Goal: Task Accomplishment & Management: Use online tool/utility

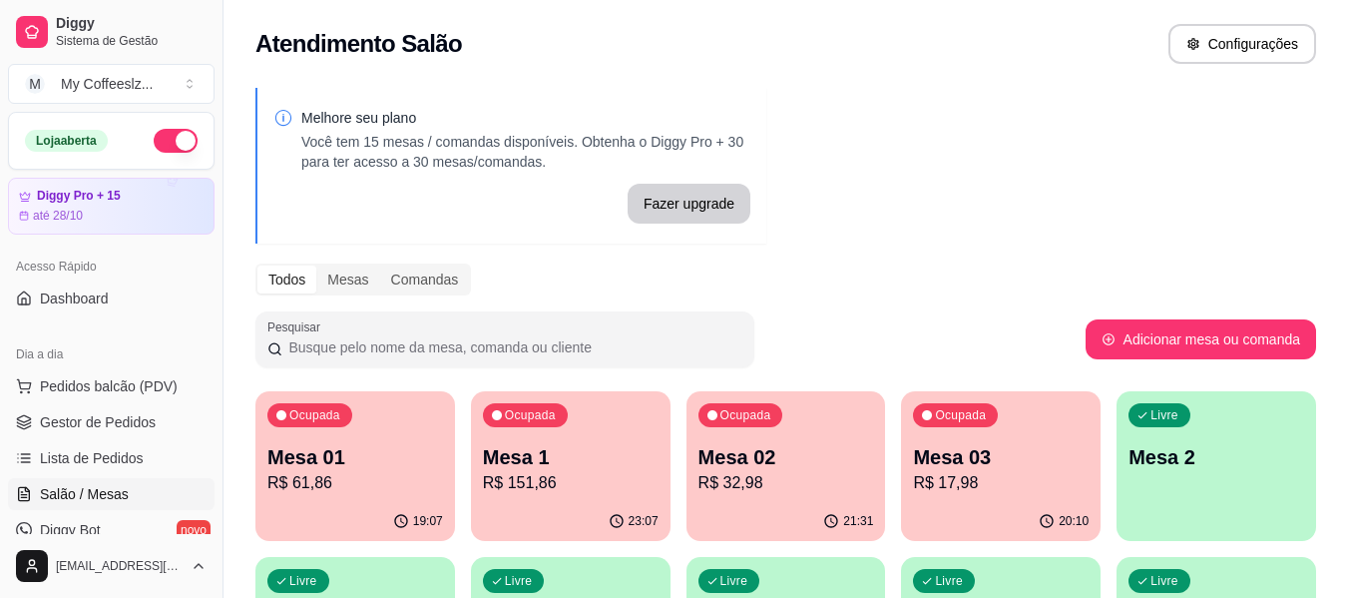
click at [1041, 489] on p "R$ 17,98" at bounding box center [1001, 483] width 176 height 24
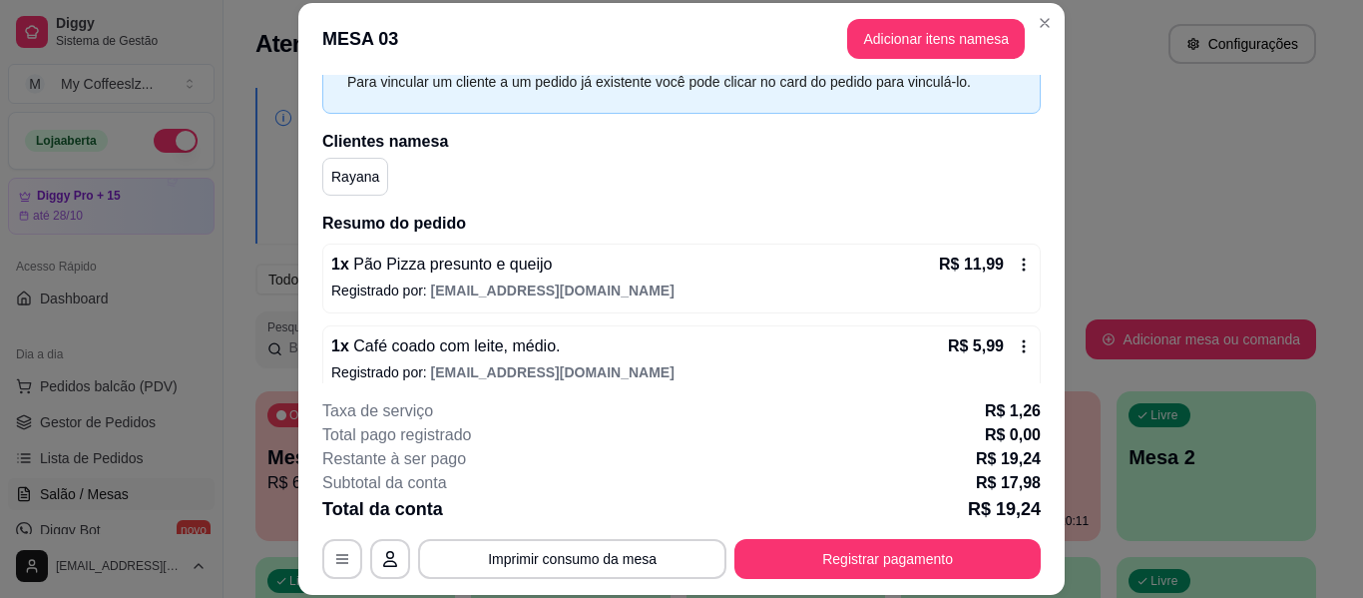
scroll to position [122, 0]
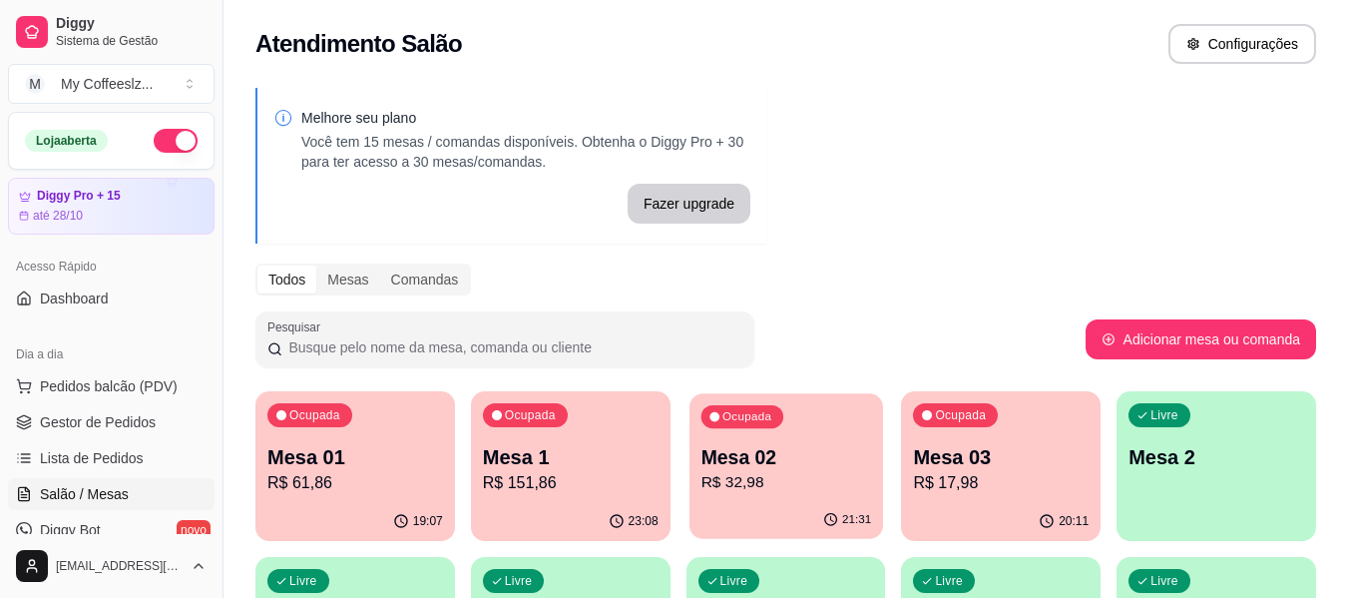
click at [822, 460] on p "Mesa 02" at bounding box center [785, 457] width 171 height 27
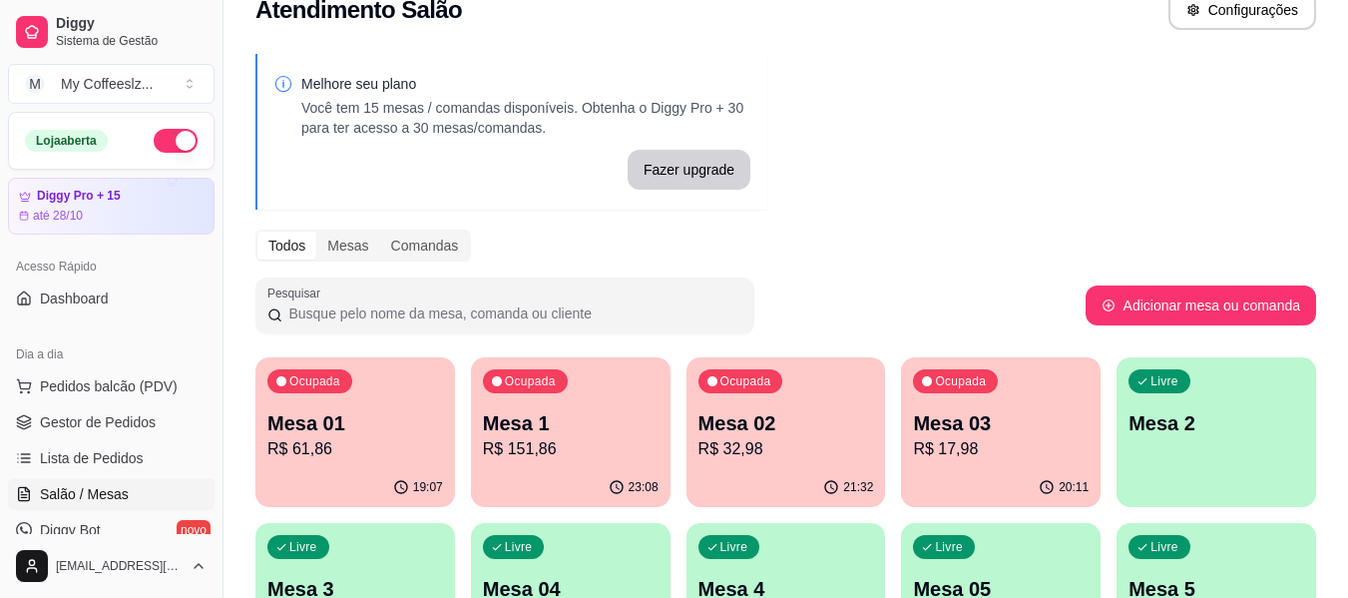
scroll to position [0, 0]
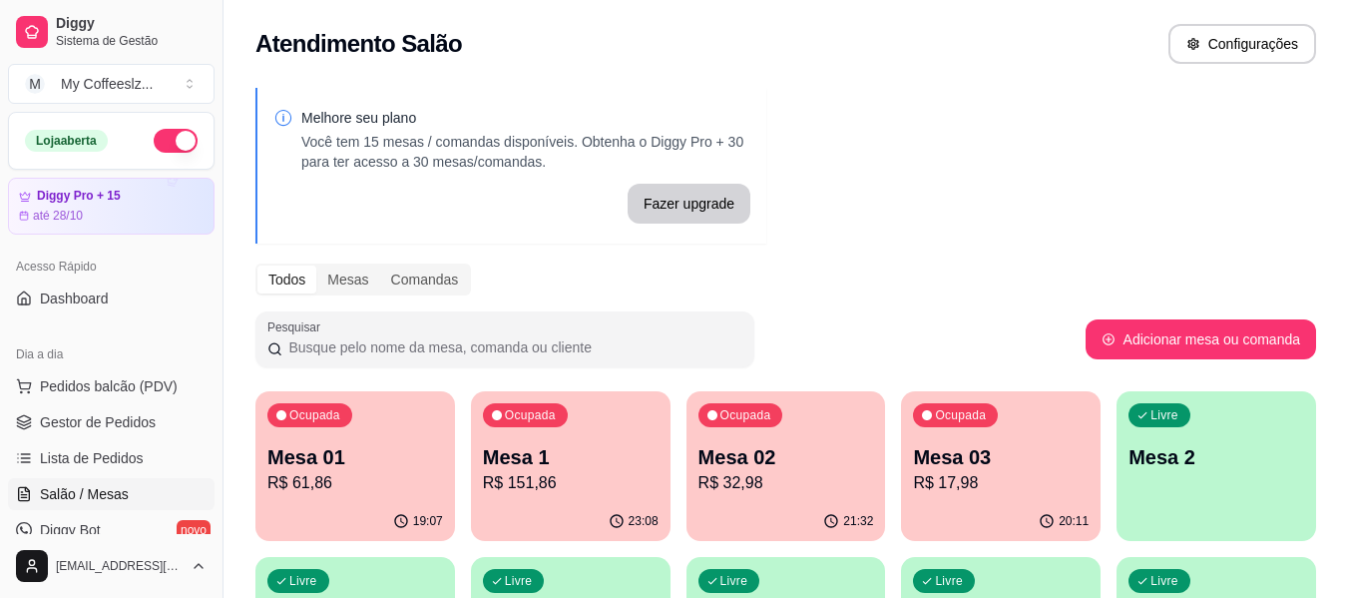
click at [883, 55] on div "Atendimento Salão Configurações" at bounding box center [785, 44] width 1060 height 40
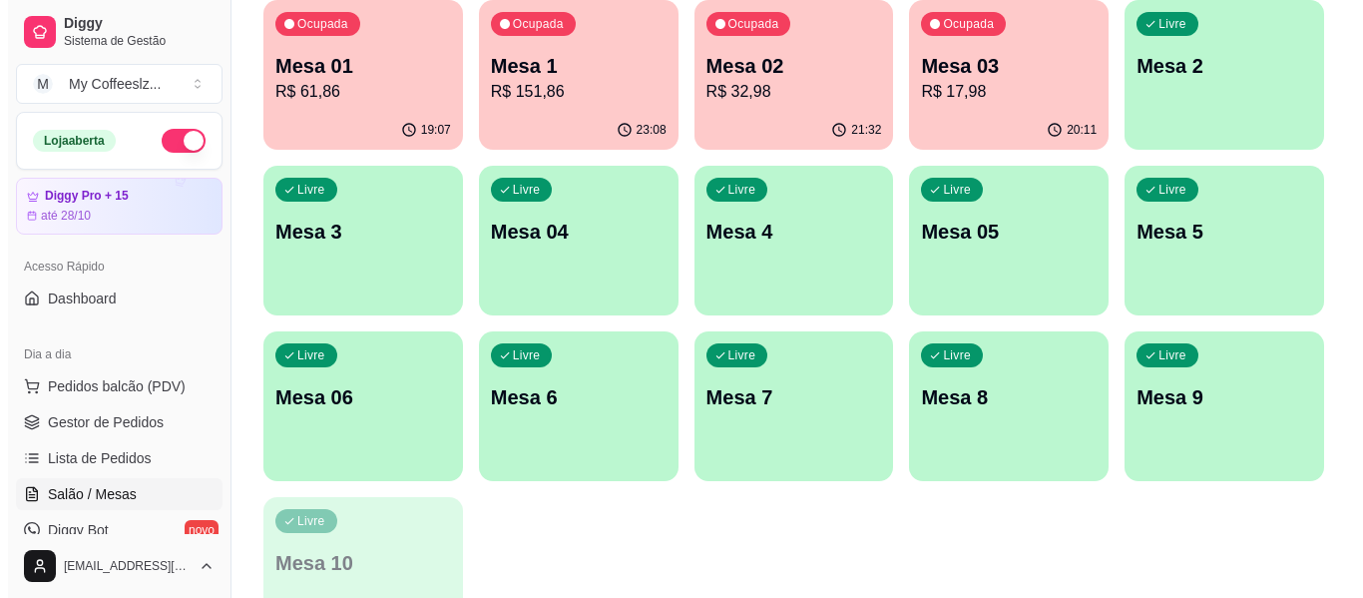
scroll to position [399, 0]
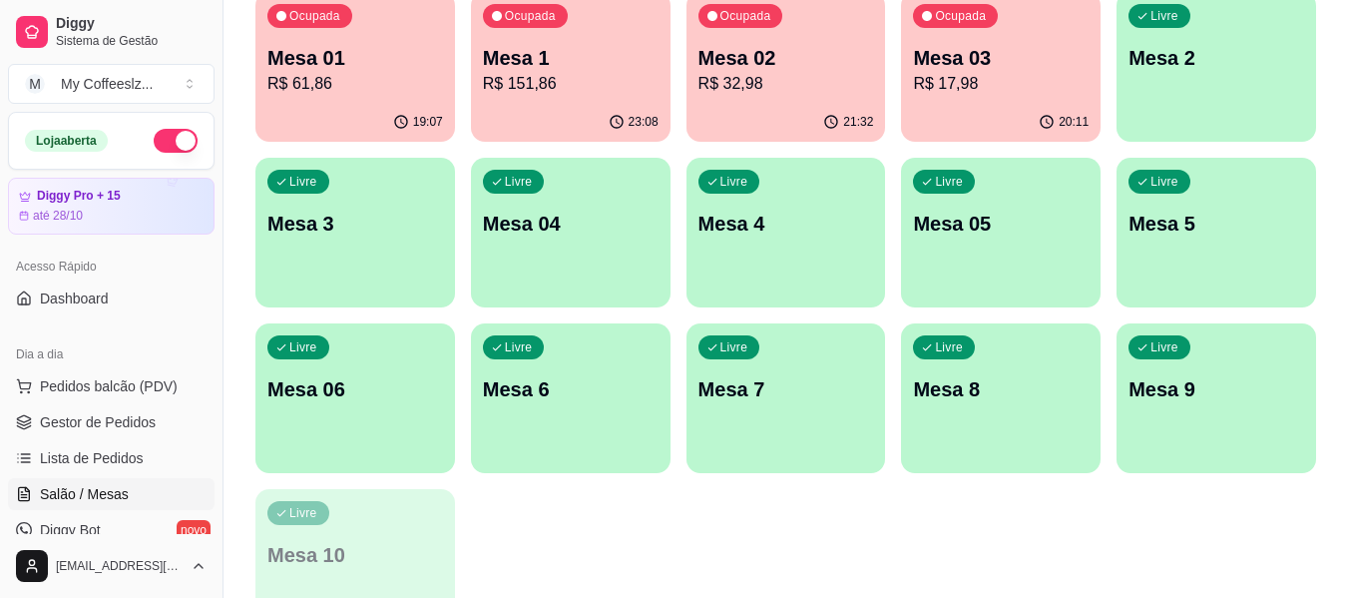
click at [1154, 82] on div "Livre Mesa 2" at bounding box center [1216, 55] width 200 height 126
click at [1172, 77] on div "Livre Mesa 2" at bounding box center [1216, 55] width 194 height 122
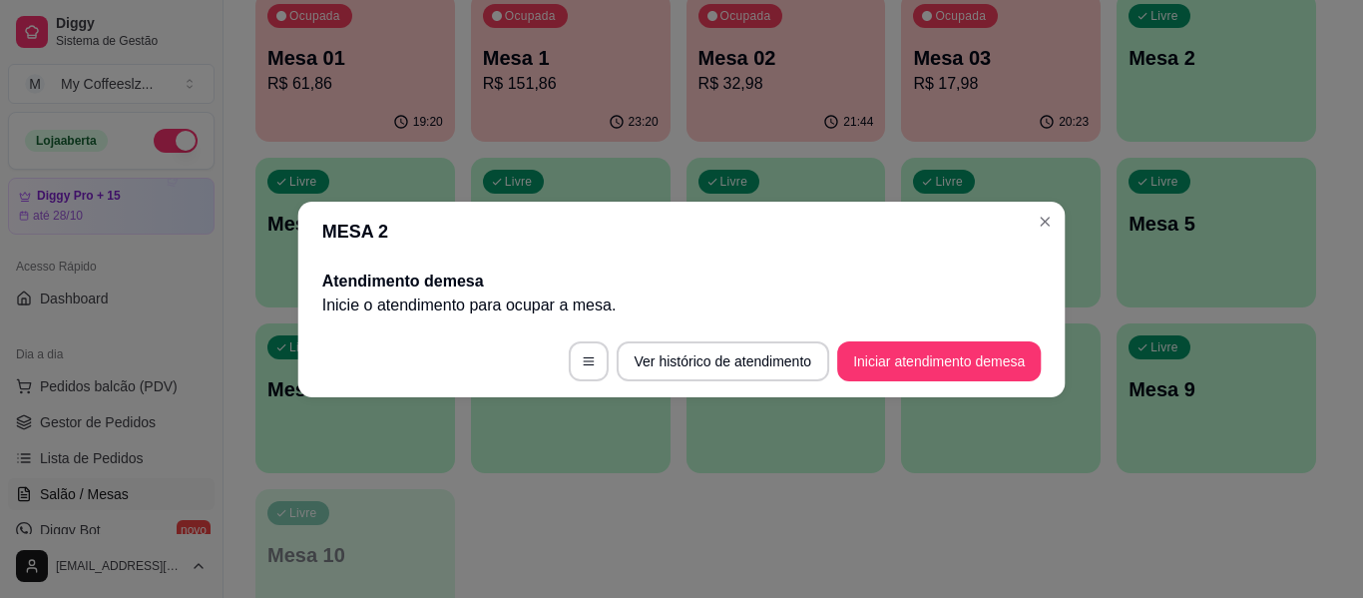
click at [933, 366] on button "Iniciar atendimento de mesa" at bounding box center [939, 361] width 204 height 40
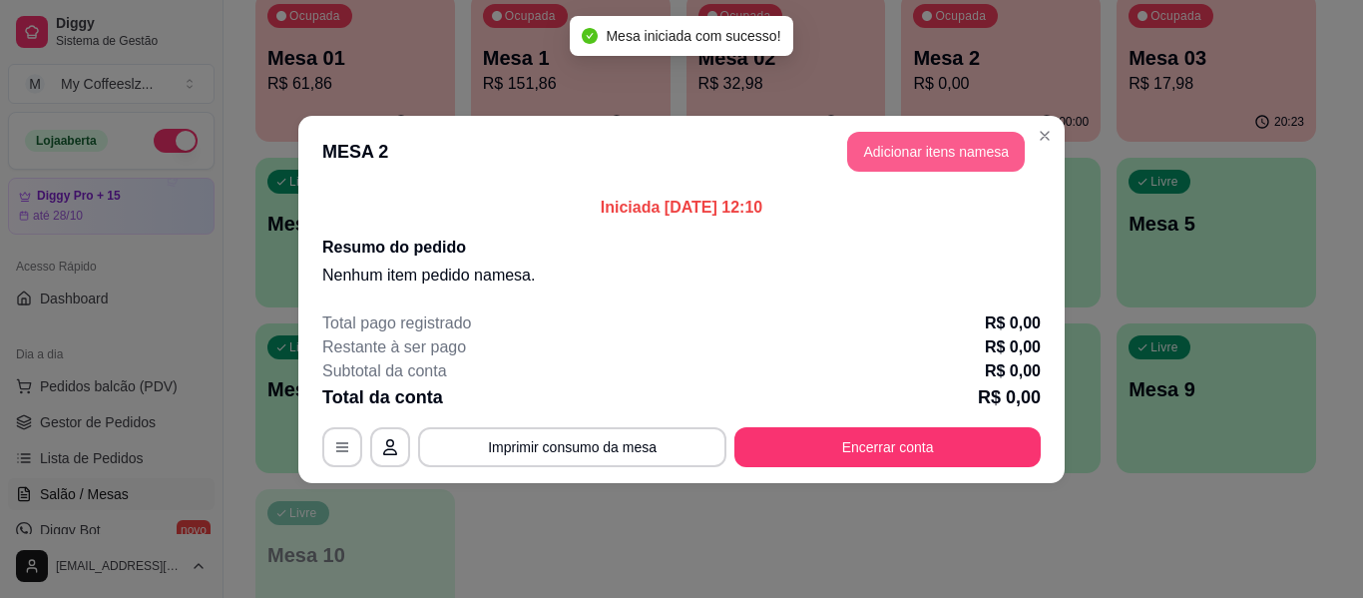
click at [966, 146] on button "Adicionar itens na mesa" at bounding box center [936, 152] width 178 height 40
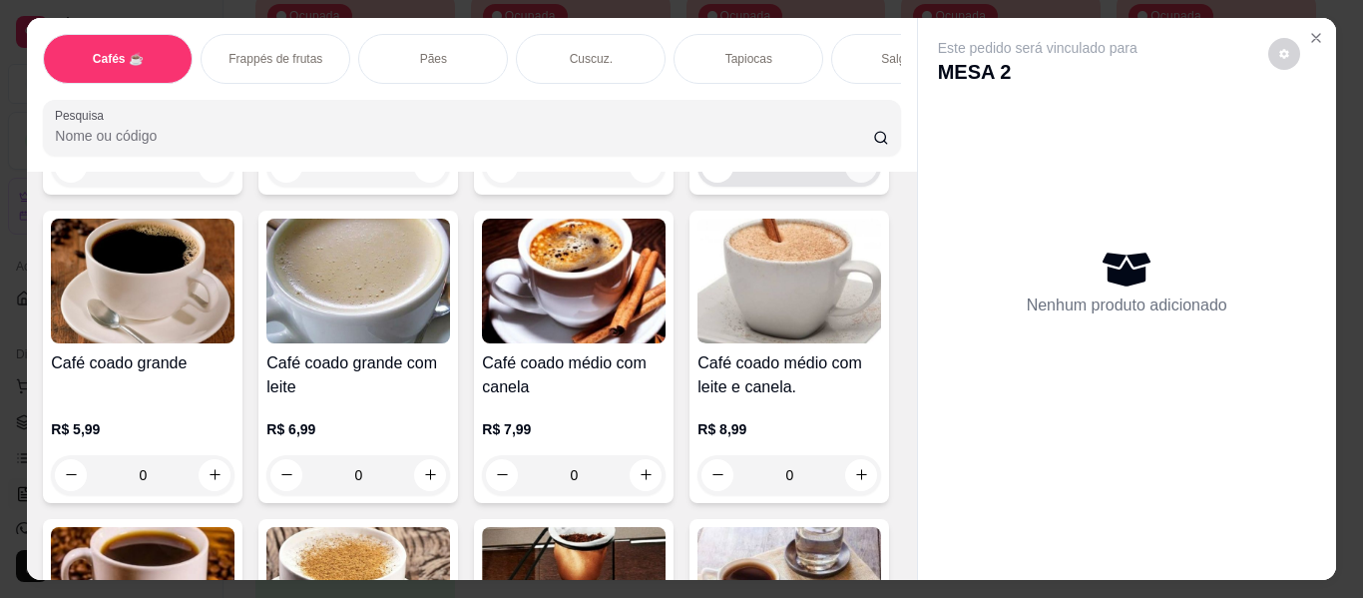
click at [854, 174] on icon "increase-product-quantity" at bounding box center [861, 166] width 15 height 15
type input "1"
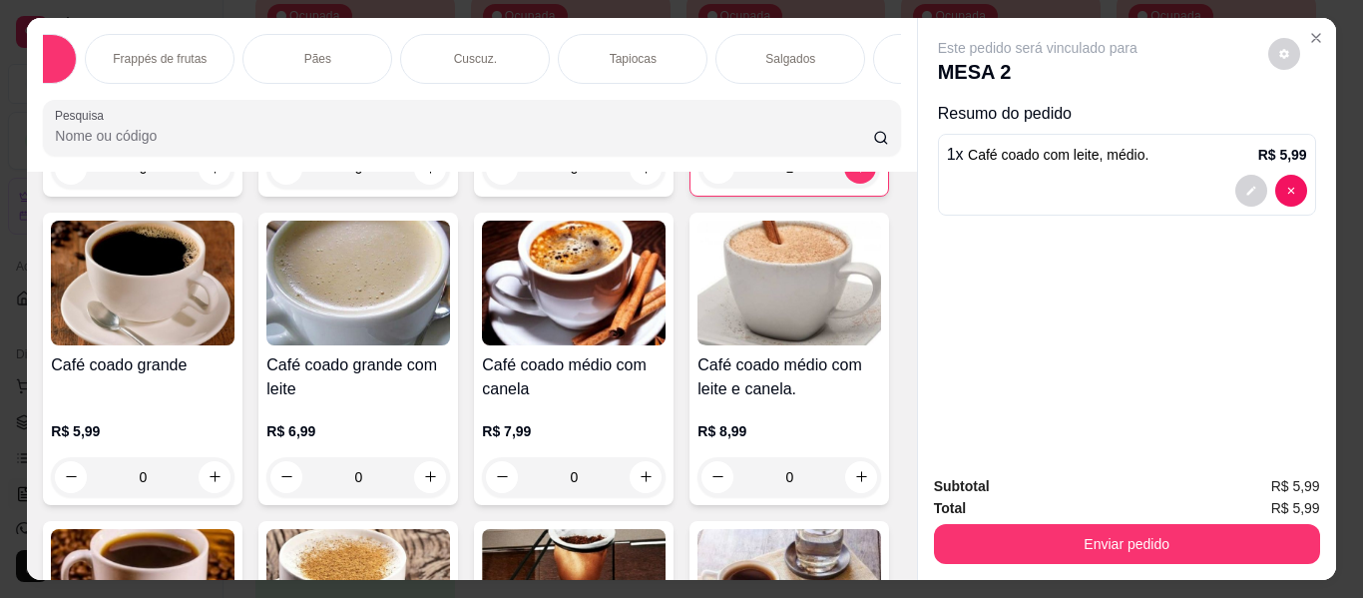
scroll to position [0, 120]
click at [837, 84] on div "Cafés ☕ Frappés de frutas Pães Cuscuz. Tapiocas Salgados Sanduíches Croissant g…" at bounding box center [471, 95] width 889 height 154
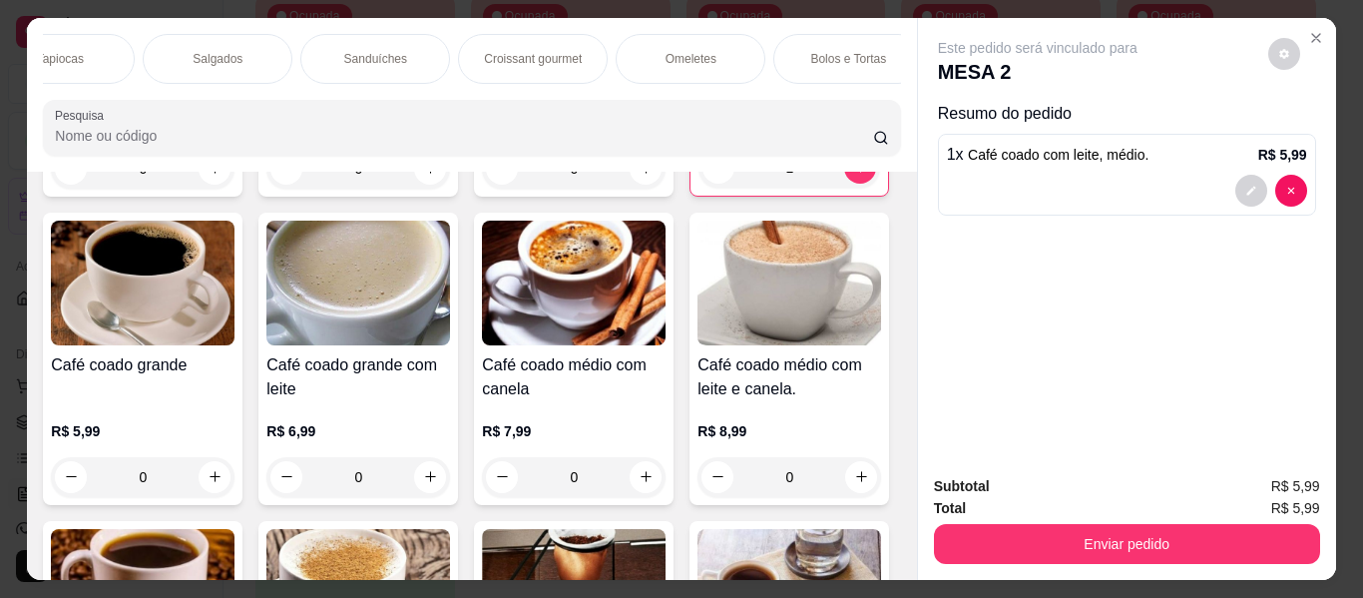
scroll to position [0, 718]
click at [826, 51] on p "Bolos e Tortas" at bounding box center [818, 59] width 76 height 16
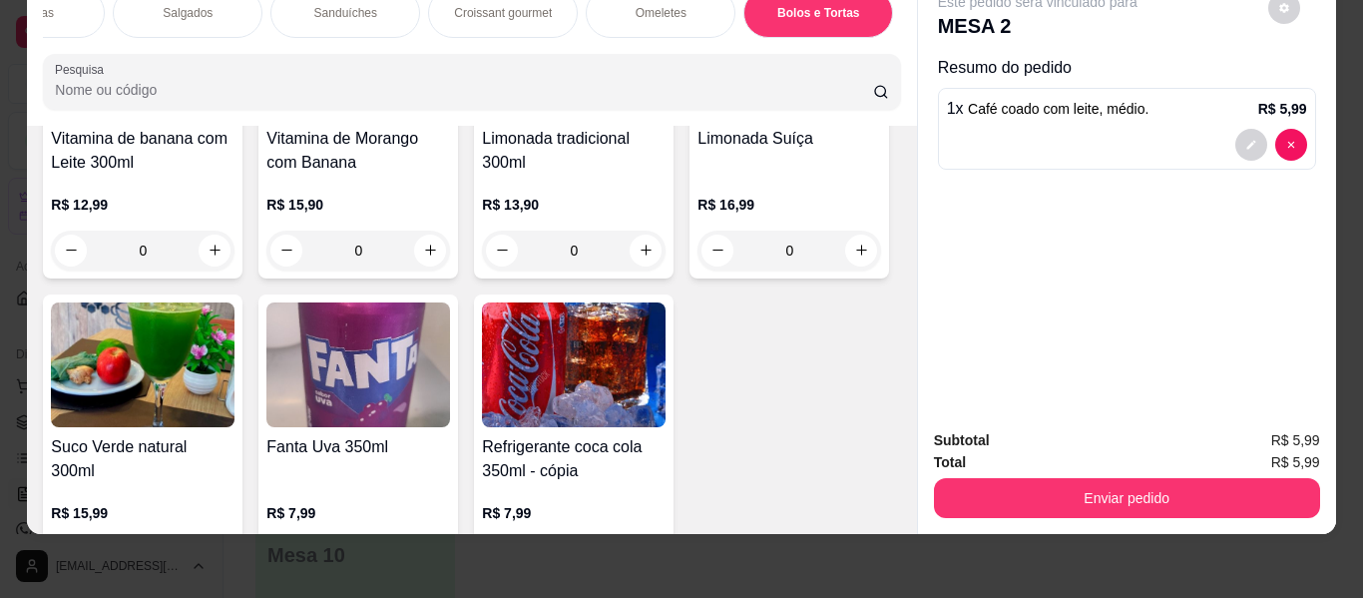
scroll to position [10790, 0]
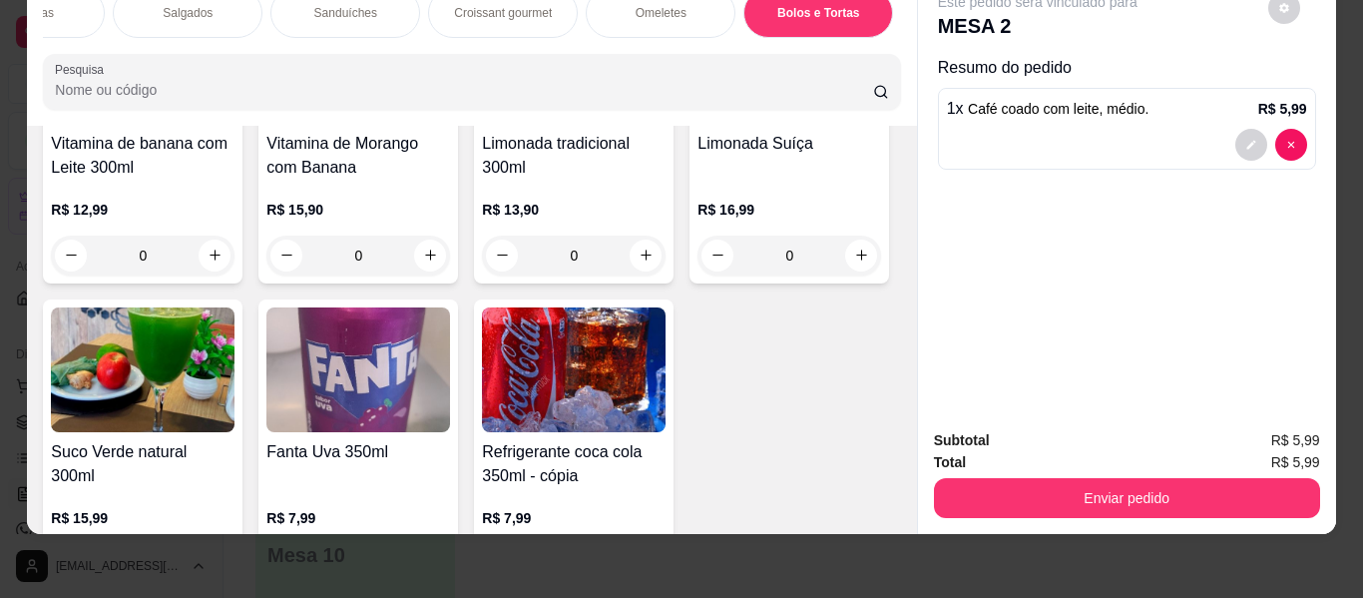
type input "1"
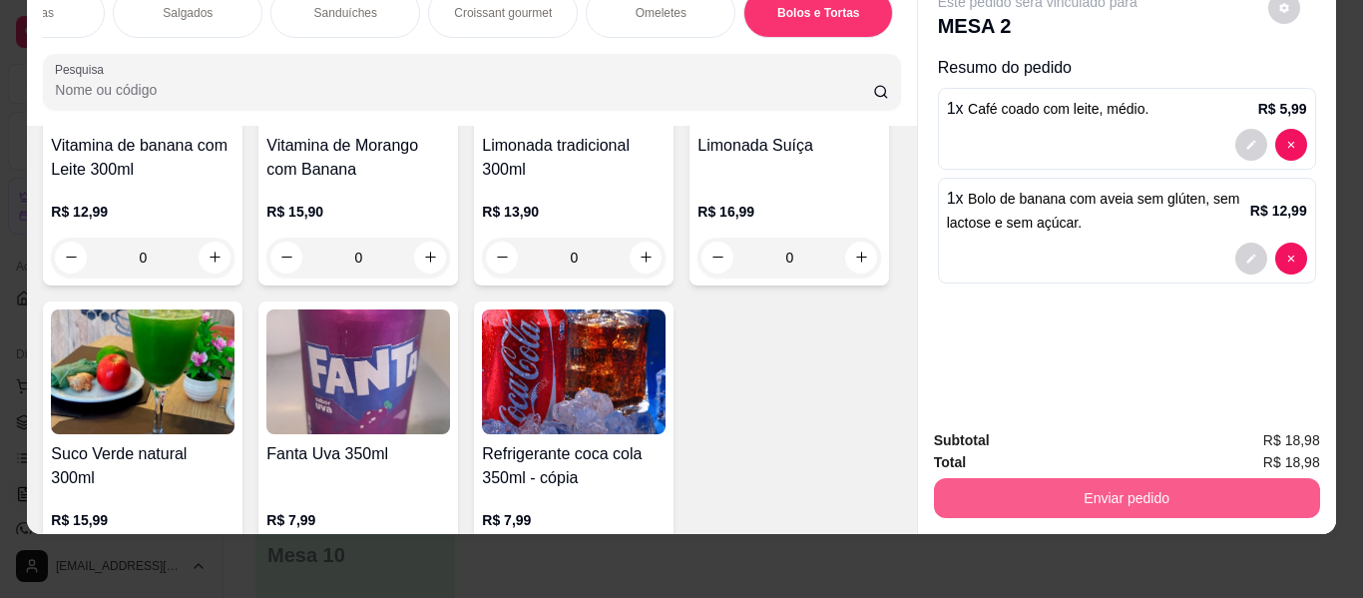
click at [1085, 480] on button "Enviar pedido" at bounding box center [1127, 498] width 386 height 40
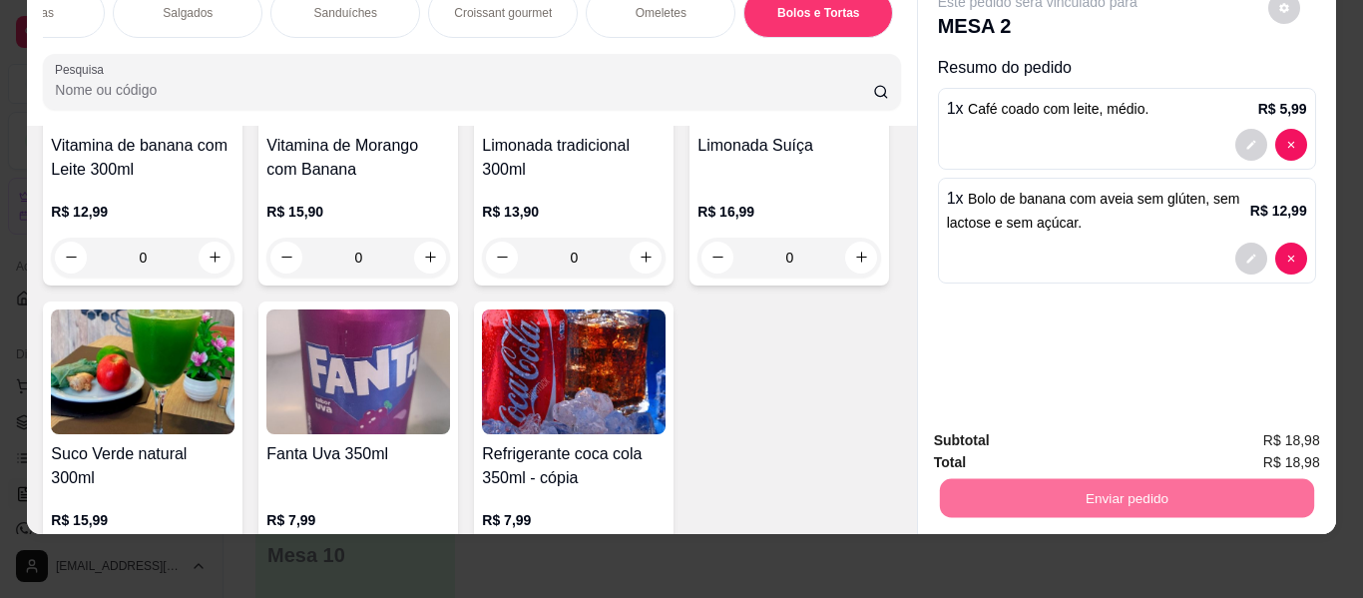
click at [1278, 439] on button "Enviar pedido" at bounding box center [1267, 433] width 113 height 38
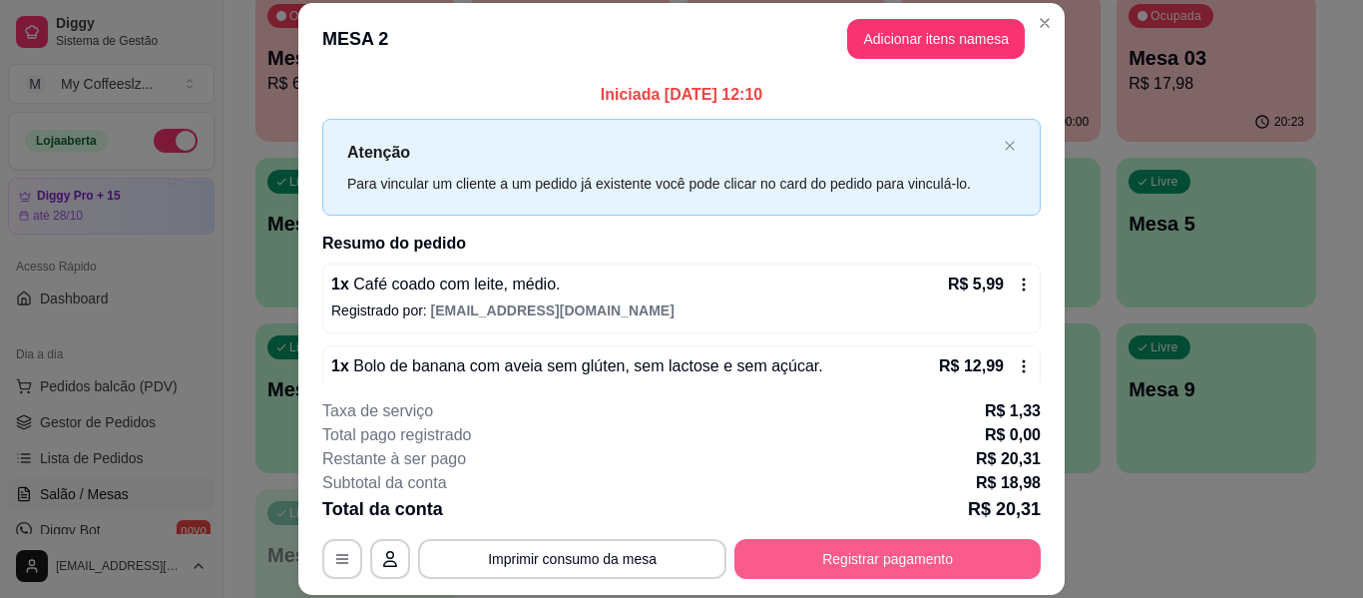
click at [871, 553] on button "Registrar pagamento" at bounding box center [887, 559] width 306 height 40
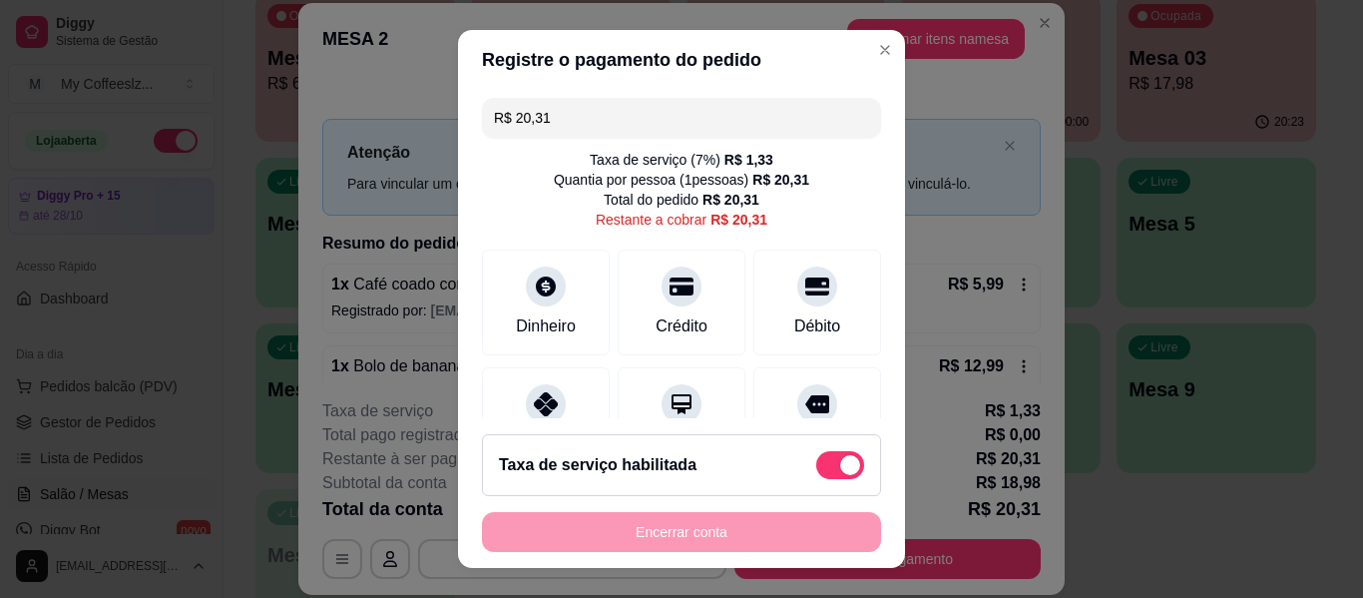
click at [816, 460] on span at bounding box center [840, 465] width 48 height 28
click at [815, 469] on input "checkbox" at bounding box center [821, 475] width 13 height 13
checkbox input "true"
type input "R$ 18,98"
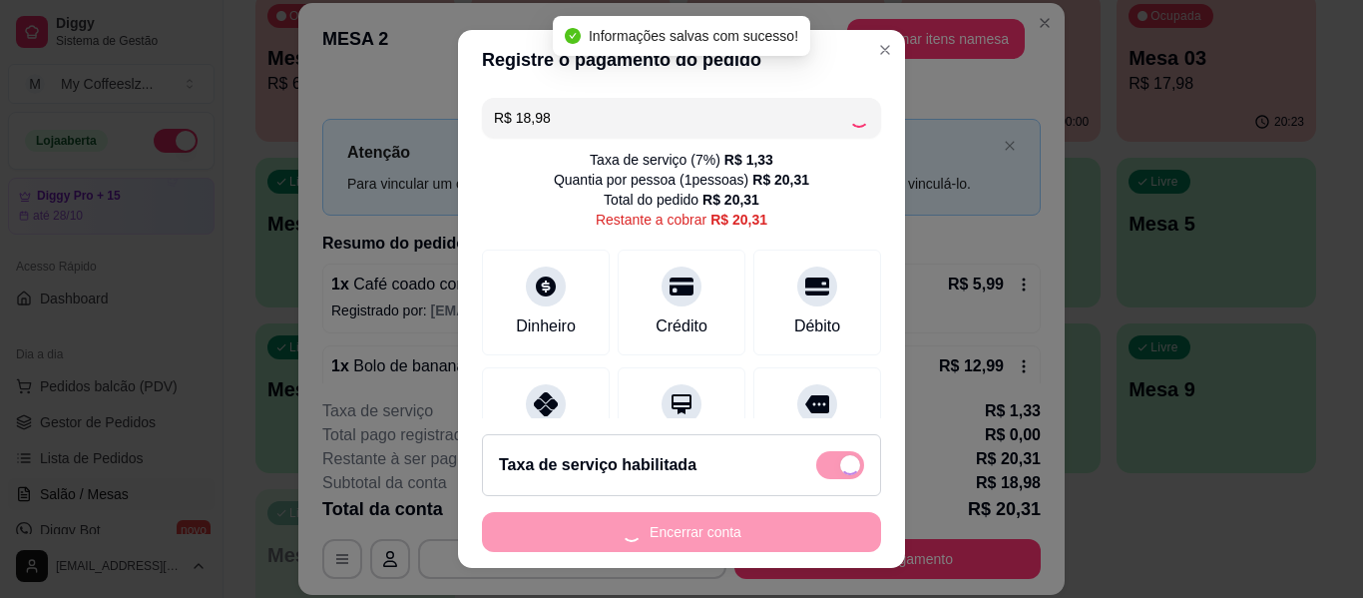
checkbox input "false"
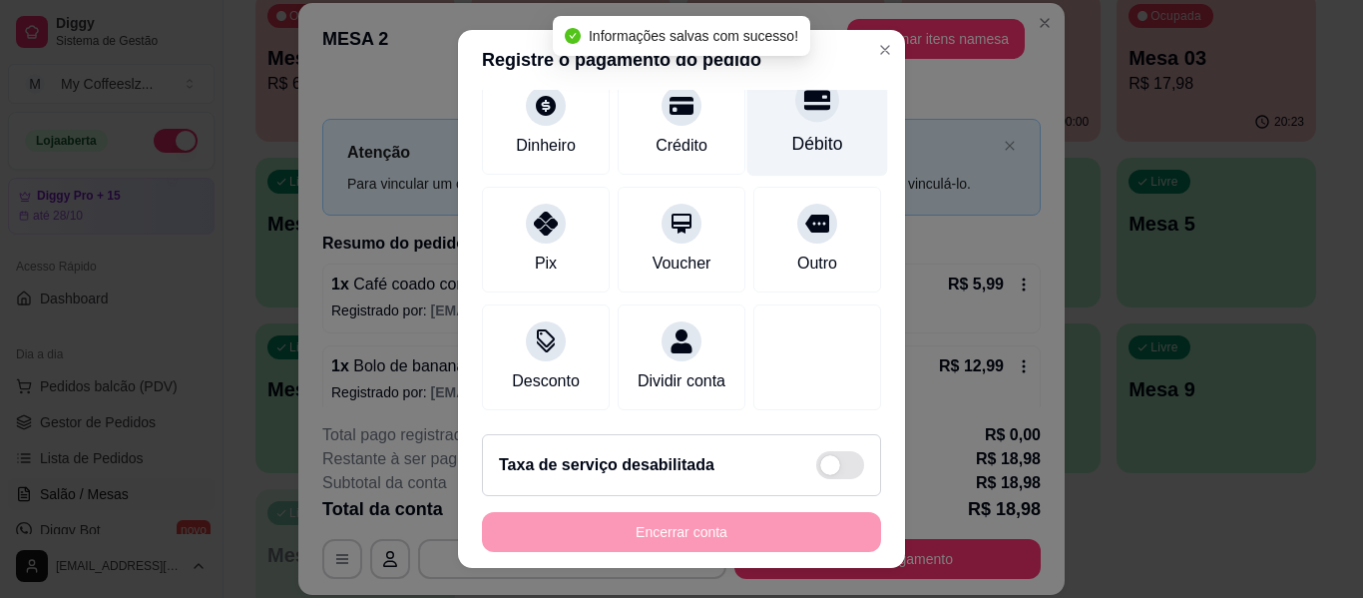
scroll to position [185, 0]
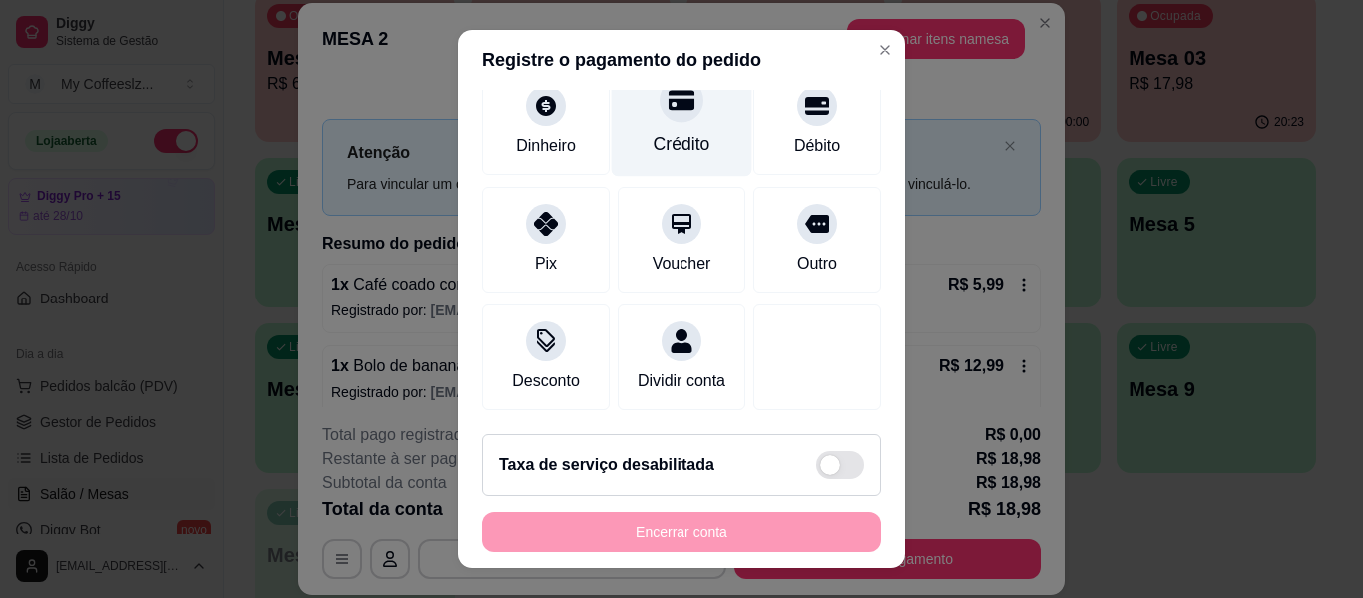
click at [689, 111] on div "Crédito" at bounding box center [682, 118] width 141 height 117
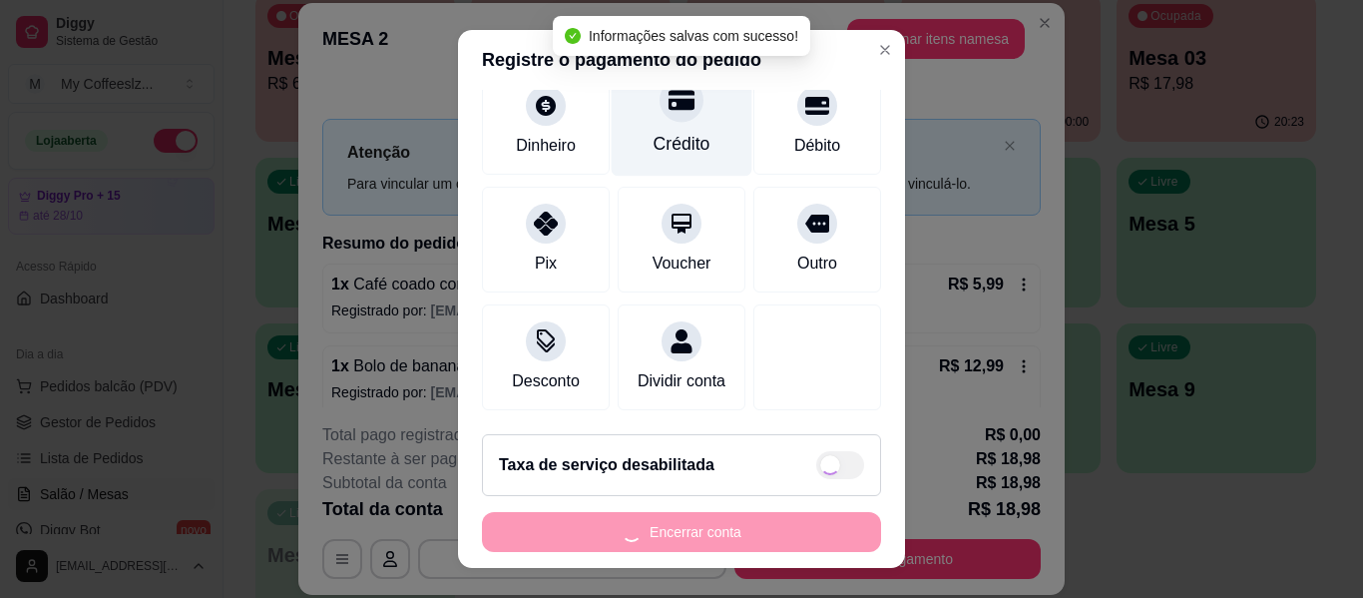
type input "R$ 0,00"
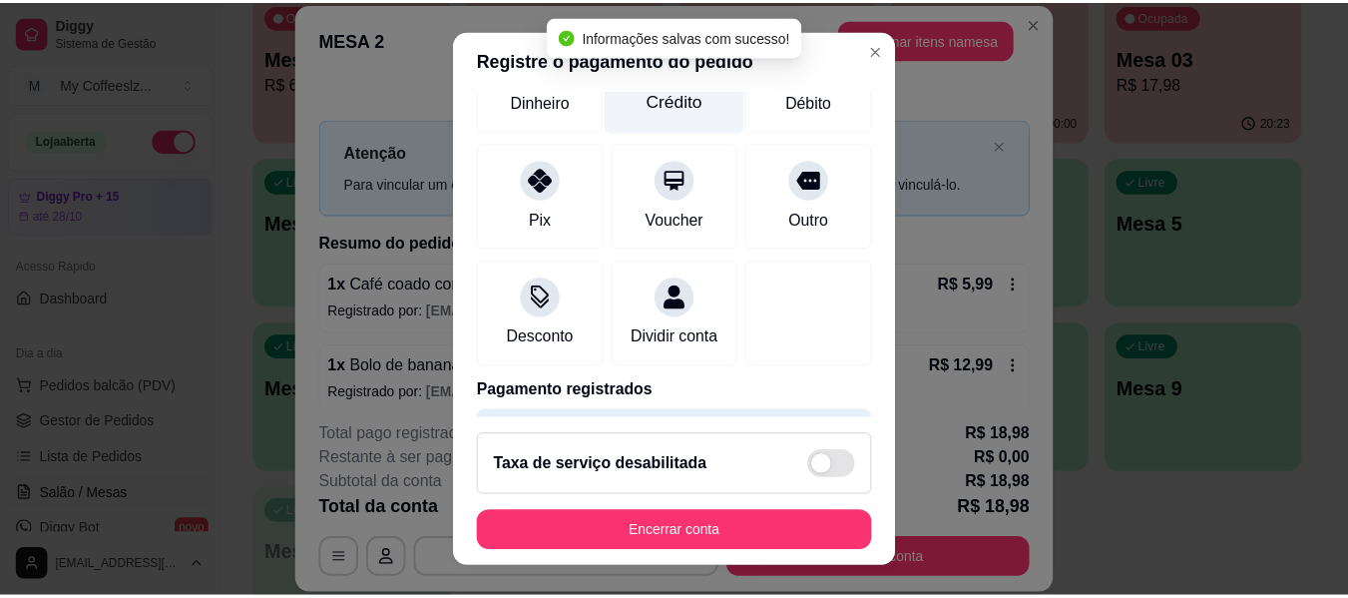
scroll to position [165, 0]
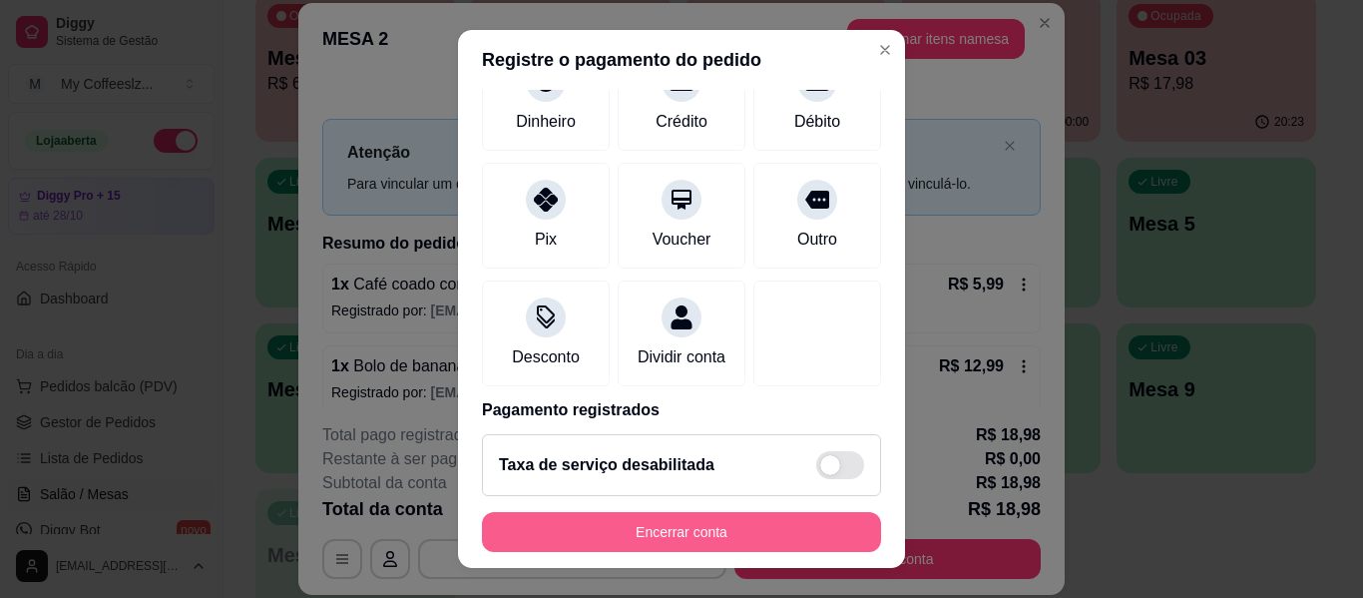
click at [706, 523] on button "Encerrar conta" at bounding box center [681, 532] width 399 height 40
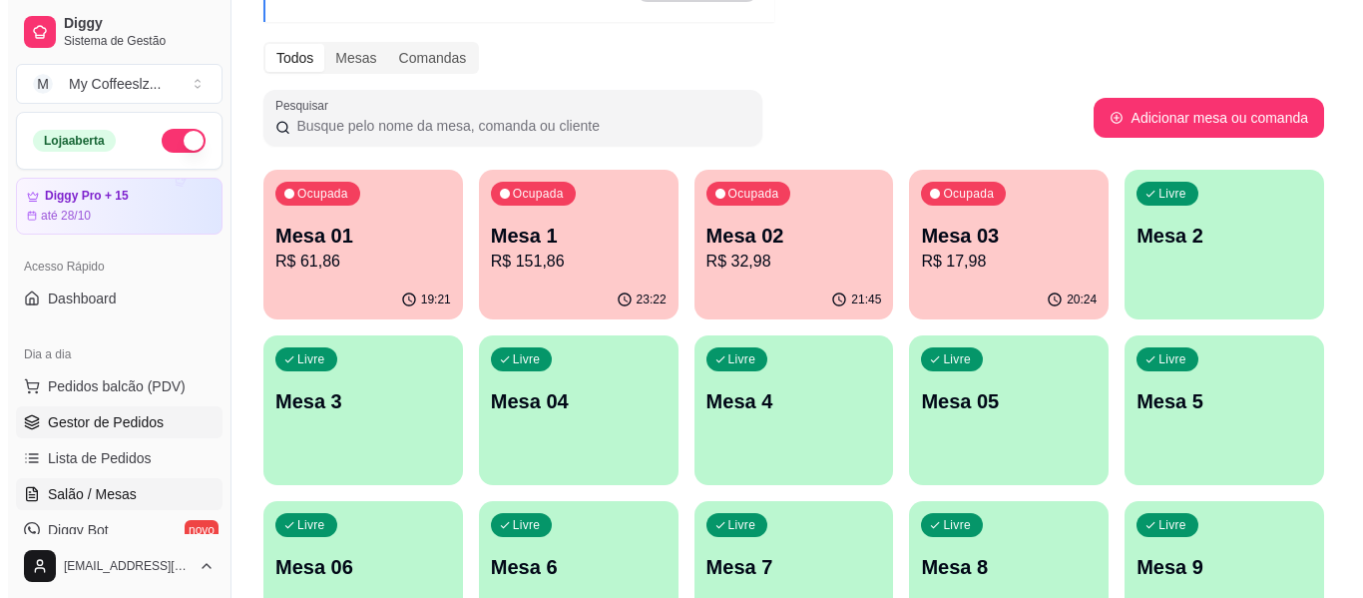
scroll to position [0, 0]
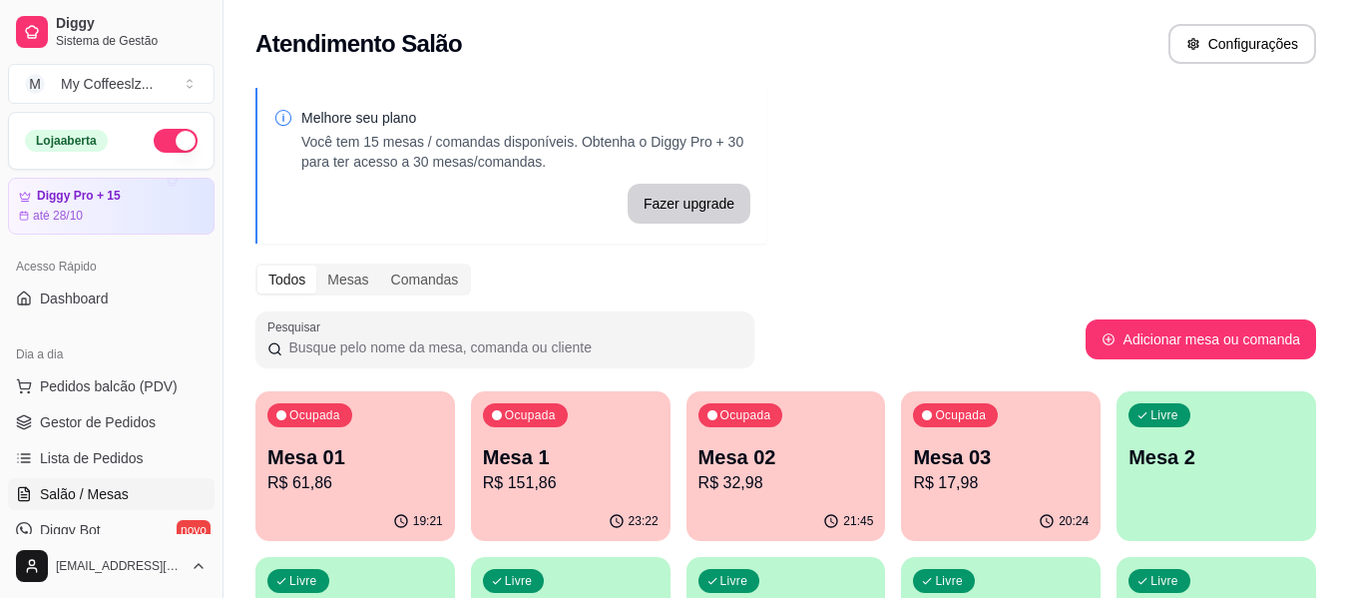
click at [1211, 460] on p "Mesa 2" at bounding box center [1216, 457] width 176 height 28
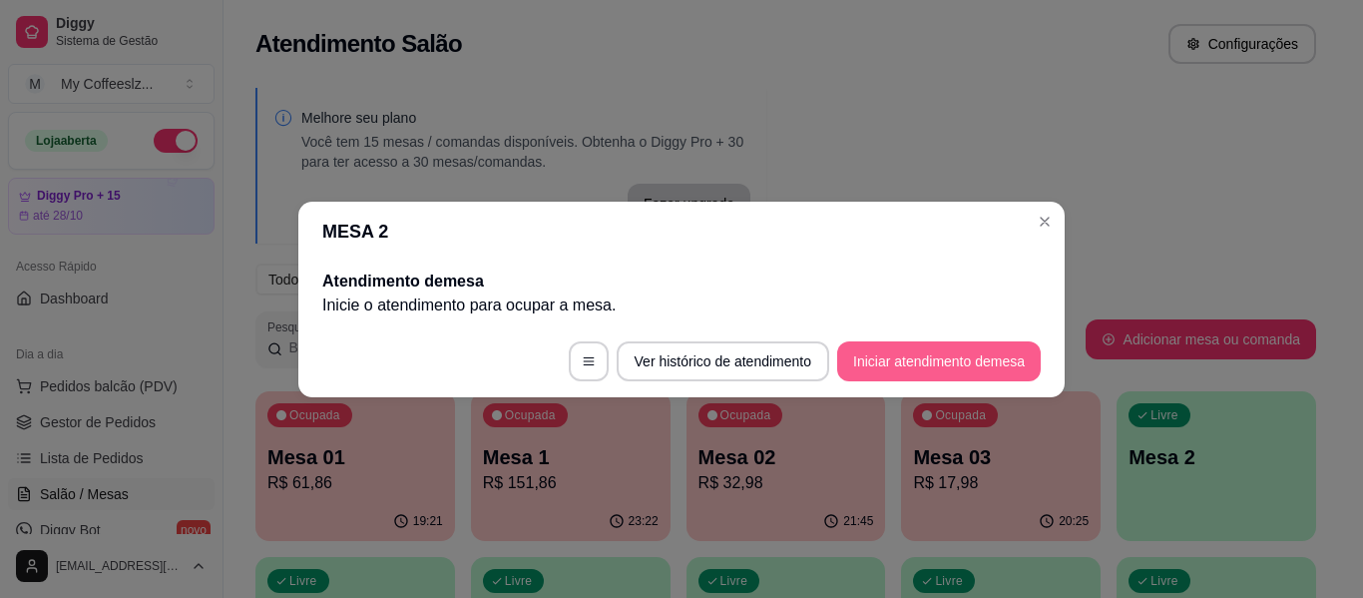
click at [902, 354] on button "Iniciar atendimento de mesa" at bounding box center [939, 361] width 204 height 40
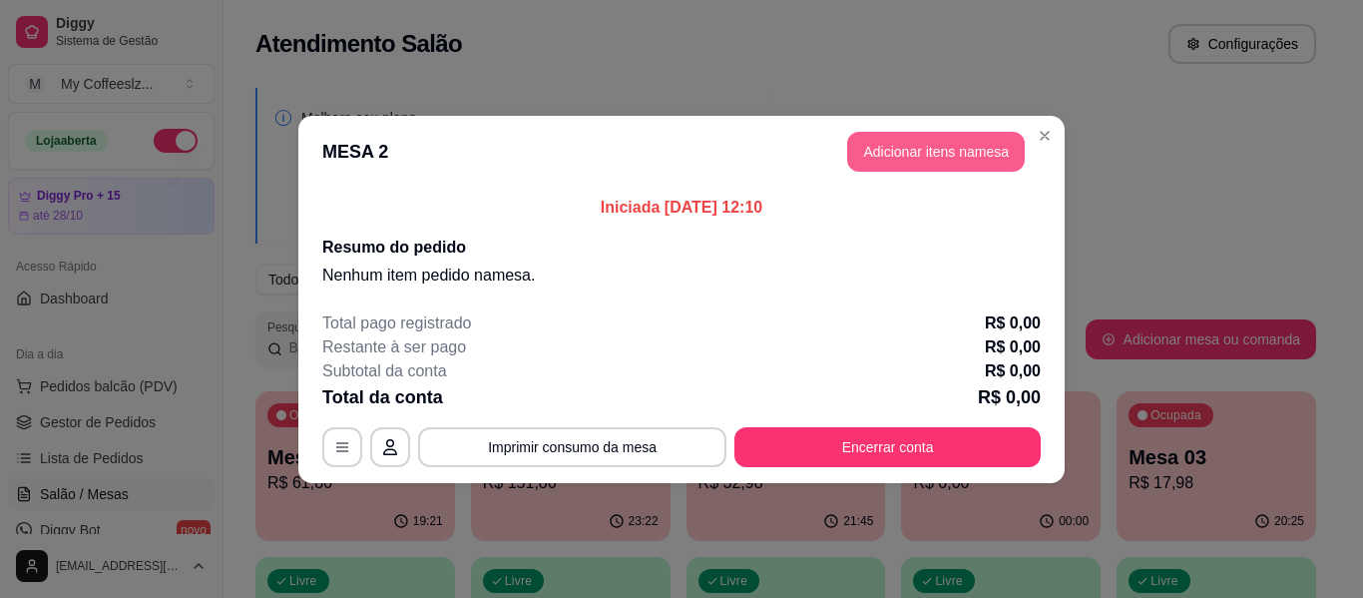
click at [890, 154] on button "Adicionar itens na mesa" at bounding box center [936, 152] width 178 height 40
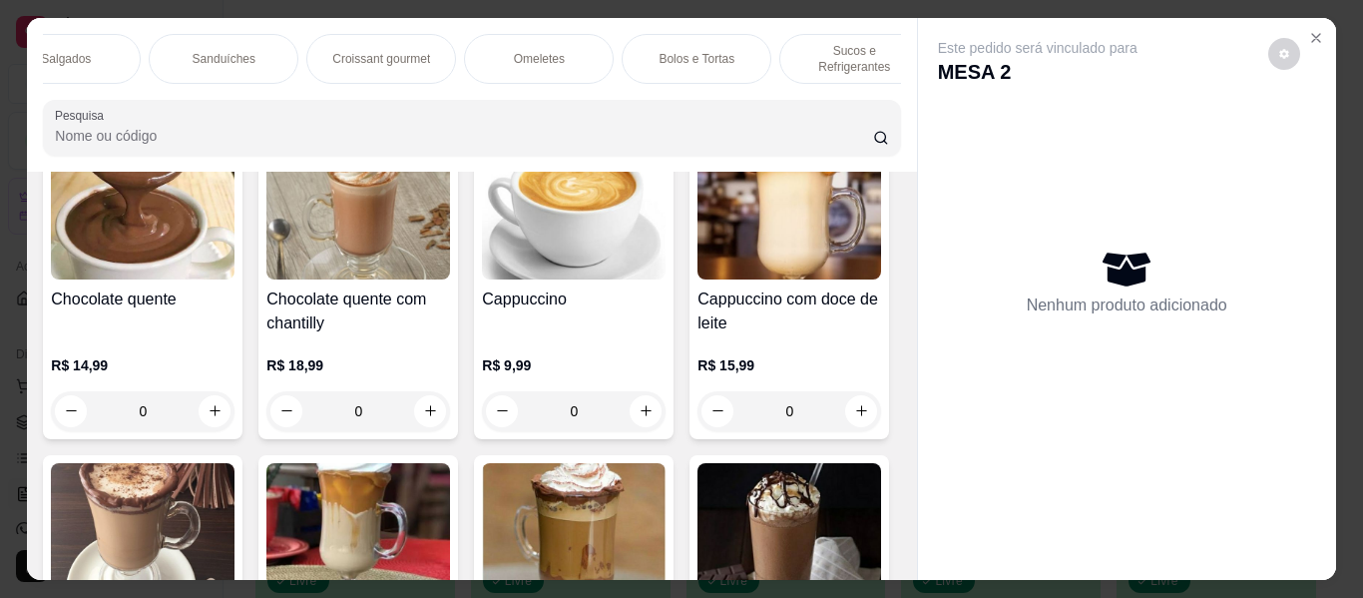
scroll to position [0, 878]
click at [638, 51] on p "Bolos e Tortas" at bounding box center [658, 59] width 76 height 16
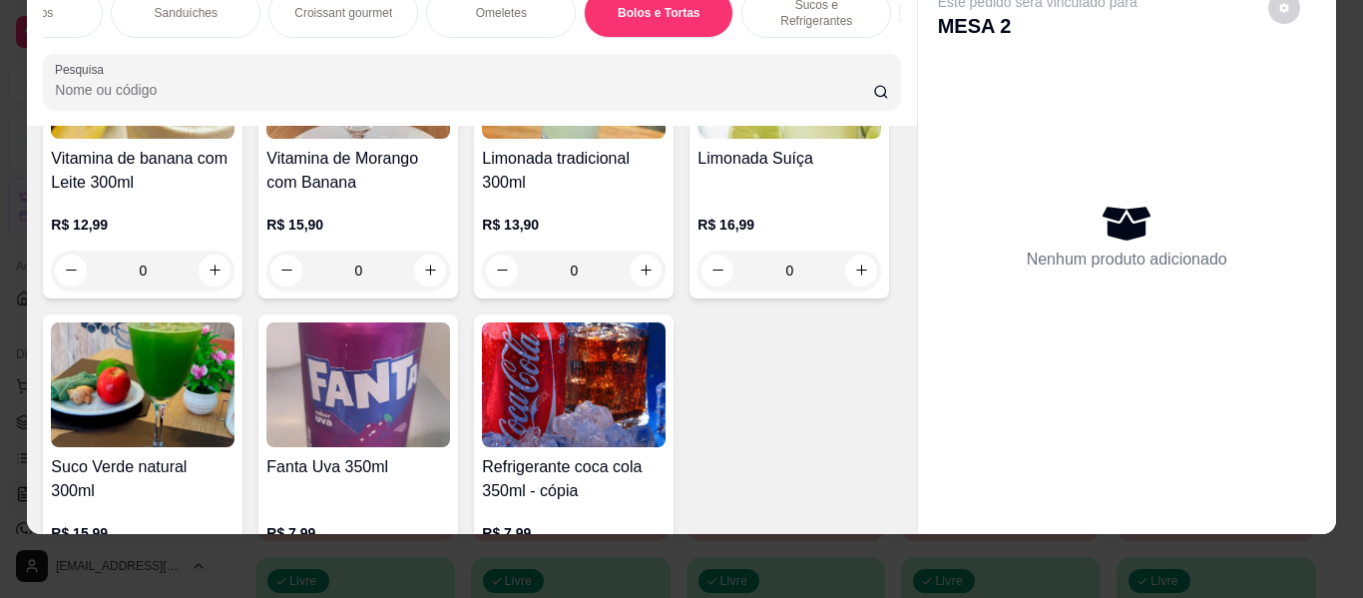
scroll to position [10788, 0]
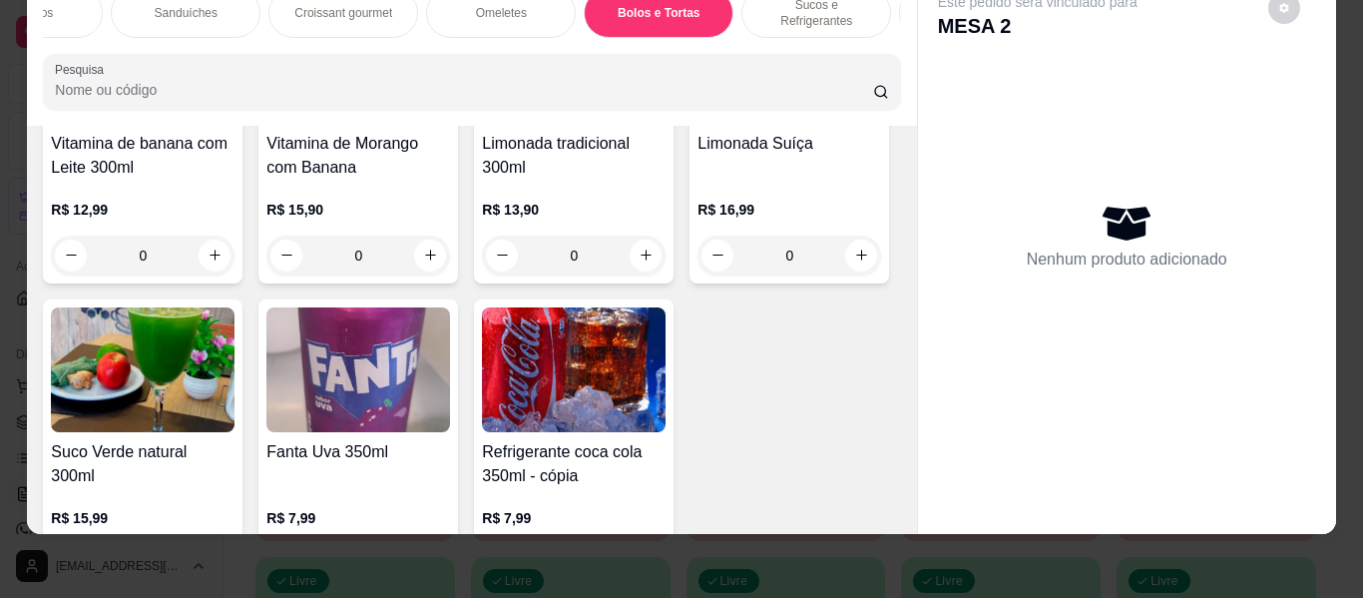
type input "1"
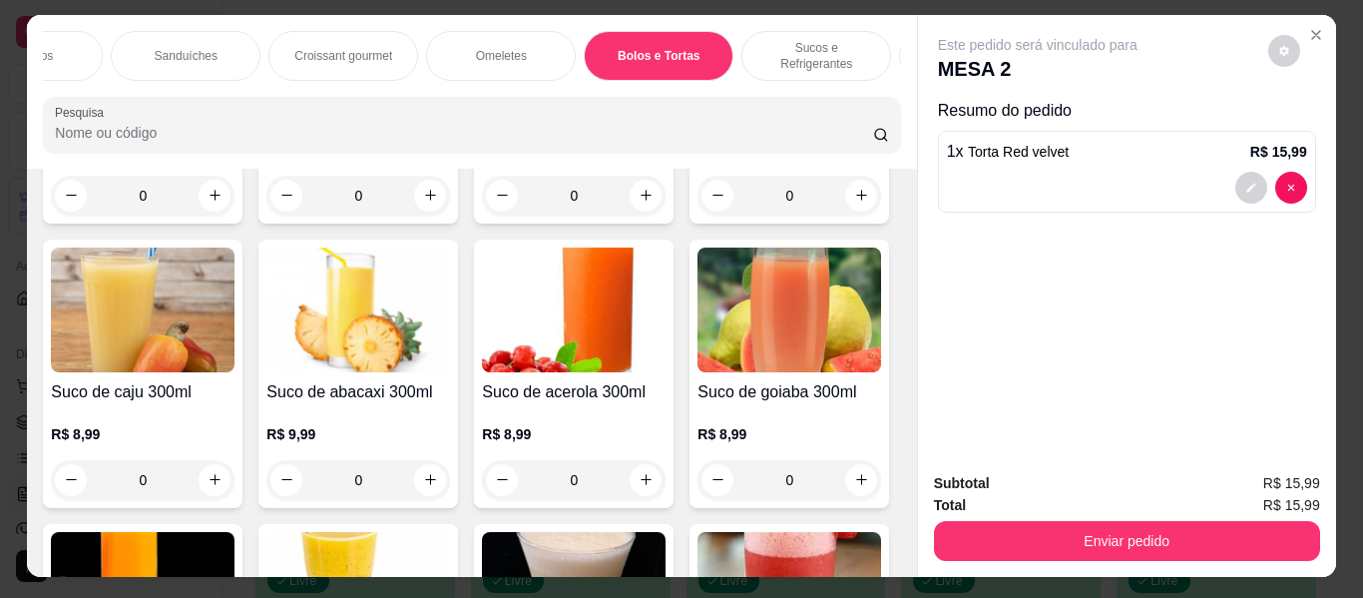
scroll to position [0, 0]
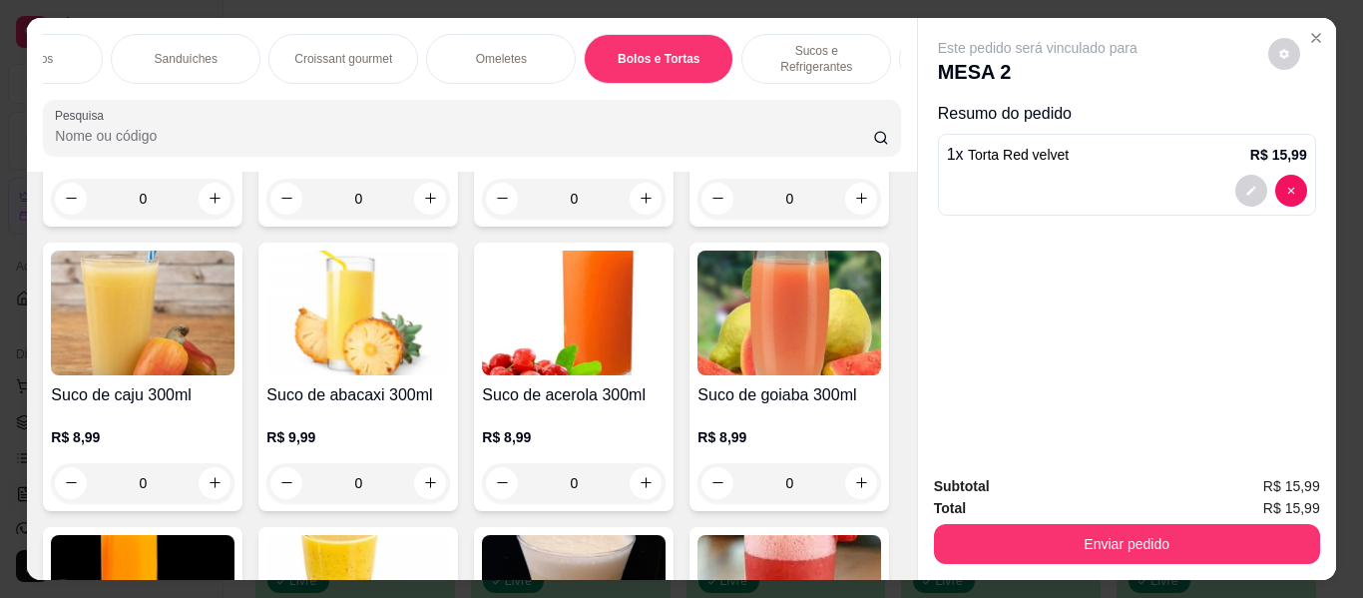
click at [780, 43] on p "Sucos e Refrigerantes" at bounding box center [816, 59] width 116 height 32
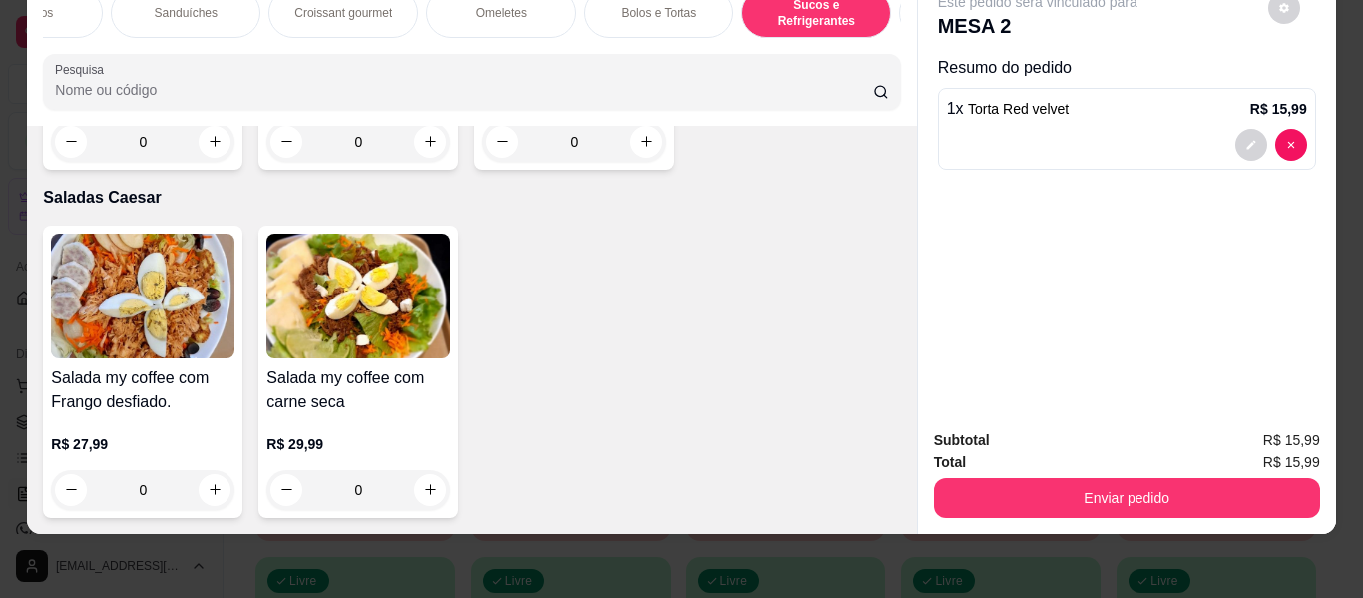
scroll to position [13036, 0]
type input "1"
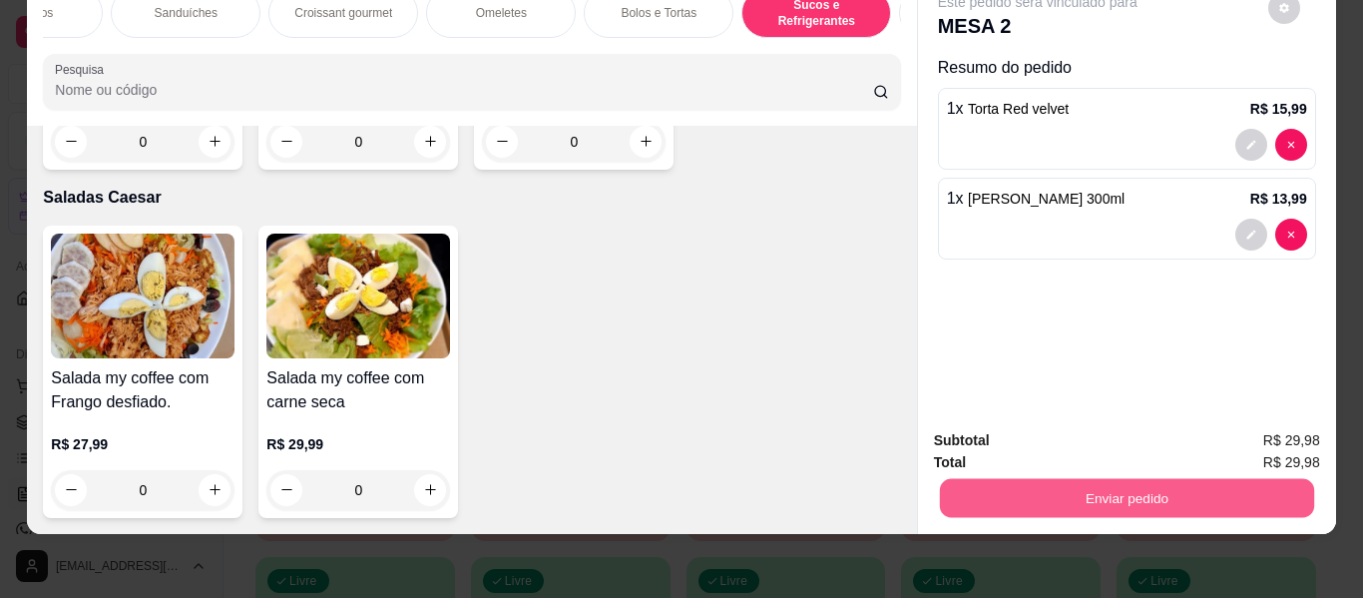
click at [1070, 489] on button "Enviar pedido" at bounding box center [1126, 498] width 374 height 39
click at [1259, 422] on button "Enviar pedido" at bounding box center [1267, 433] width 113 height 38
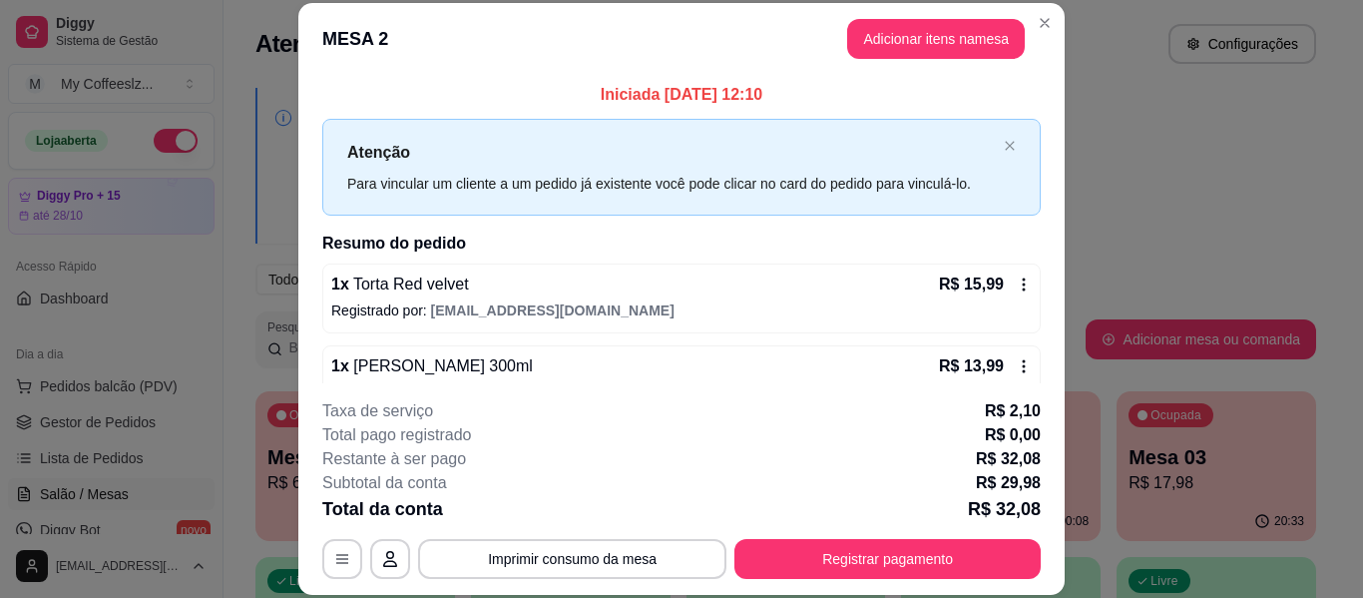
scroll to position [40, 0]
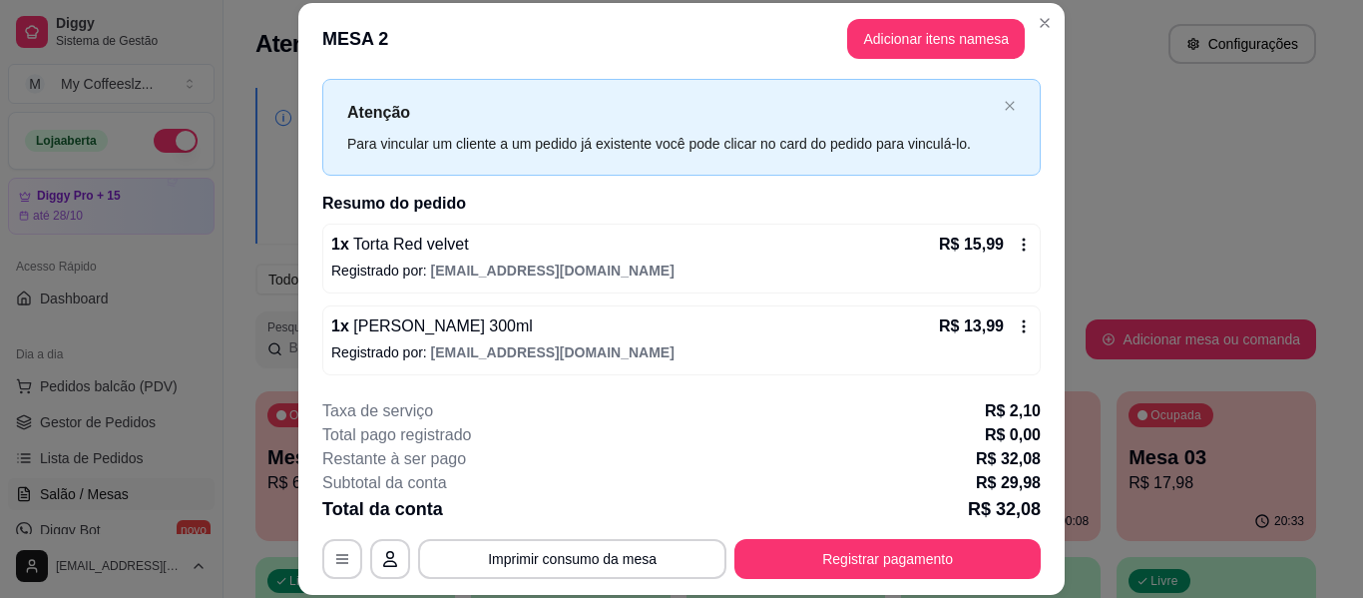
click at [944, 415] on div "Taxa de serviço R$ 2,10" at bounding box center [681, 411] width 718 height 24
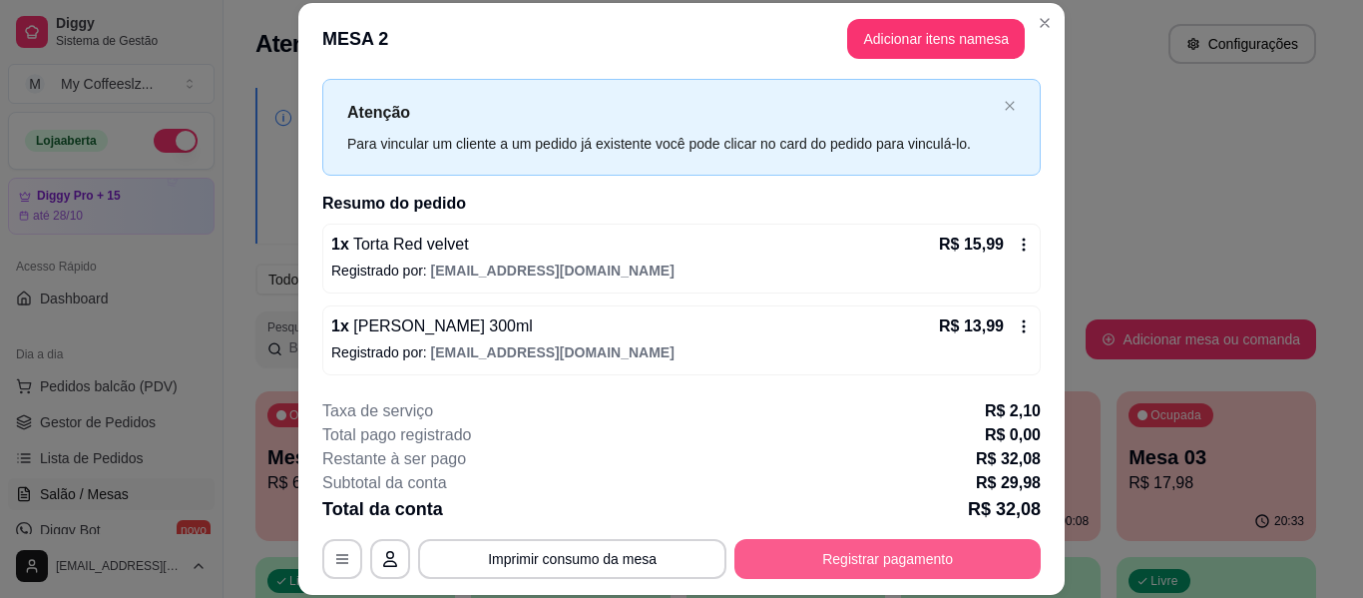
click at [807, 563] on button "Registrar pagamento" at bounding box center [887, 559] width 306 height 40
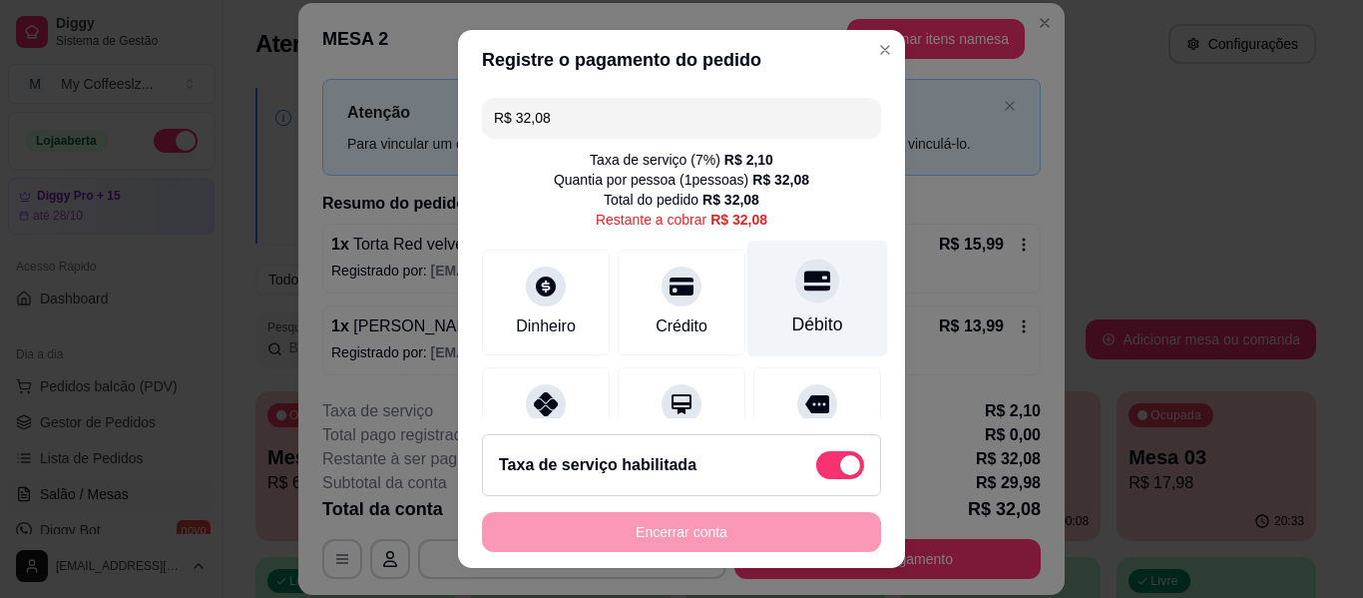
click at [795, 265] on div at bounding box center [817, 280] width 44 height 44
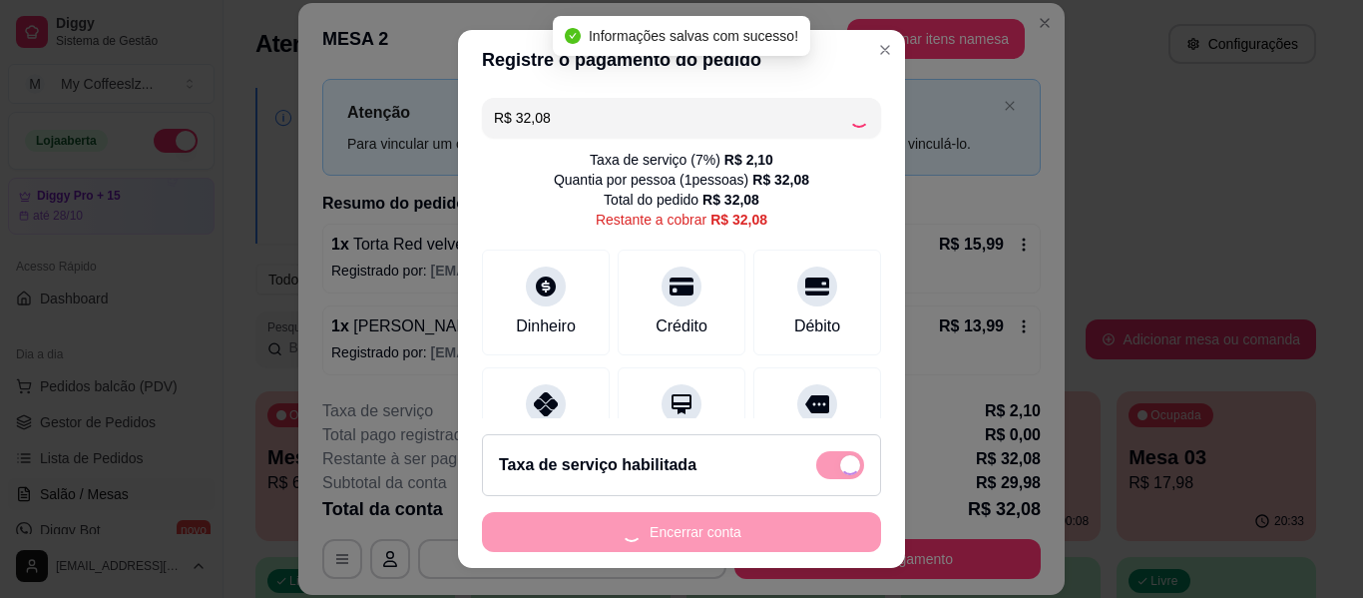
type input "R$ 0,00"
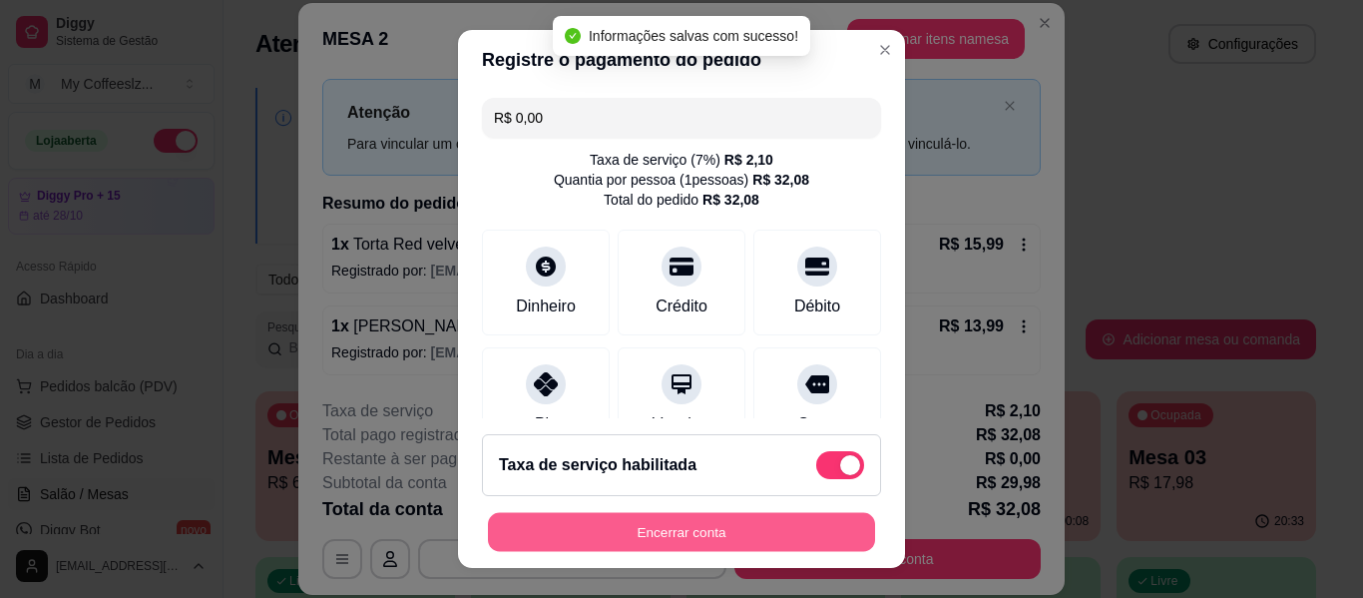
click at [640, 527] on button "Encerrar conta" at bounding box center [681, 532] width 387 height 39
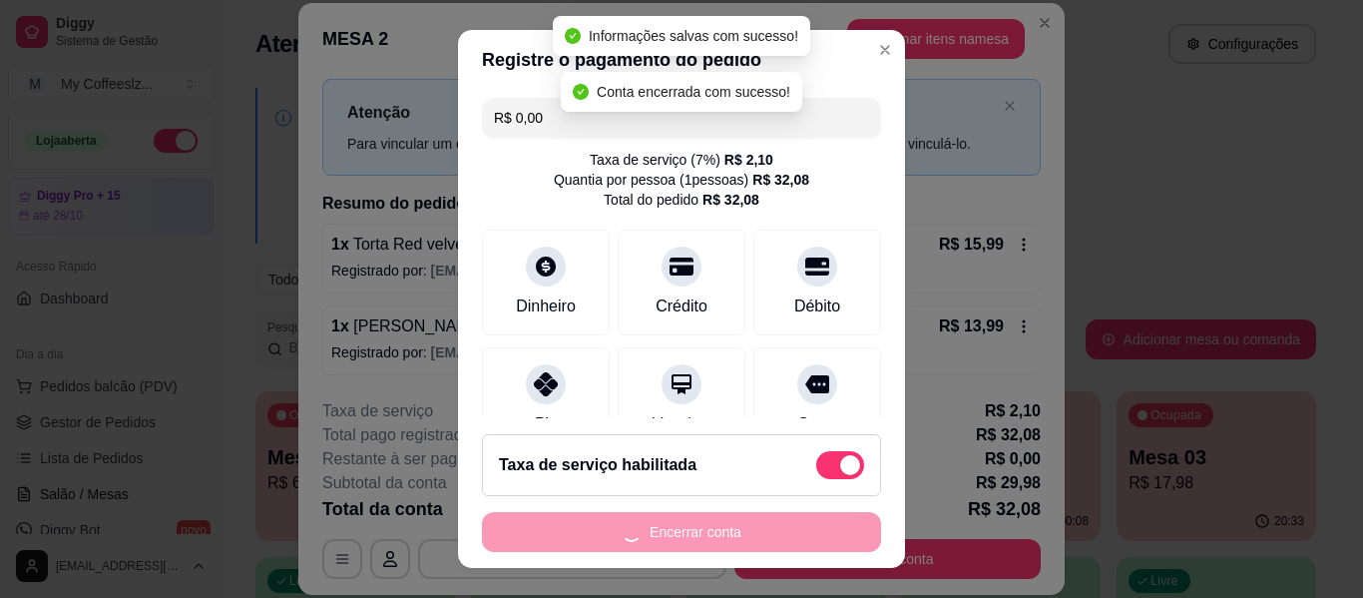
scroll to position [0, 0]
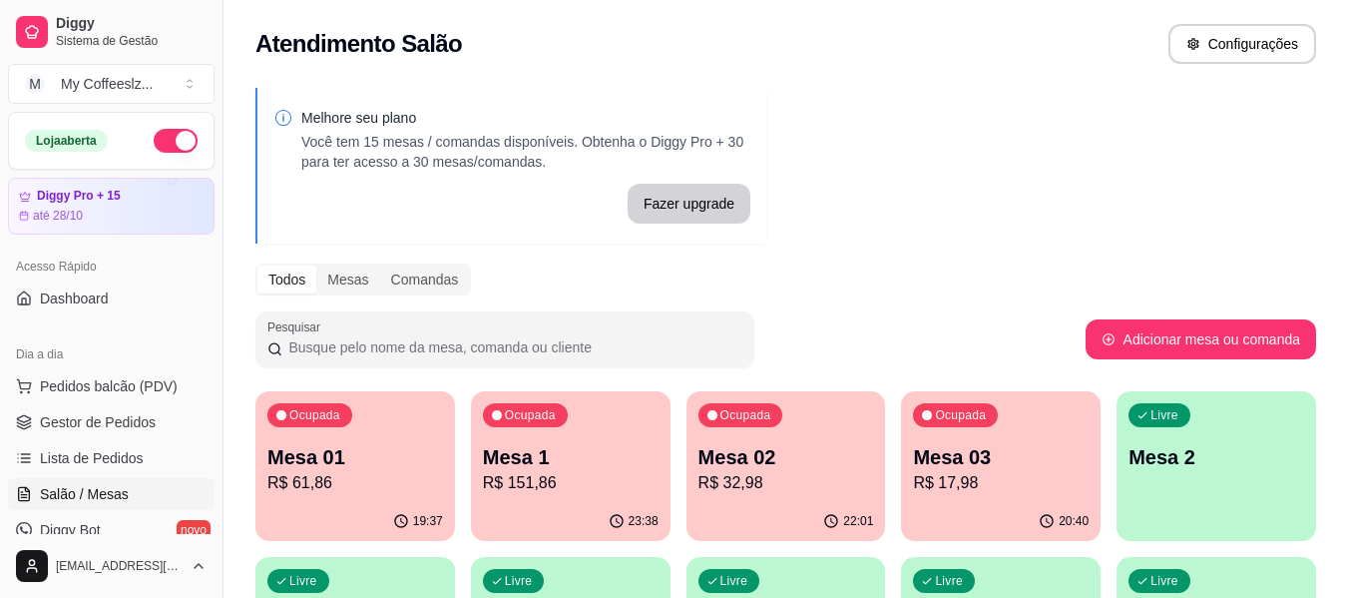
click at [1147, 461] on p "Mesa 2" at bounding box center [1216, 457] width 176 height 28
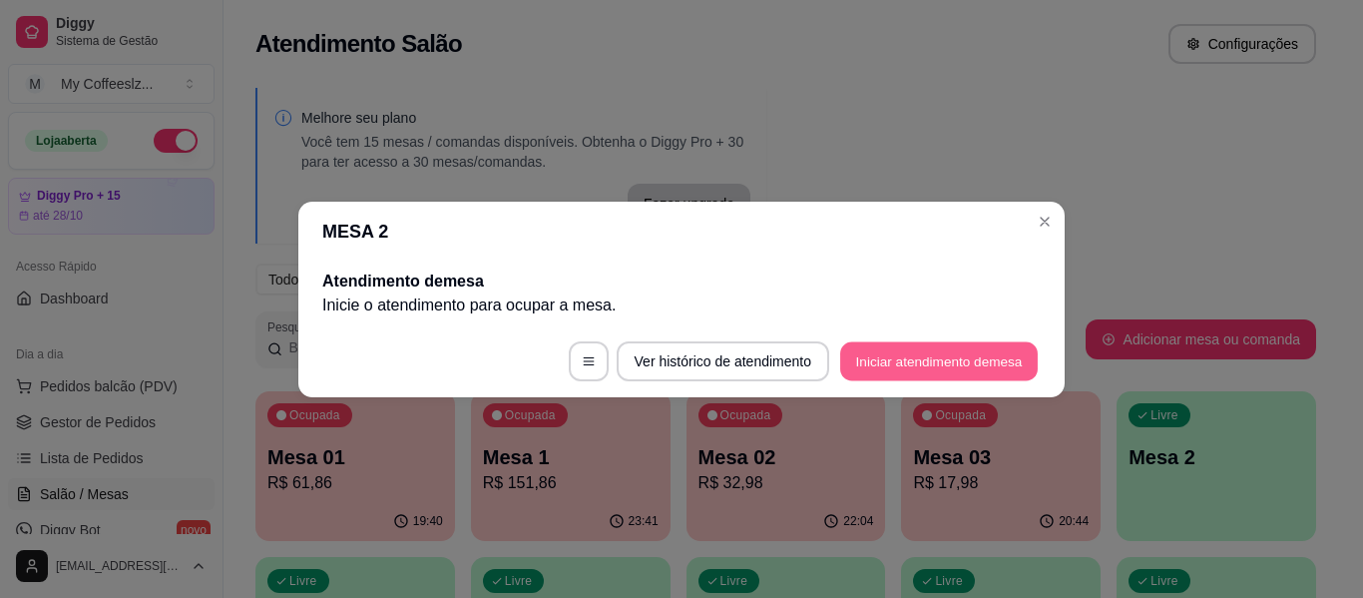
click at [961, 362] on button "Iniciar atendimento de mesa" at bounding box center [939, 360] width 198 height 39
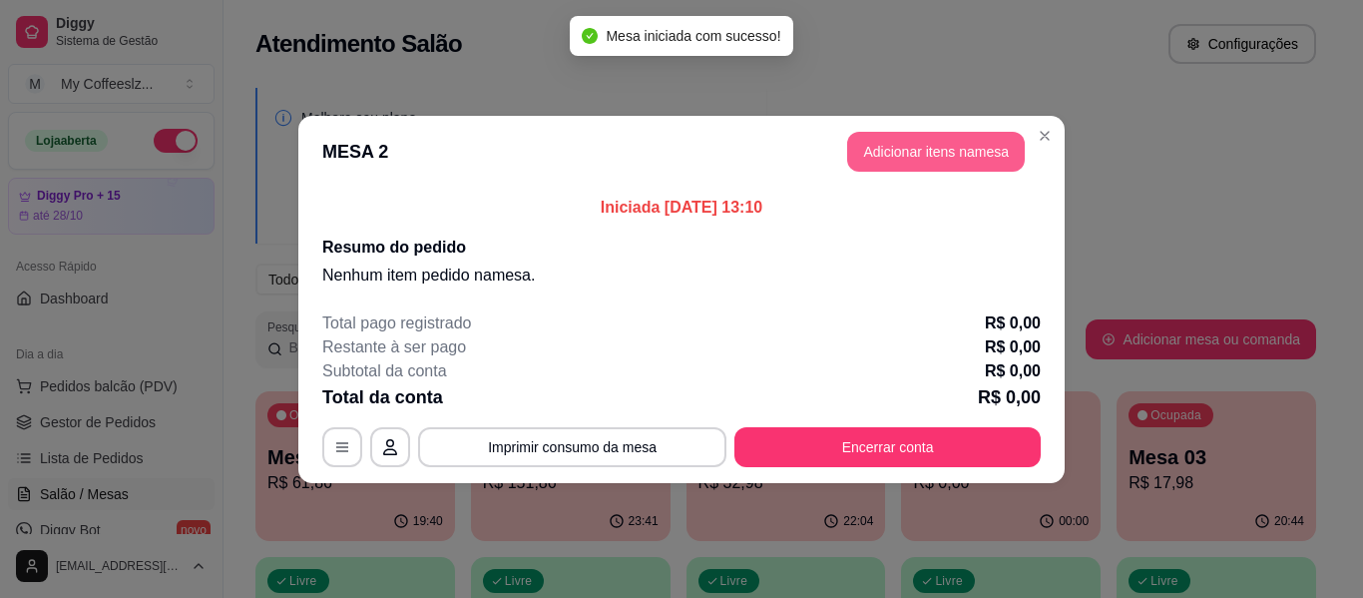
click at [896, 148] on button "Adicionar itens na mesa" at bounding box center [936, 152] width 178 height 40
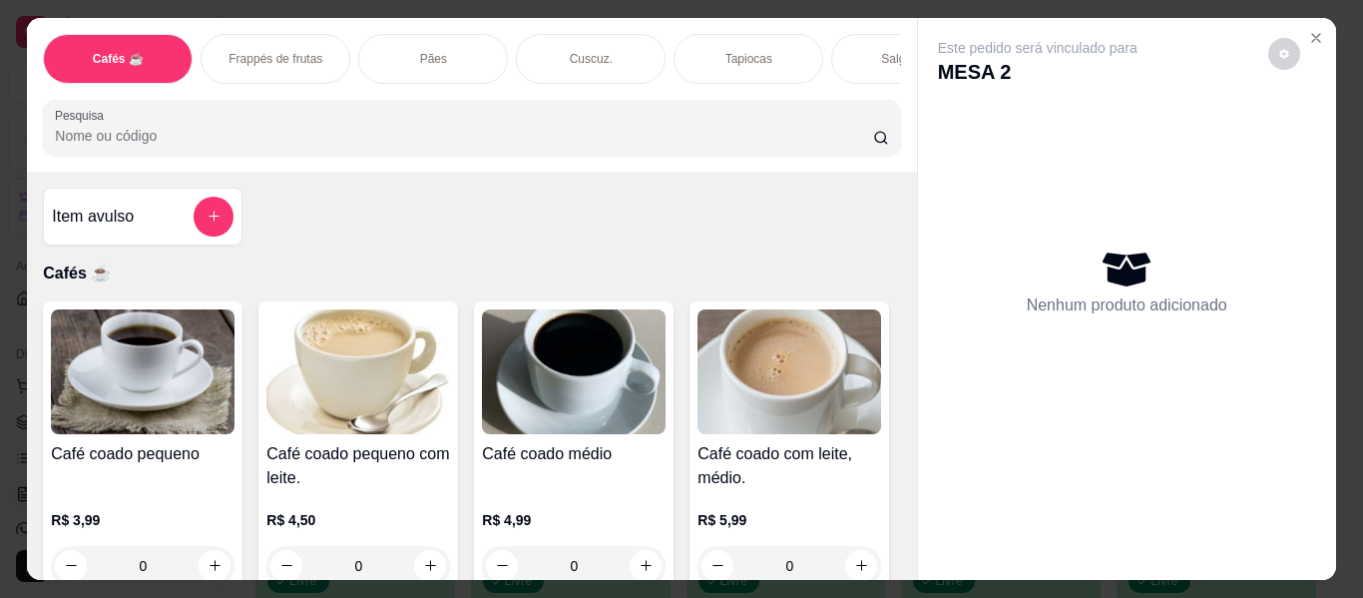
drag, startPoint x: 835, startPoint y: 47, endPoint x: 826, endPoint y: 124, distance: 77.3
click at [835, 48] on div "Salgados" at bounding box center [906, 59] width 150 height 50
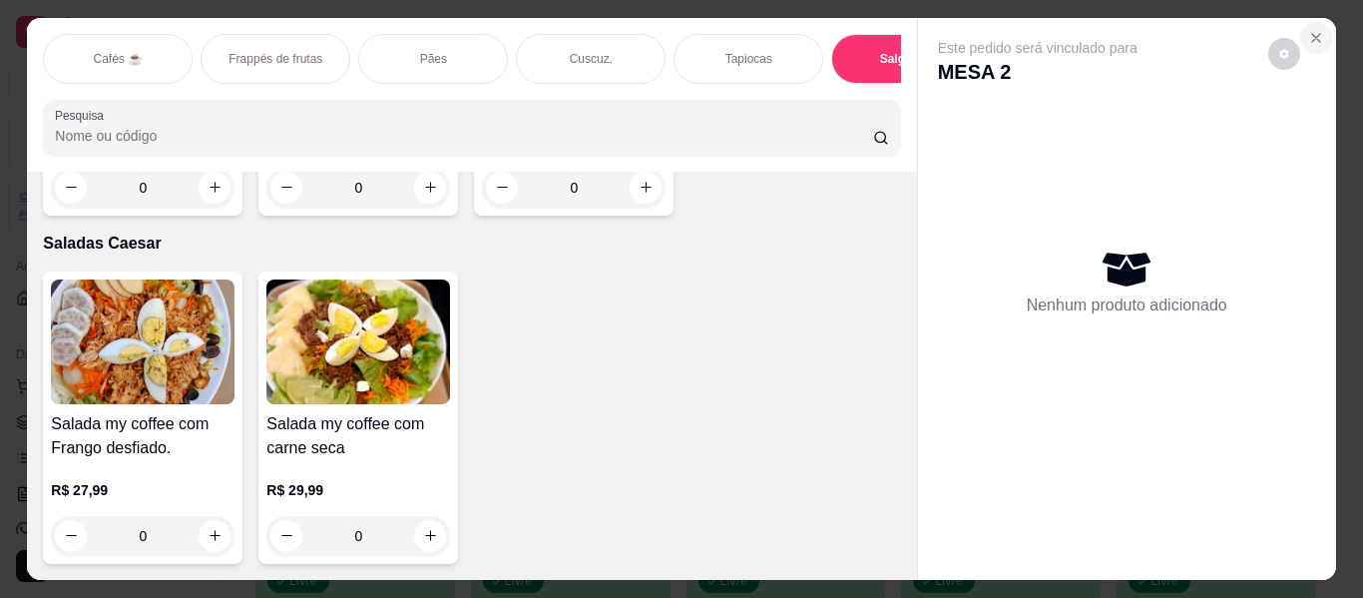
click at [1317, 28] on button "Close" at bounding box center [1316, 38] width 32 height 32
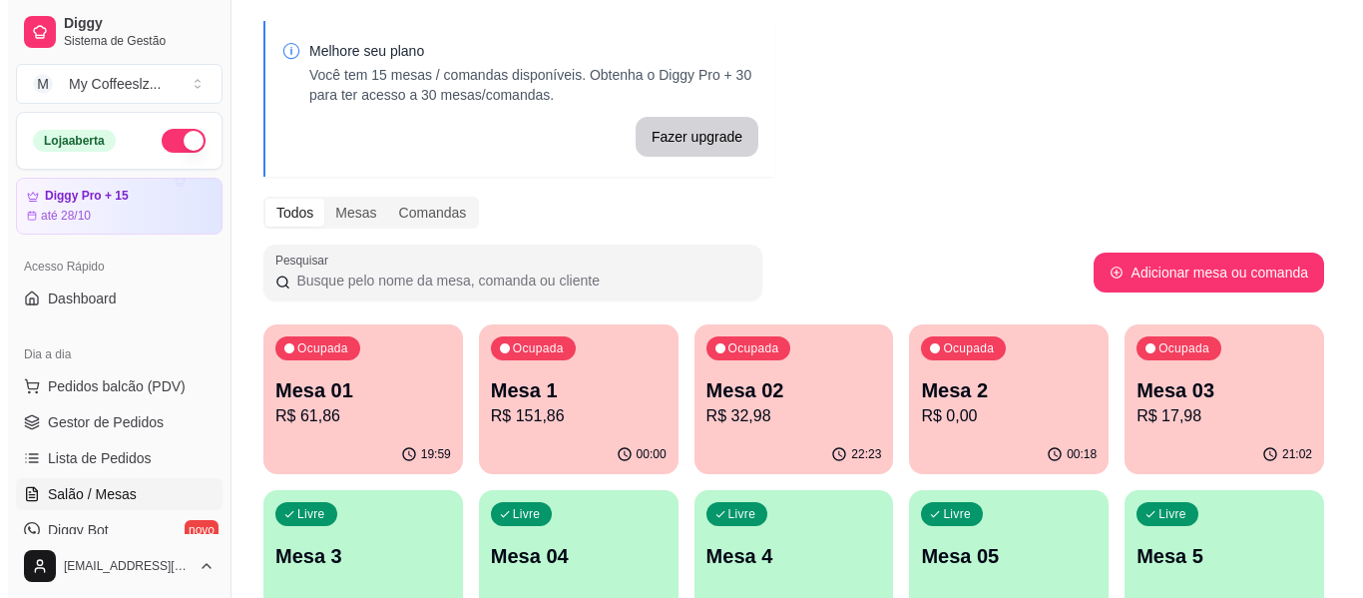
scroll to position [100, 0]
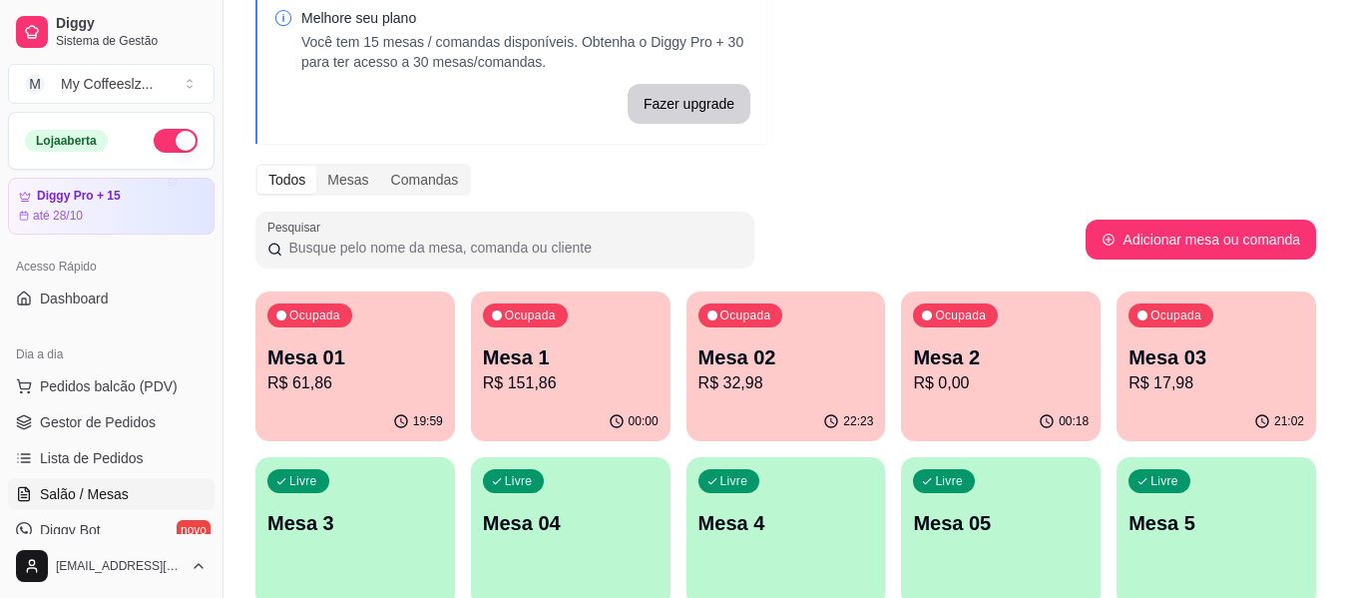
click at [334, 503] on div "Livre Mesa 3" at bounding box center [355, 520] width 200 height 126
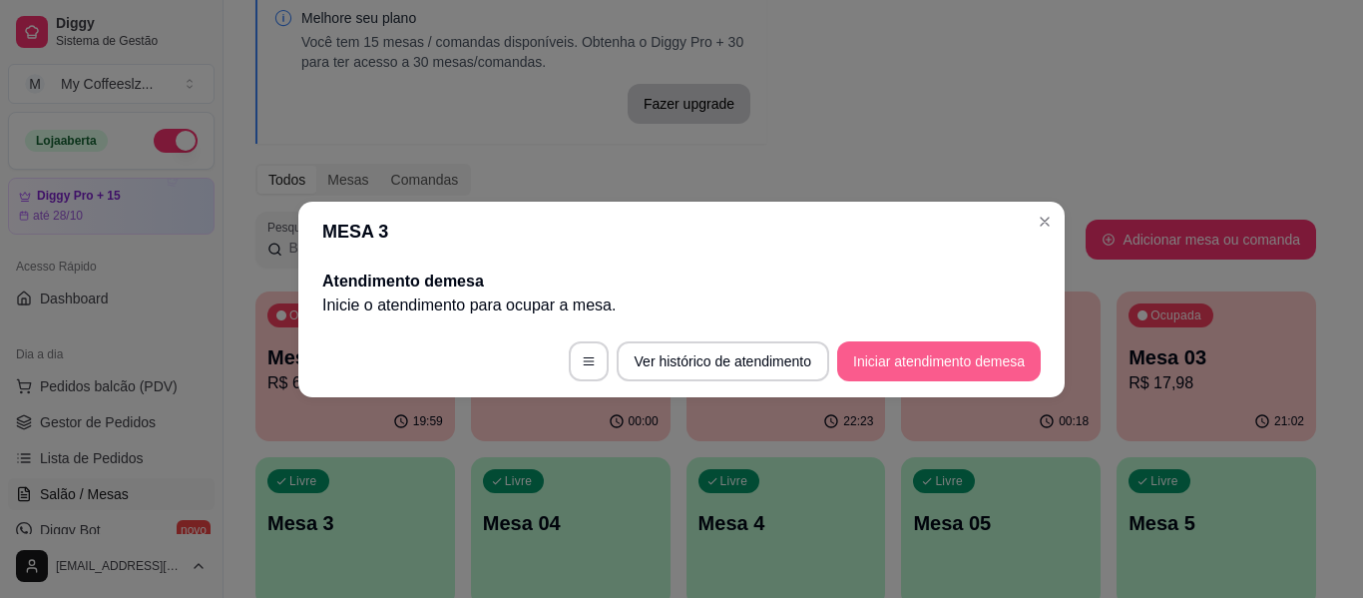
click at [904, 350] on button "Iniciar atendimento de mesa" at bounding box center [939, 361] width 204 height 40
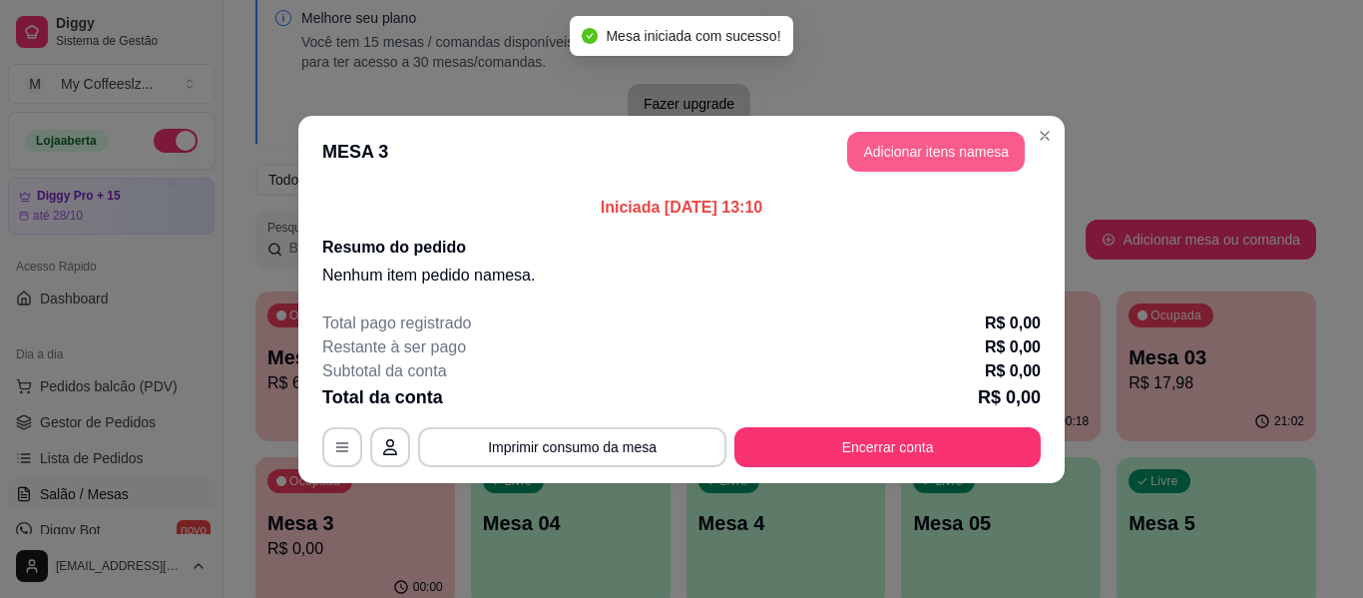
click at [955, 154] on button "Adicionar itens na mesa" at bounding box center [936, 152] width 178 height 40
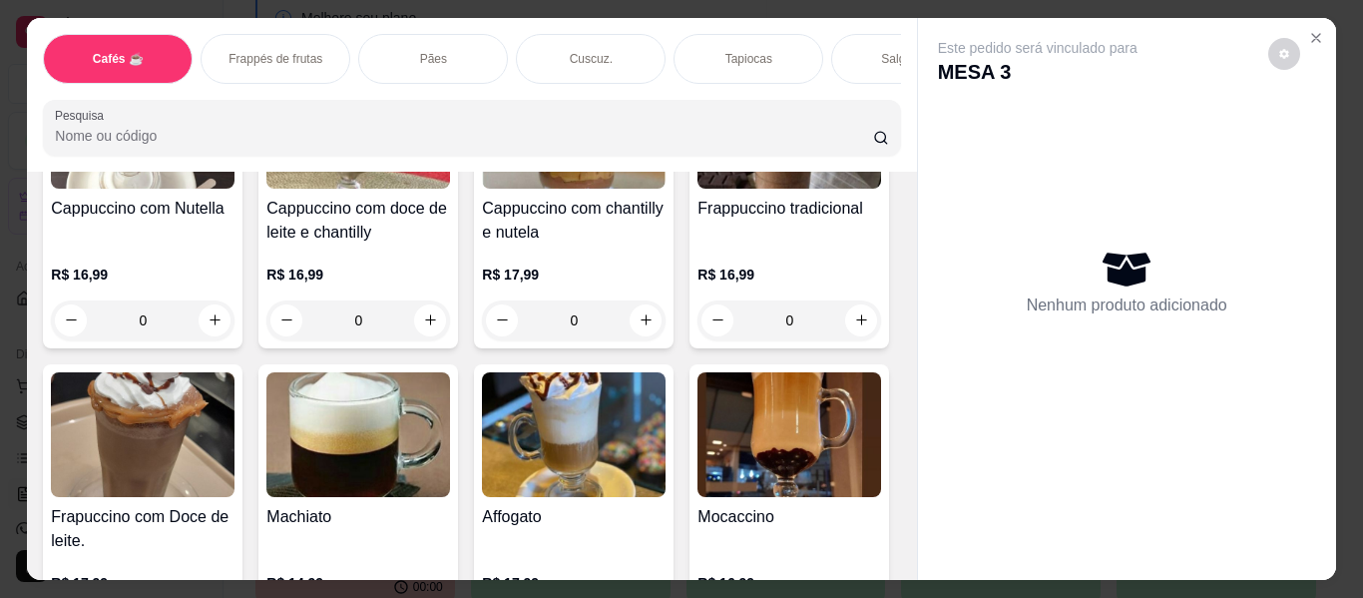
scroll to position [2195, 0]
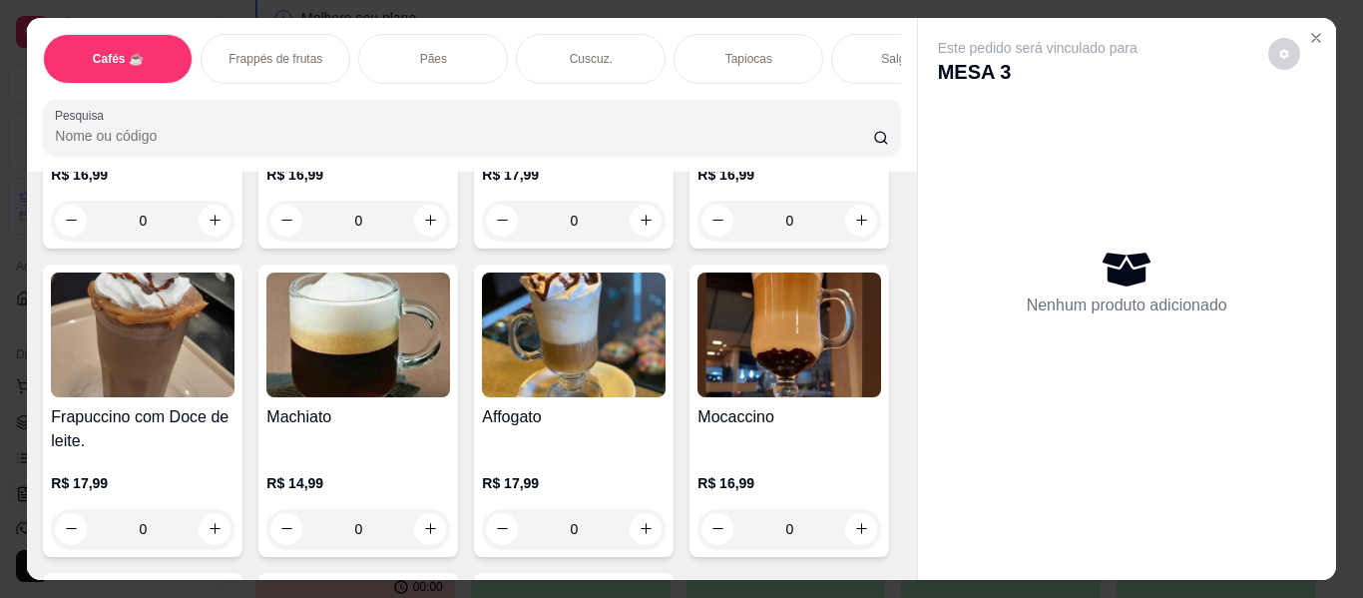
click at [847, 41] on div "Salgados" at bounding box center [906, 59] width 150 height 50
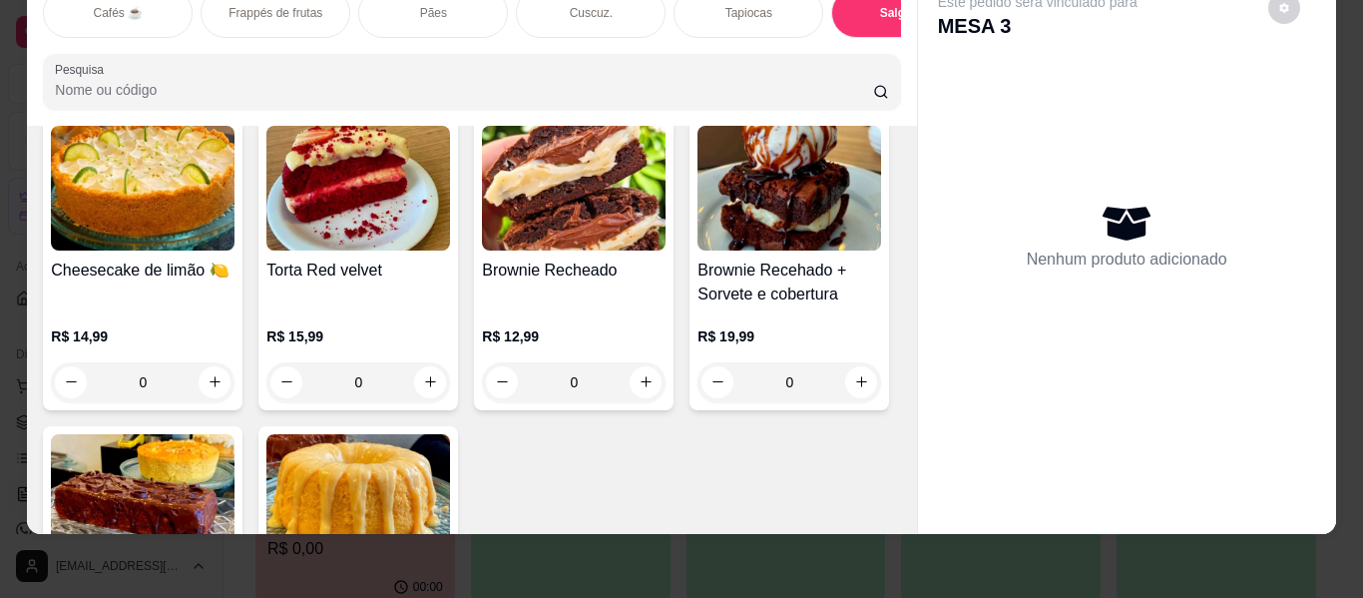
scroll to position [8978, 0]
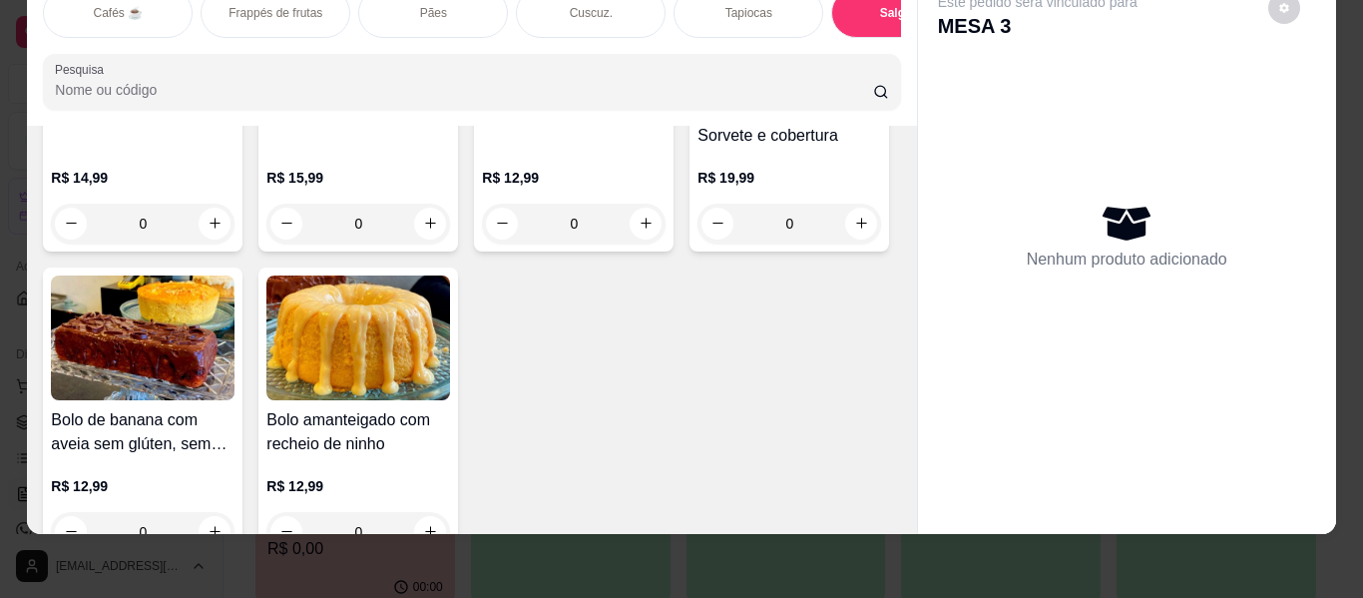
type input "1"
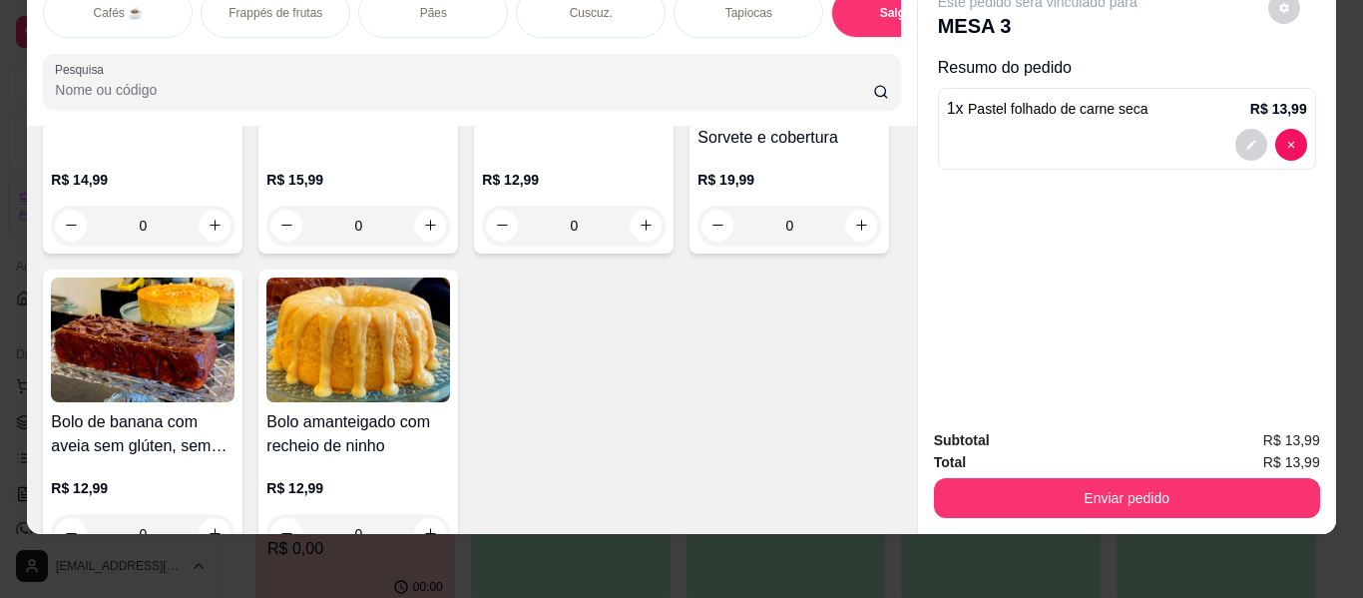
type input "1"
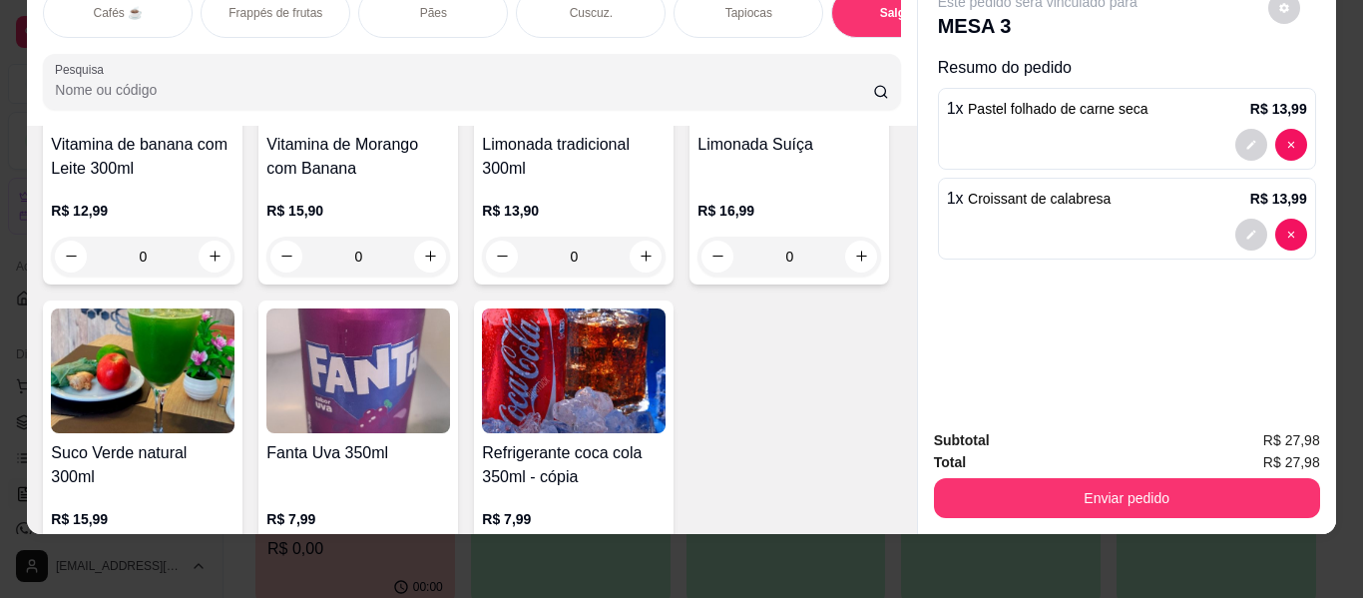
scroll to position [10974, 0]
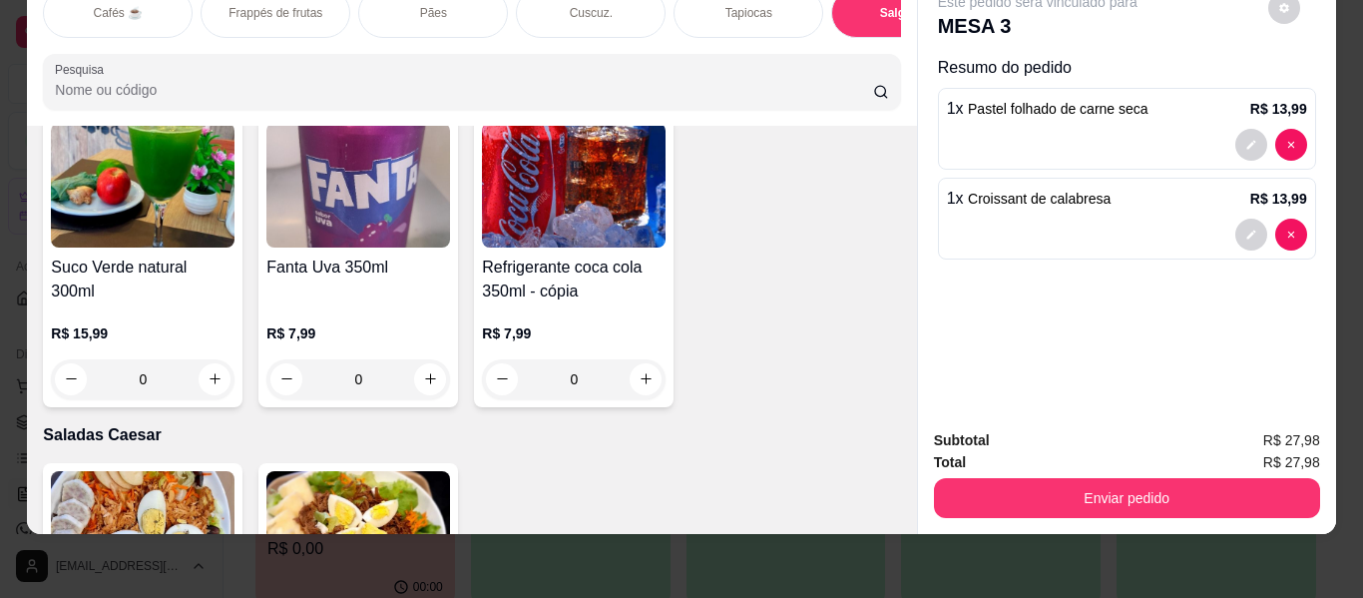
type input "1"
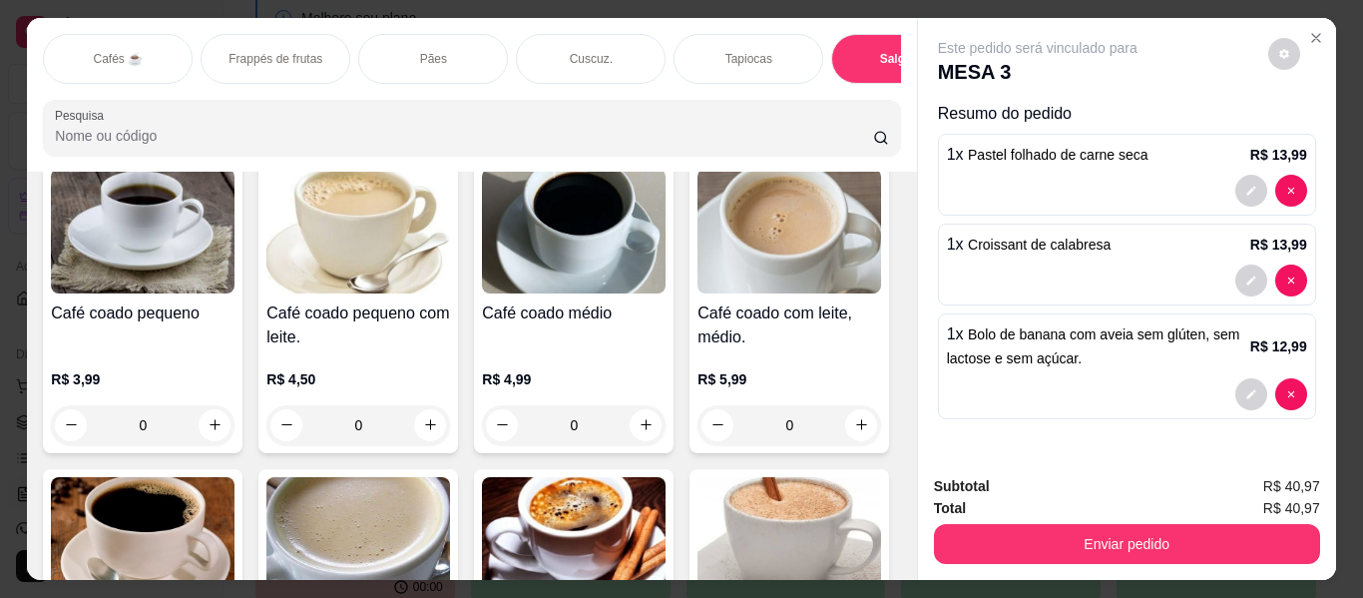
scroll to position [0, 0]
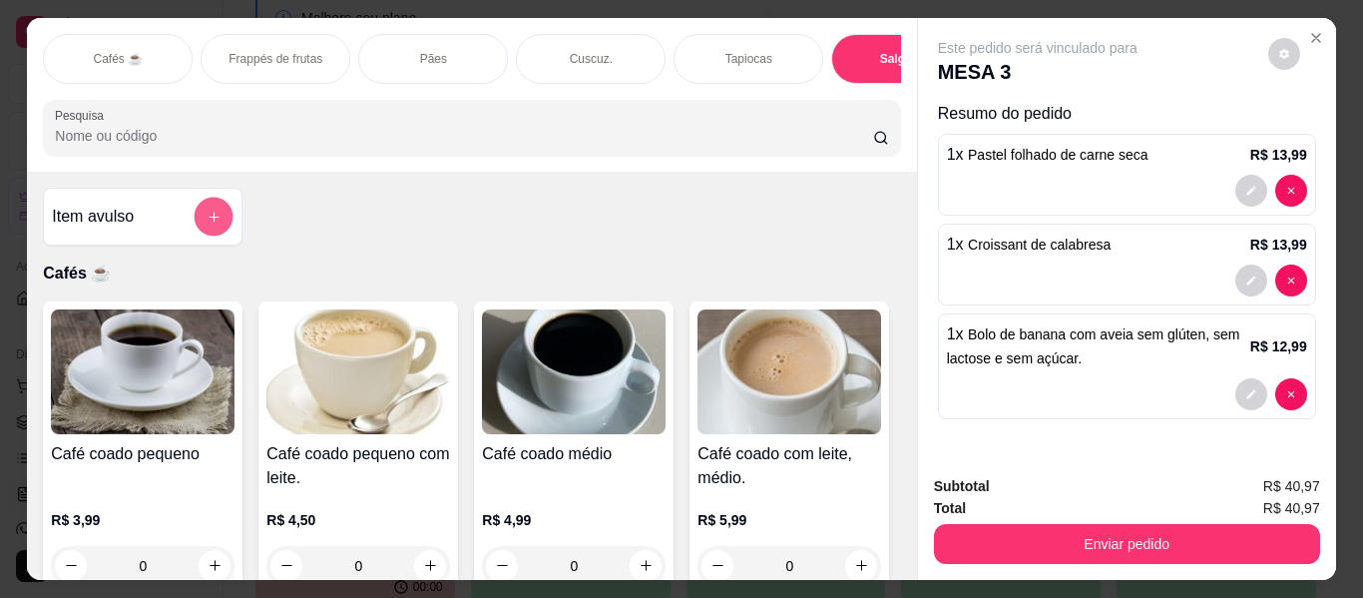
click at [200, 198] on button "add-separate-item" at bounding box center [214, 217] width 39 height 39
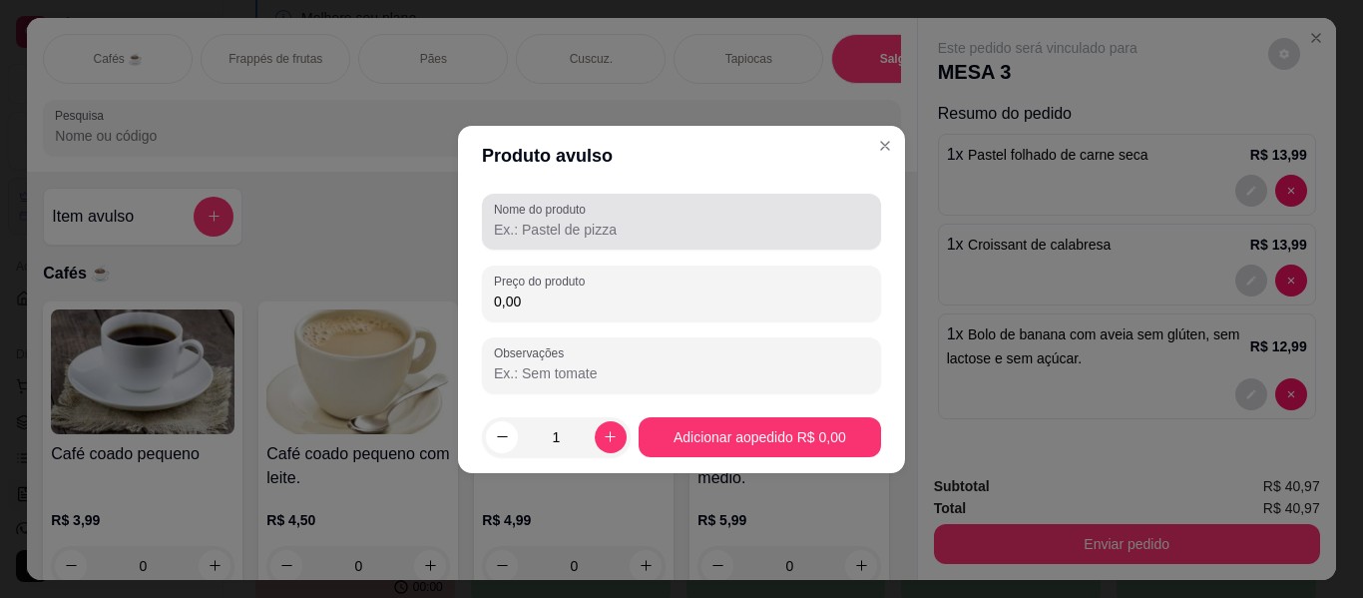
click at [580, 241] on div "Nome do produto" at bounding box center [681, 222] width 399 height 56
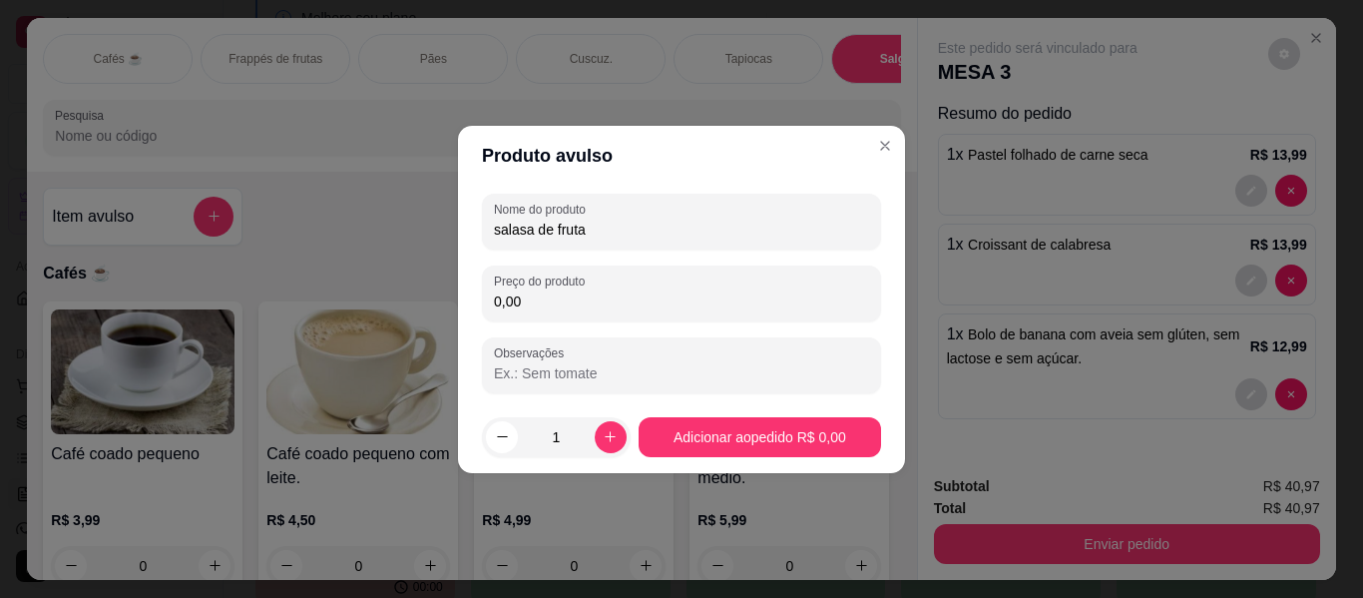
click at [537, 232] on input "salasa de fruta" at bounding box center [681, 229] width 375 height 20
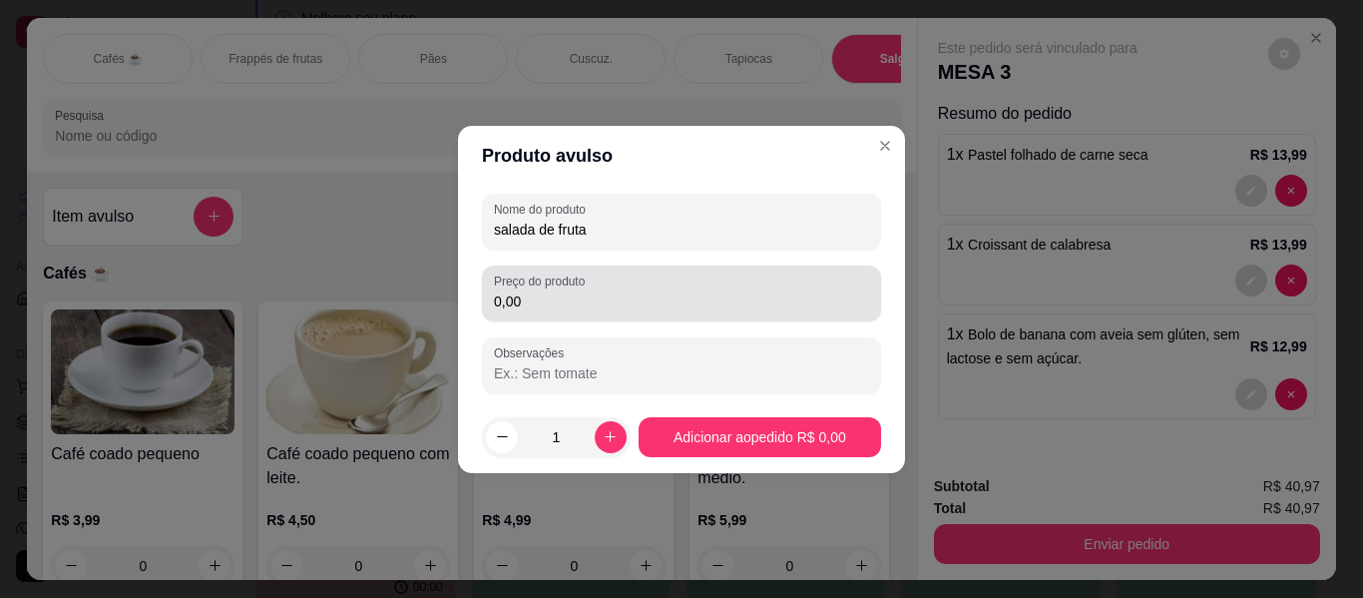
type input "salada de fruta"
click at [587, 299] on input "0,00" at bounding box center [681, 301] width 375 height 20
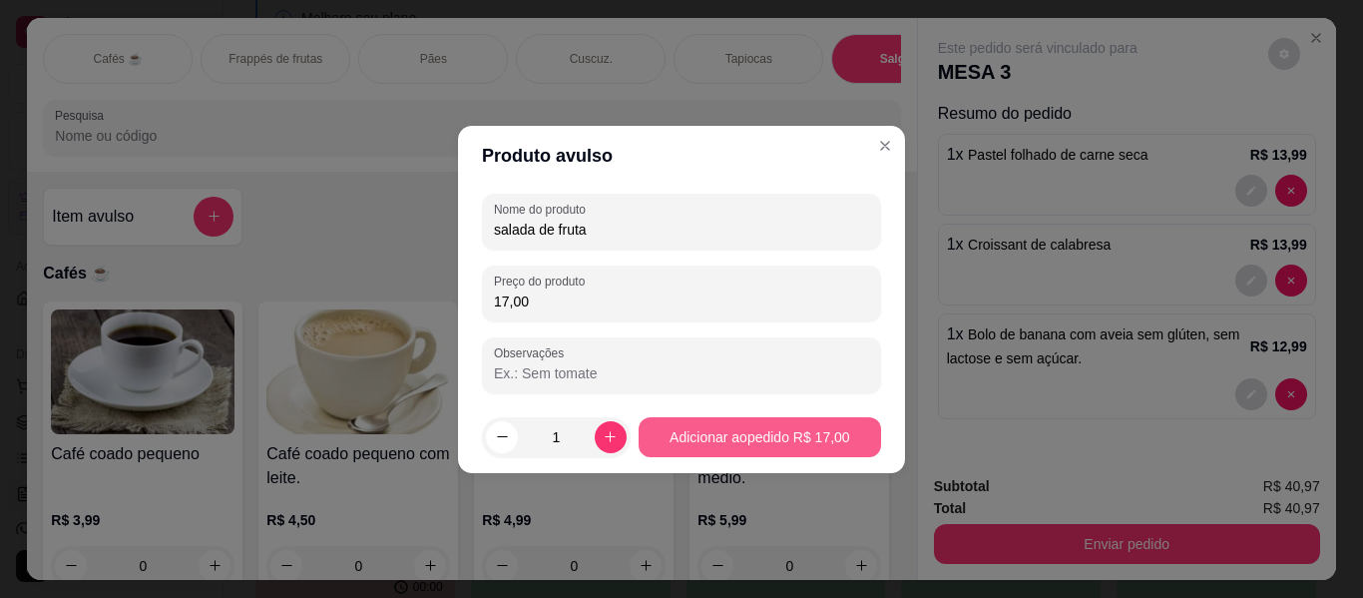
type input "17,00"
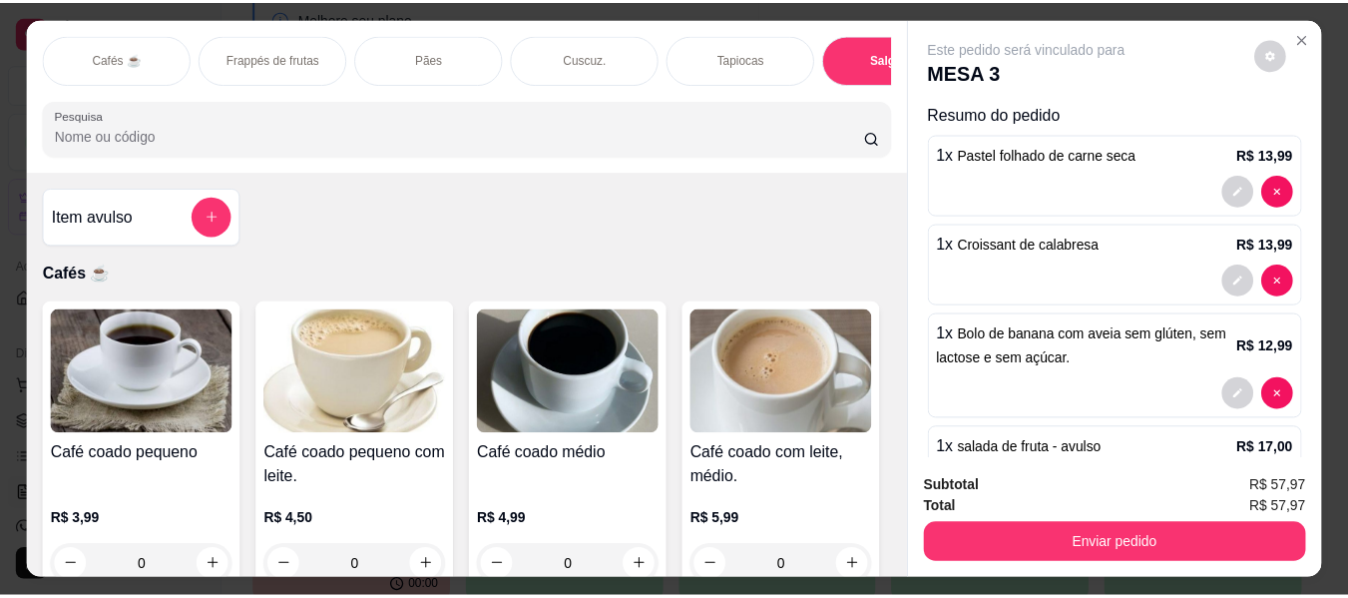
scroll to position [77, 0]
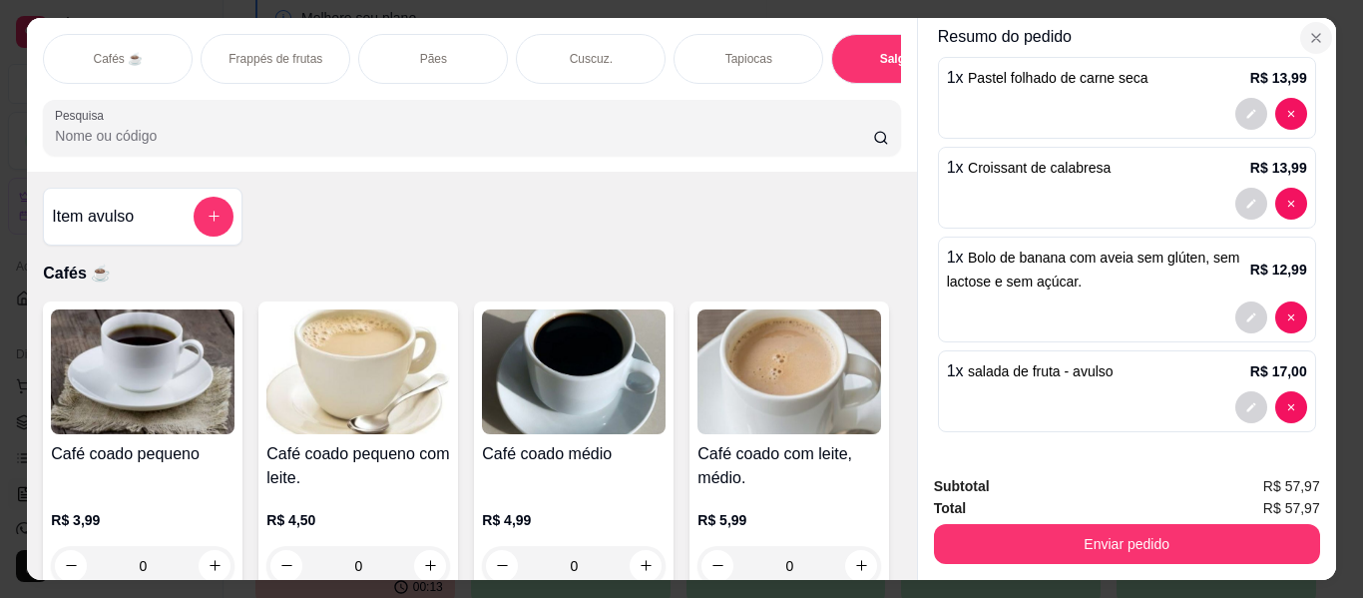
click at [1310, 34] on icon "Close" at bounding box center [1316, 38] width 16 height 16
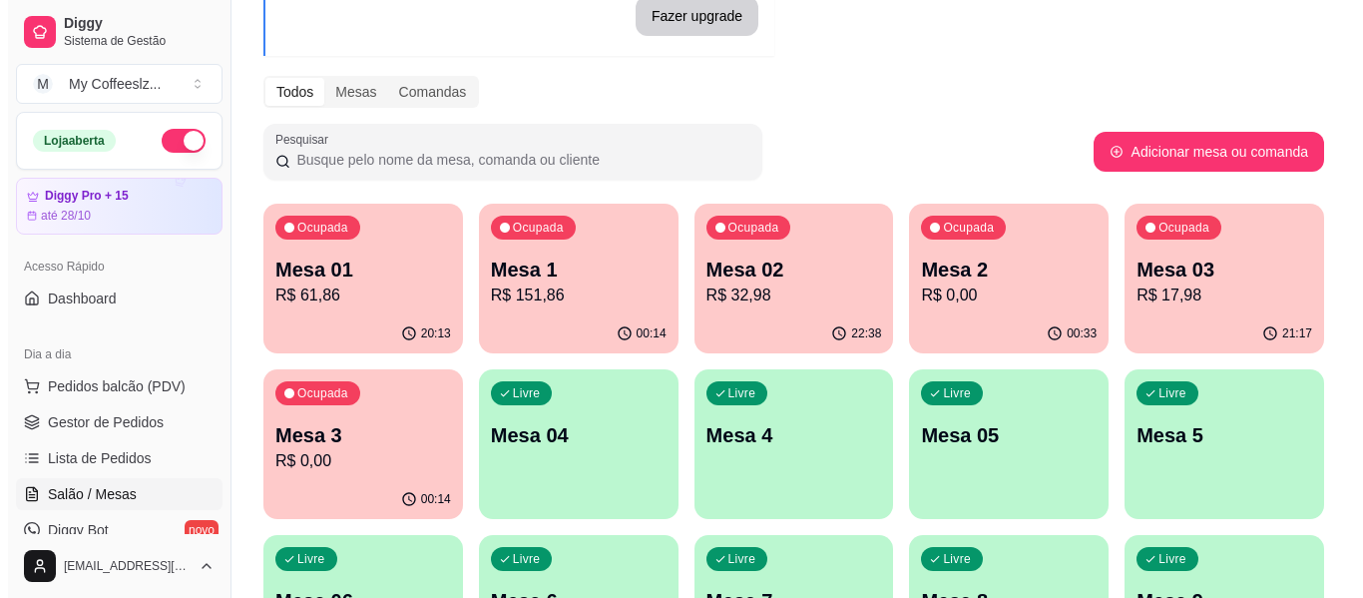
scroll to position [200, 0]
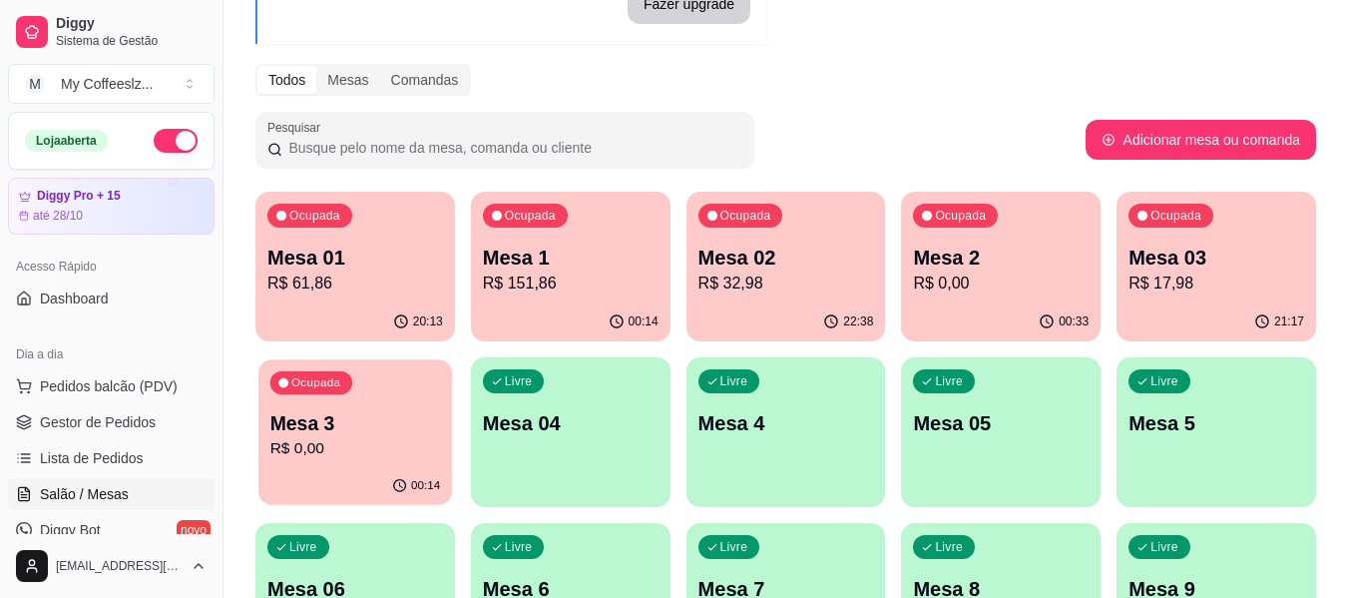
click at [405, 436] on div "Mesa 3 R$ 0,00" at bounding box center [355, 435] width 171 height 50
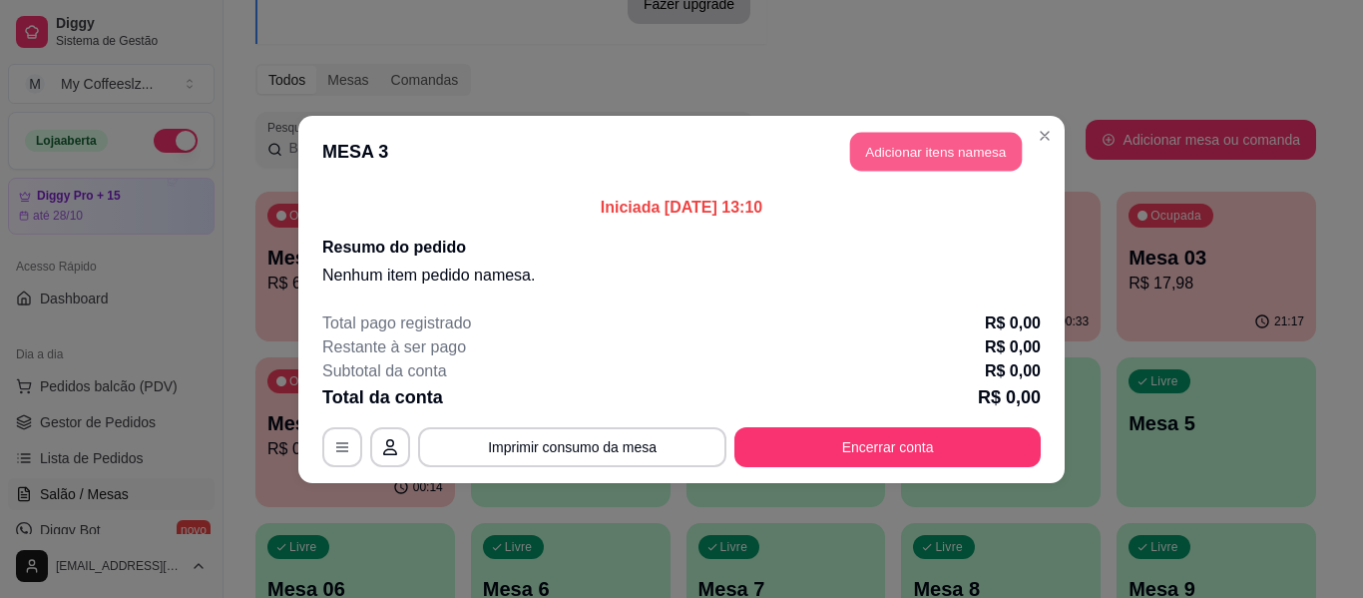
click at [939, 150] on button "Adicionar itens na mesa" at bounding box center [936, 151] width 172 height 39
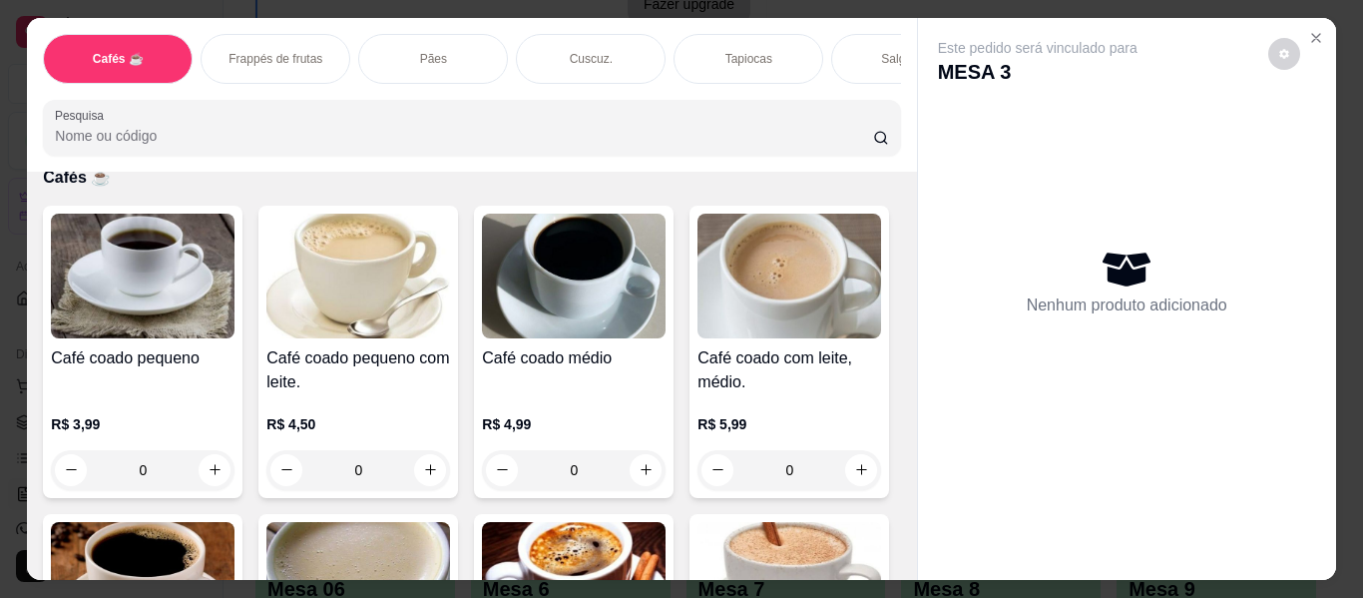
scroll to position [100, 0]
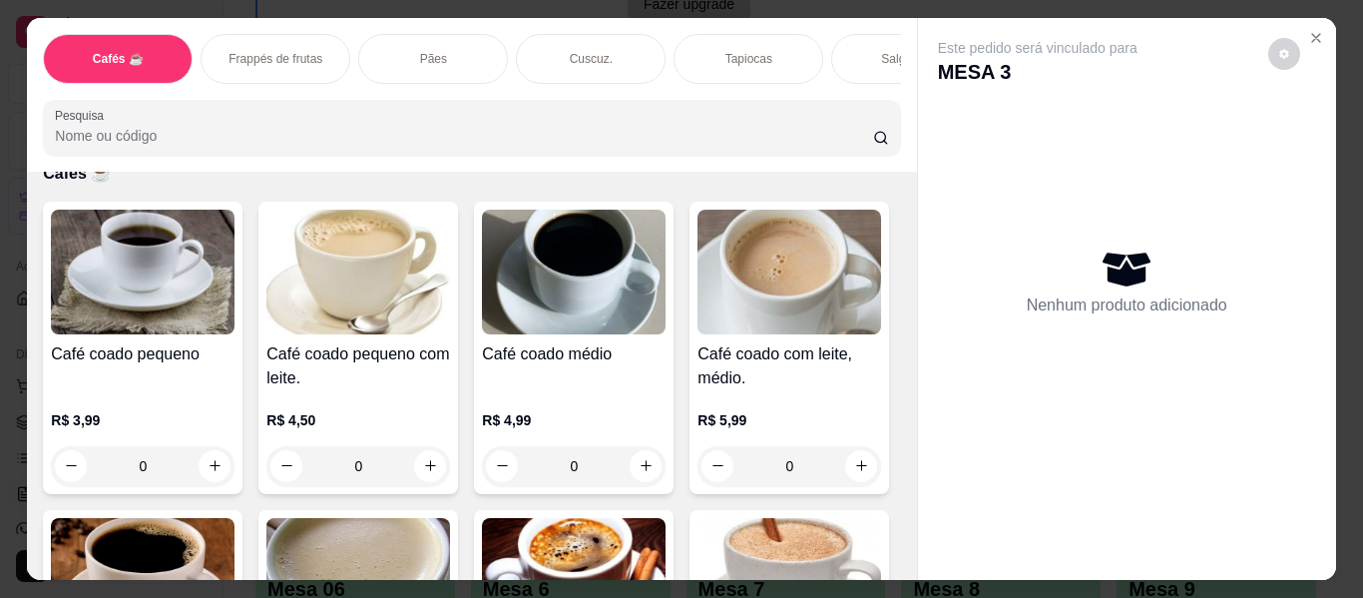
click at [844, 38] on div "Salgados" at bounding box center [906, 59] width 150 height 50
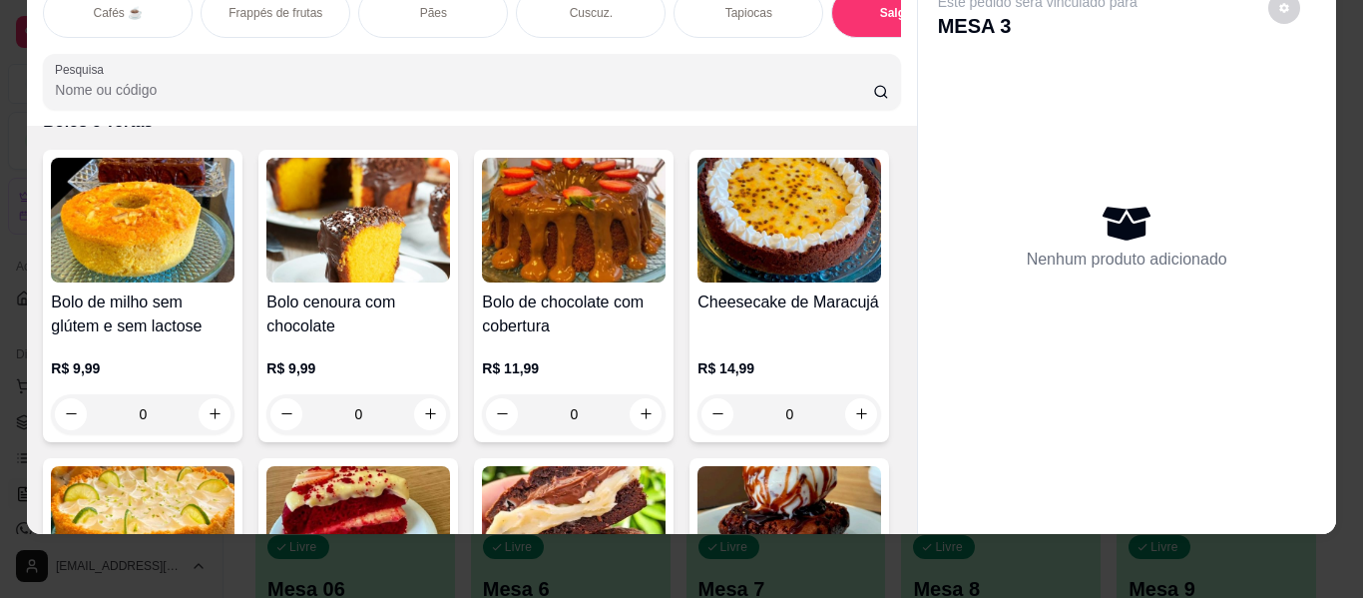
scroll to position [8380, 0]
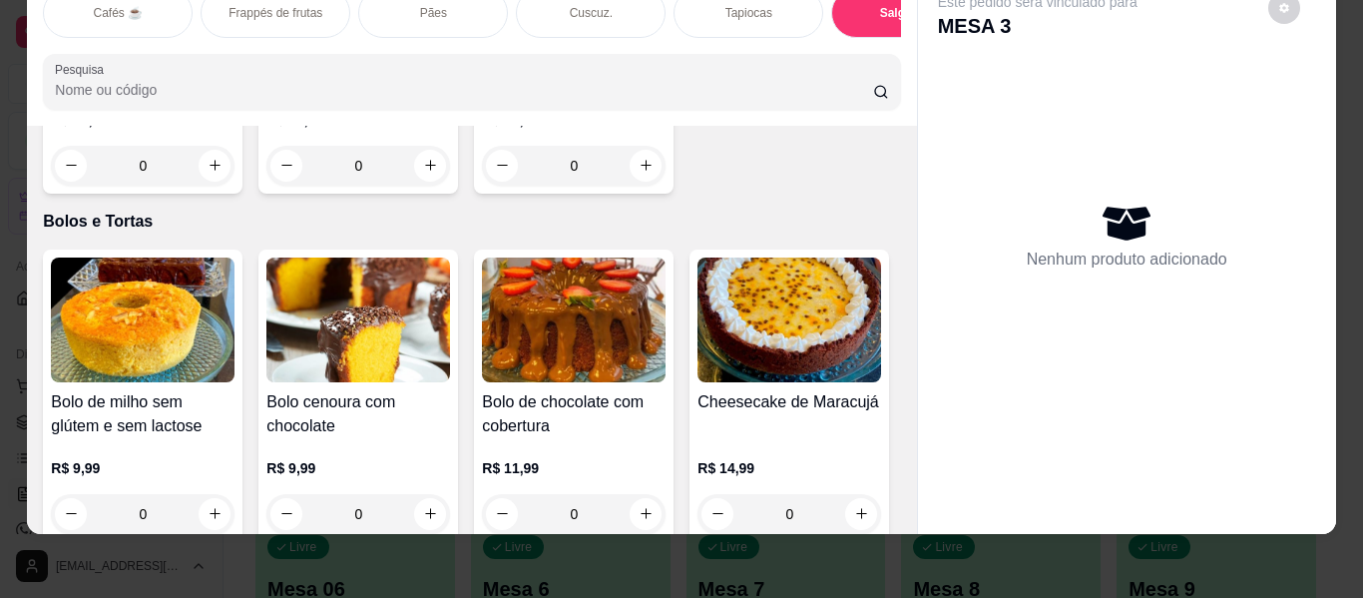
type input "1"
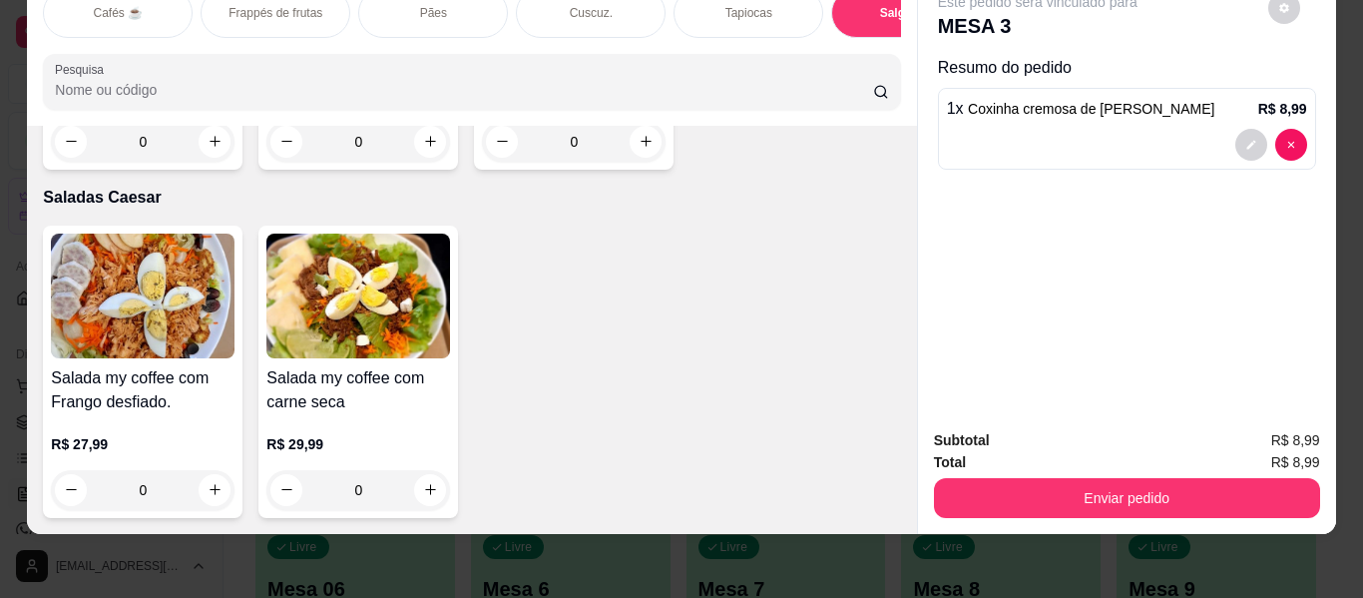
scroll to position [12171, 0]
type input "1"
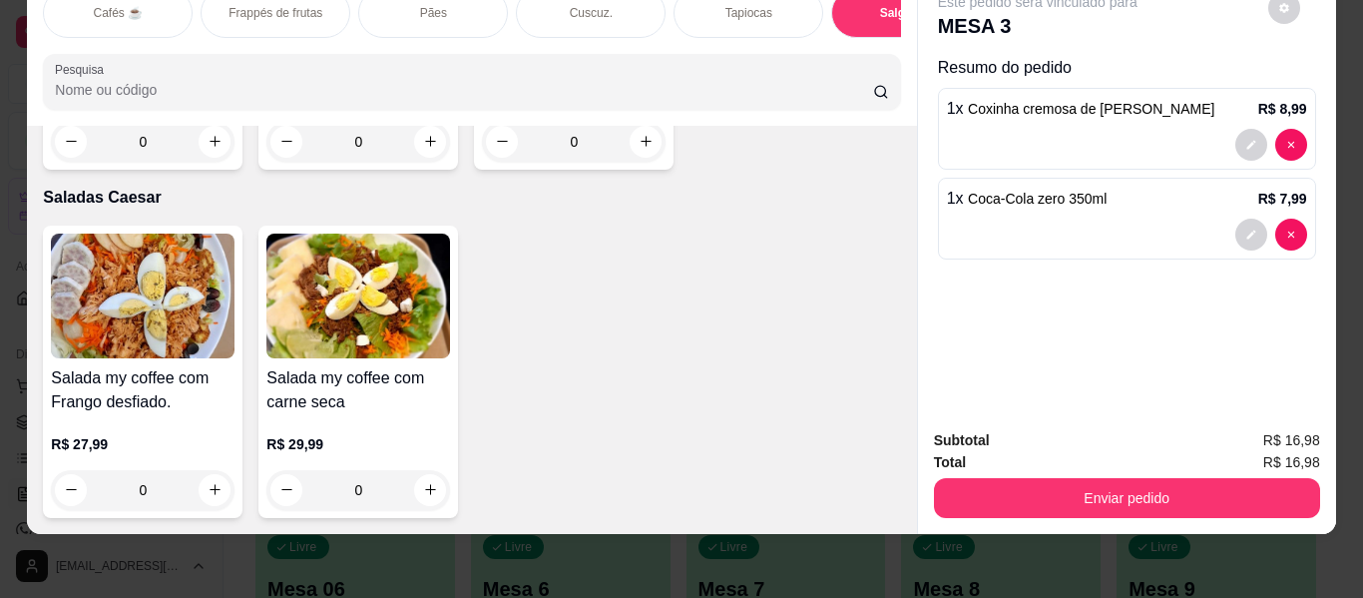
type input "1"
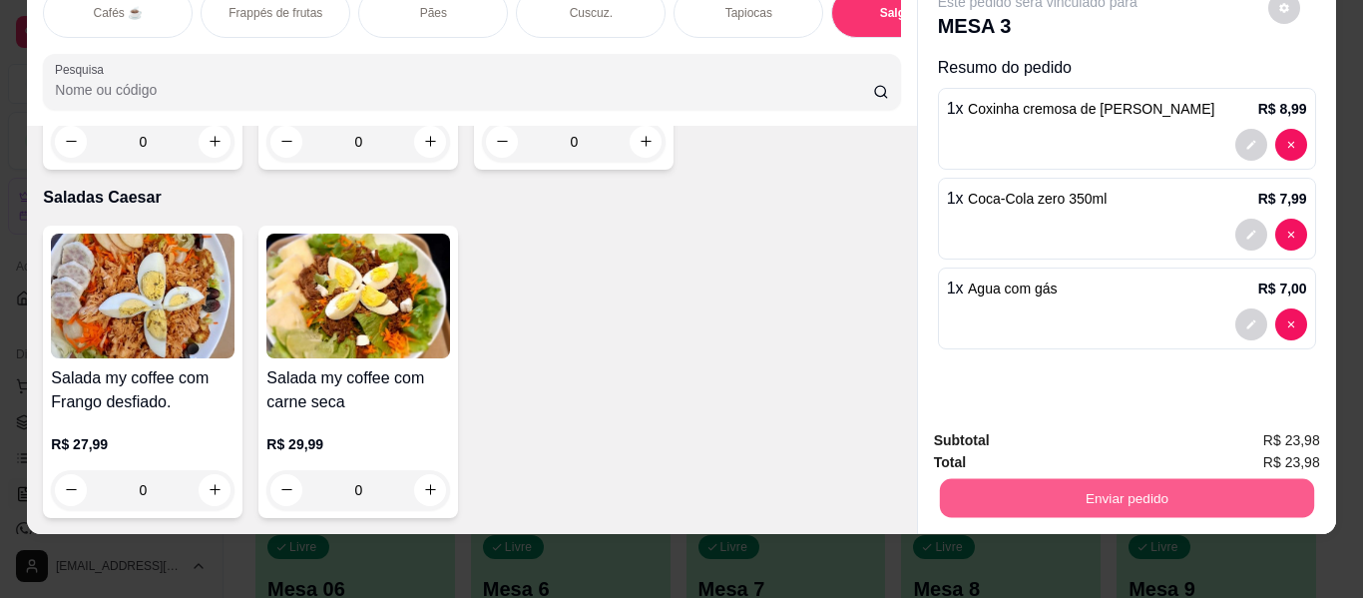
click at [991, 492] on button "Enviar pedido" at bounding box center [1126, 498] width 374 height 39
click at [1269, 423] on button "Enviar pedido" at bounding box center [1267, 434] width 113 height 38
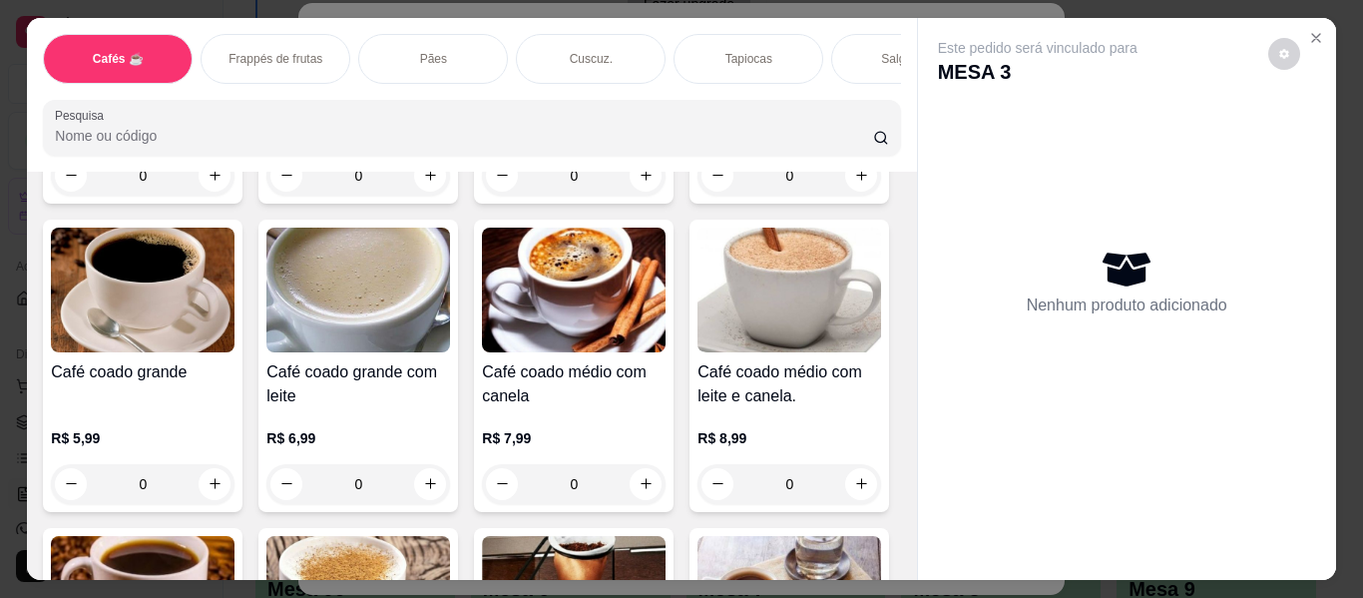
scroll to position [399, 0]
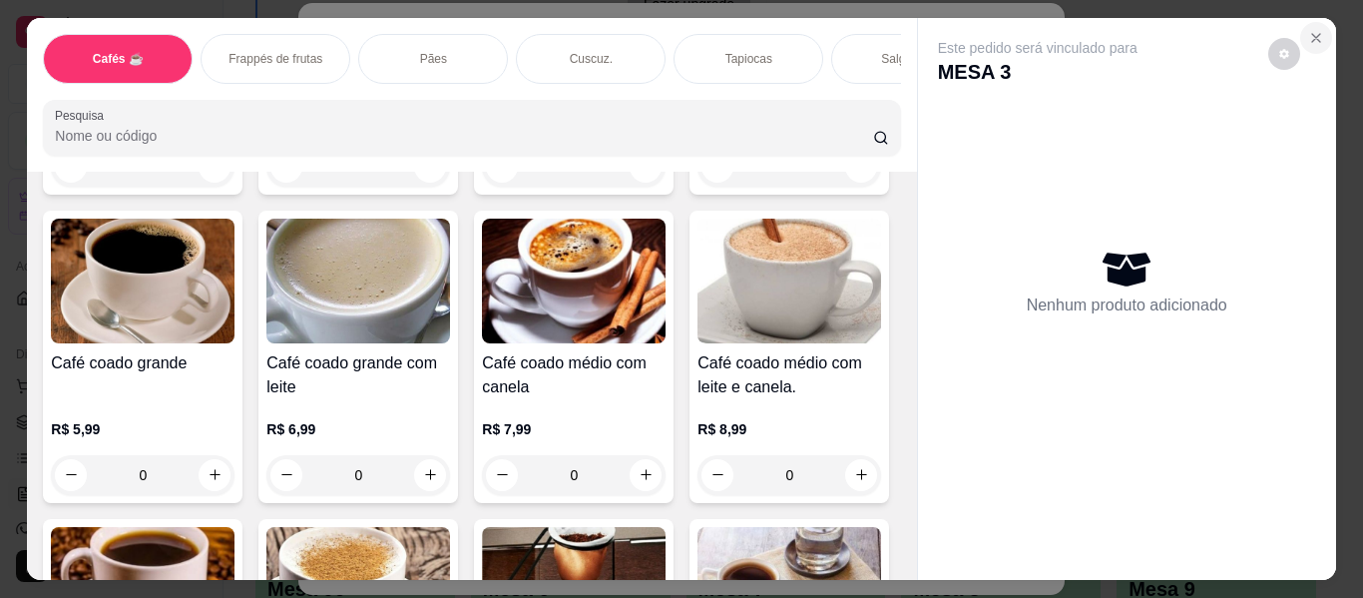
click at [1317, 22] on button "Close" at bounding box center [1316, 38] width 32 height 32
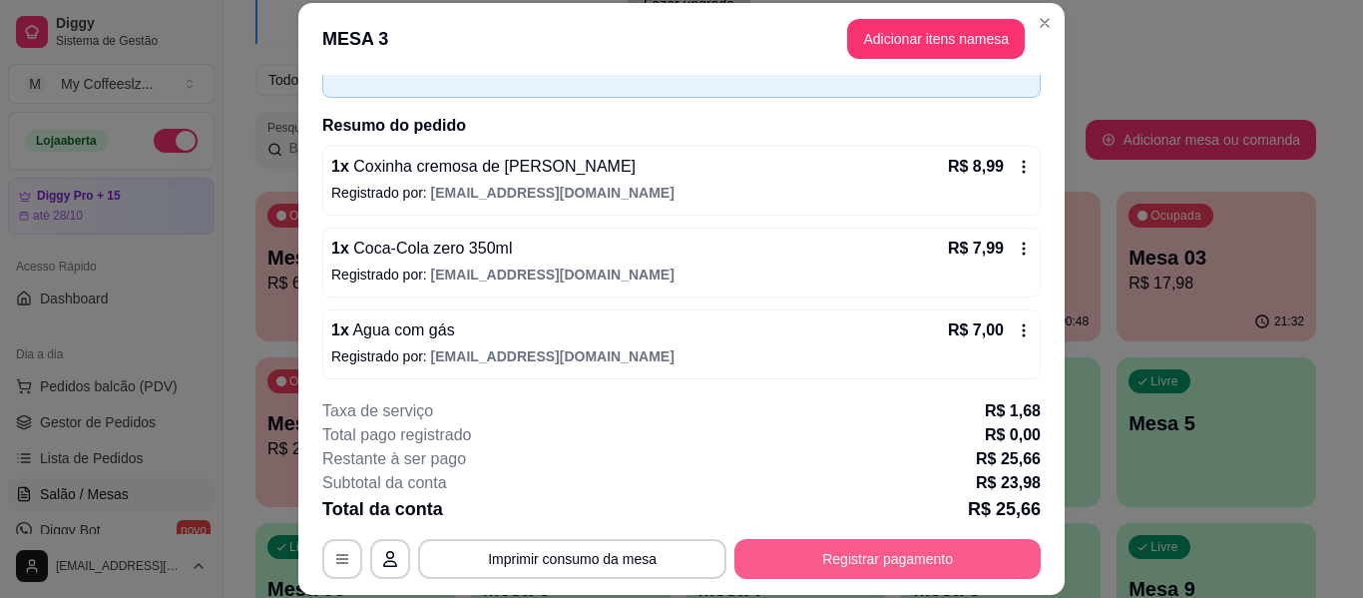
scroll to position [122, 0]
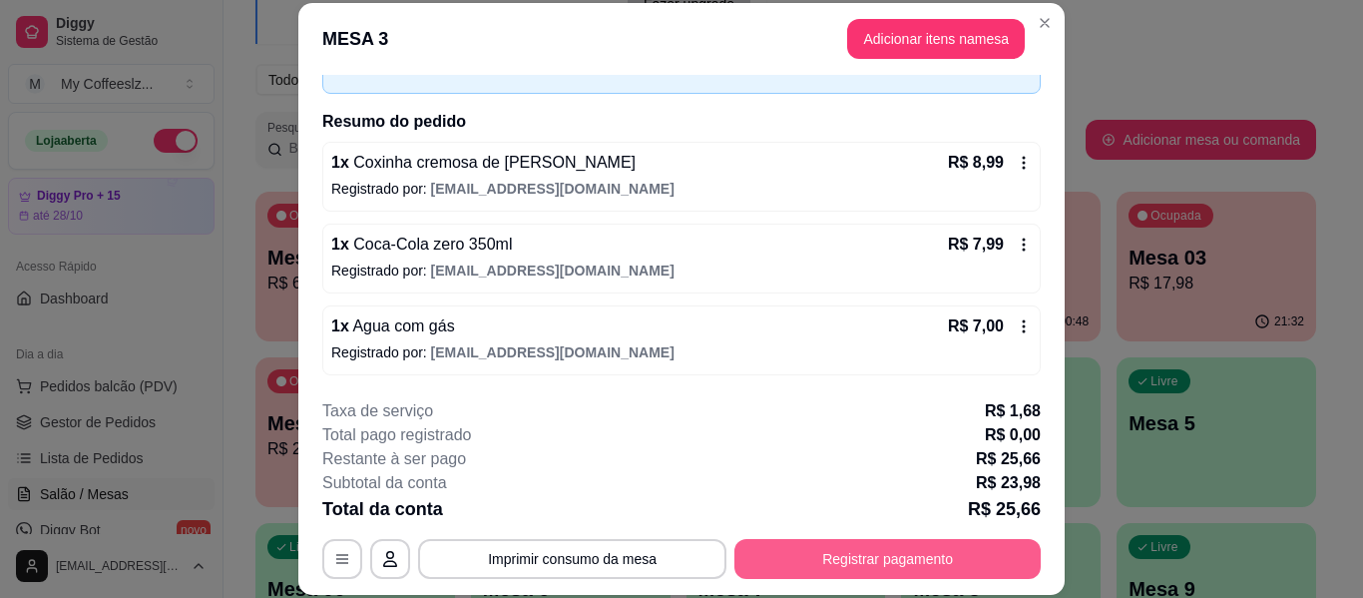
click at [780, 567] on button "Registrar pagamento" at bounding box center [887, 559] width 306 height 40
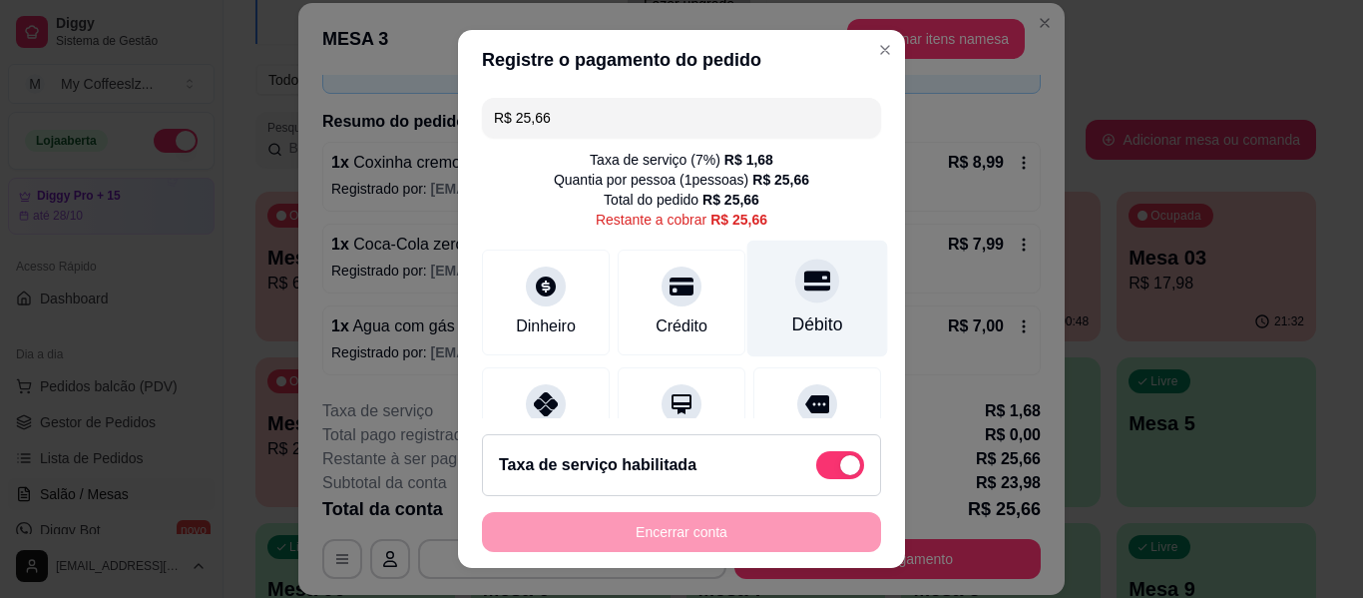
click at [773, 257] on div "Débito" at bounding box center [817, 298] width 141 height 117
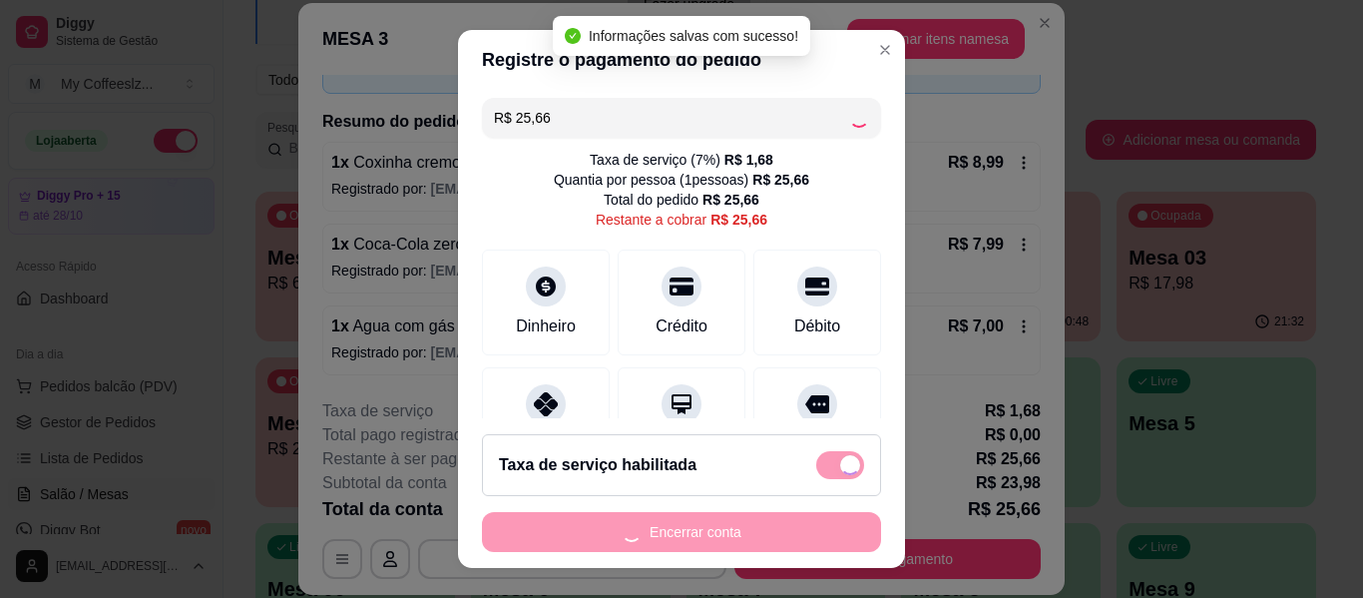
type input "R$ 0,00"
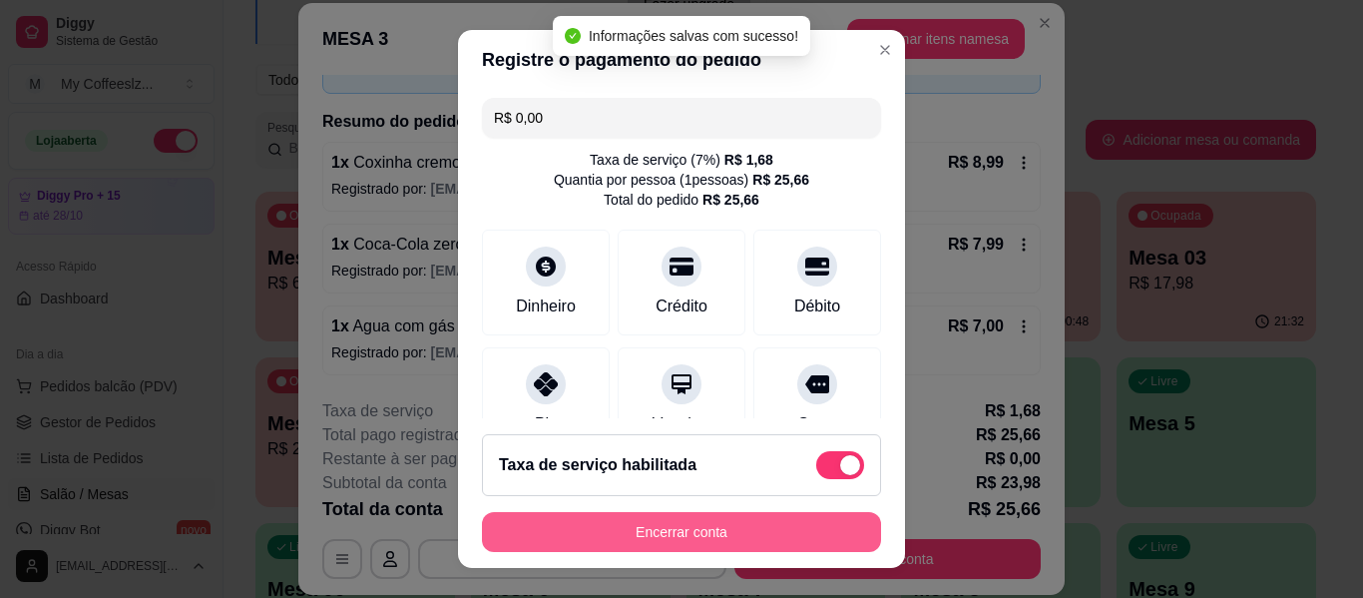
click at [669, 520] on button "Encerrar conta" at bounding box center [681, 532] width 399 height 40
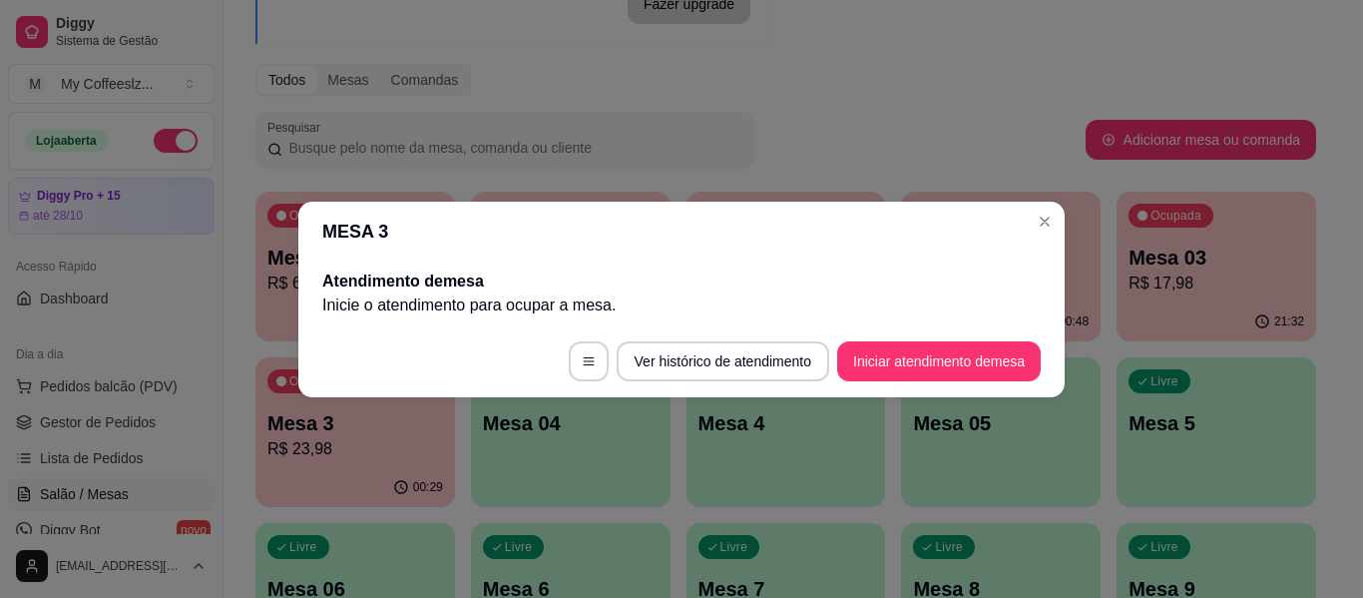
scroll to position [0, 0]
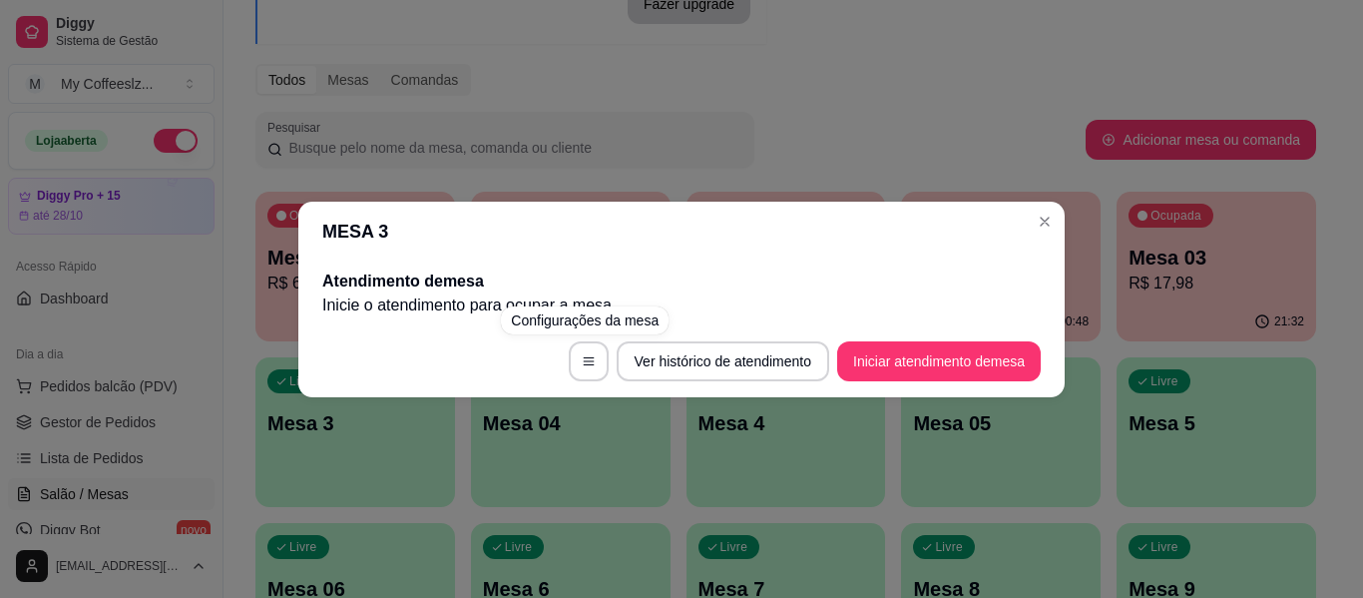
click at [659, 117] on div "MESA 3 Atendimento de mesa Inicie o atendimento para ocupar a mesa . Ver histór…" at bounding box center [681, 299] width 1363 height 598
click at [873, 147] on div "MESA 3 Atendimento de mesa Inicie o atendimento para ocupar a mesa . Ver histór…" at bounding box center [681, 299] width 1363 height 598
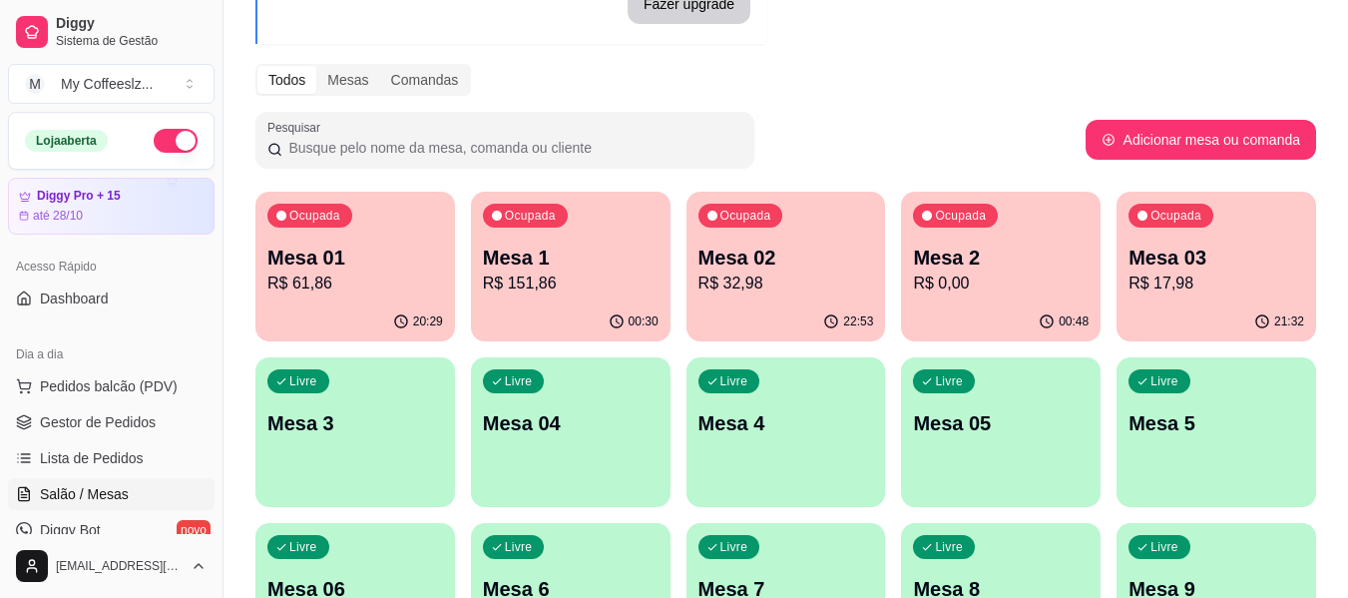
click at [1184, 302] on div "21:32" at bounding box center [1216, 321] width 200 height 39
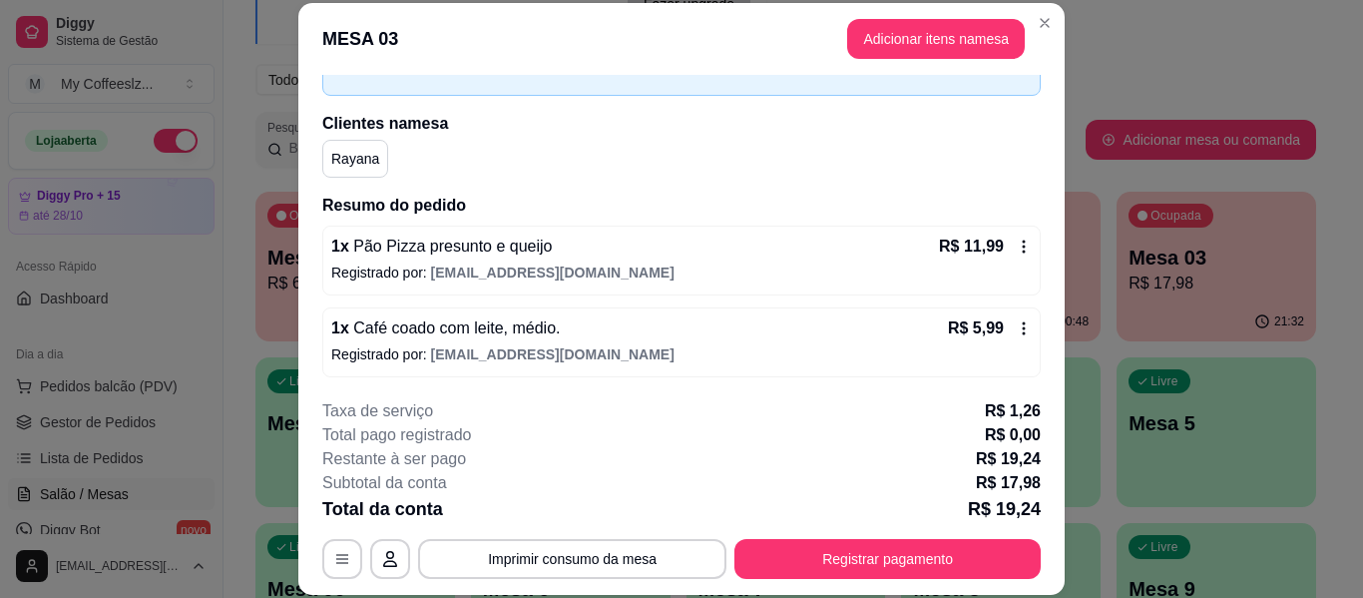
scroll to position [122, 0]
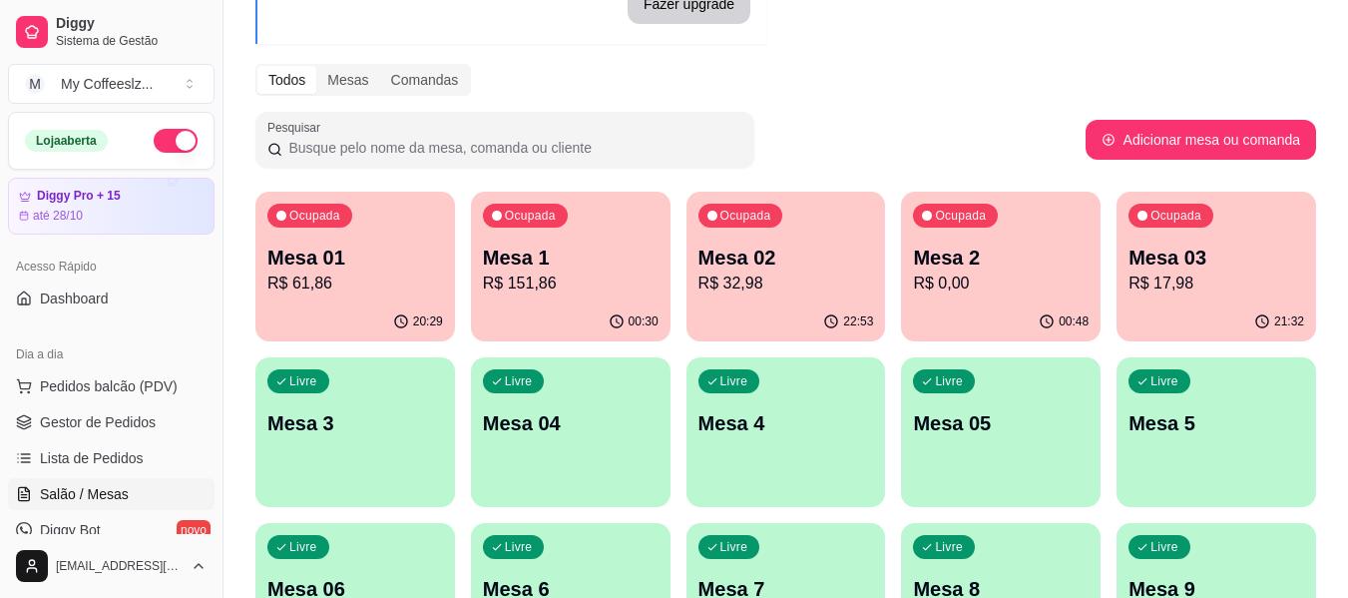
click at [759, 423] on p "Mesa 4" at bounding box center [786, 423] width 176 height 28
click at [951, 265] on p "Mesa 2" at bounding box center [1001, 257] width 171 height 27
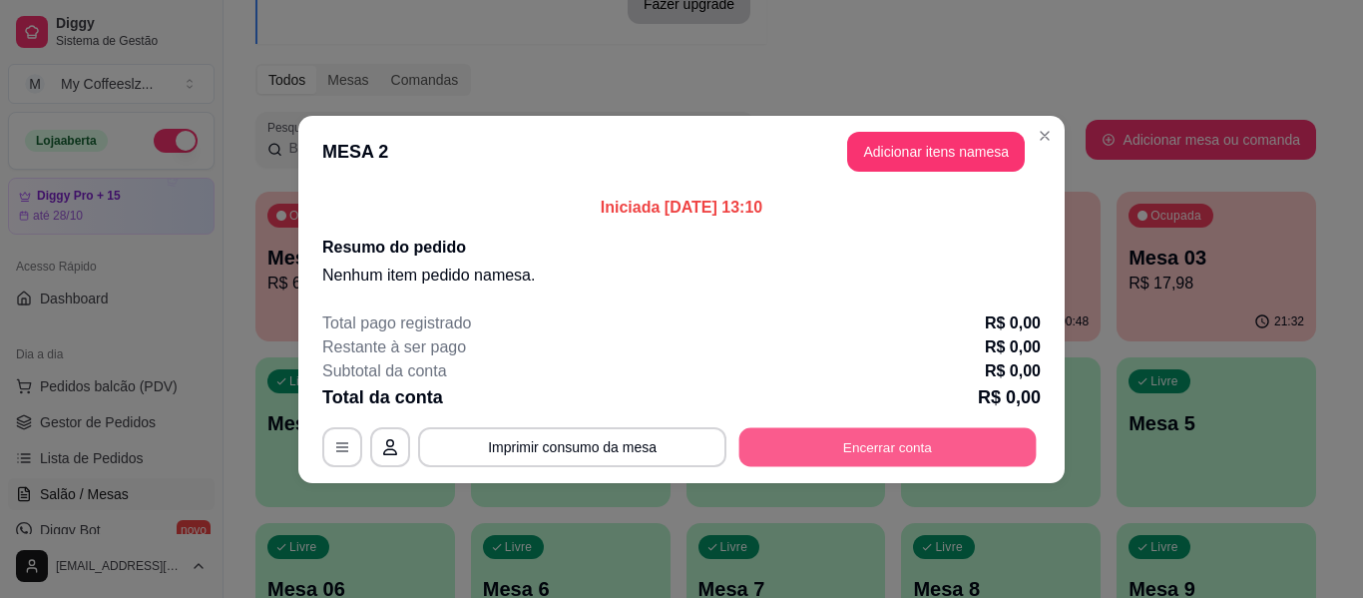
click at [854, 451] on button "Encerrar conta" at bounding box center [887, 446] width 297 height 39
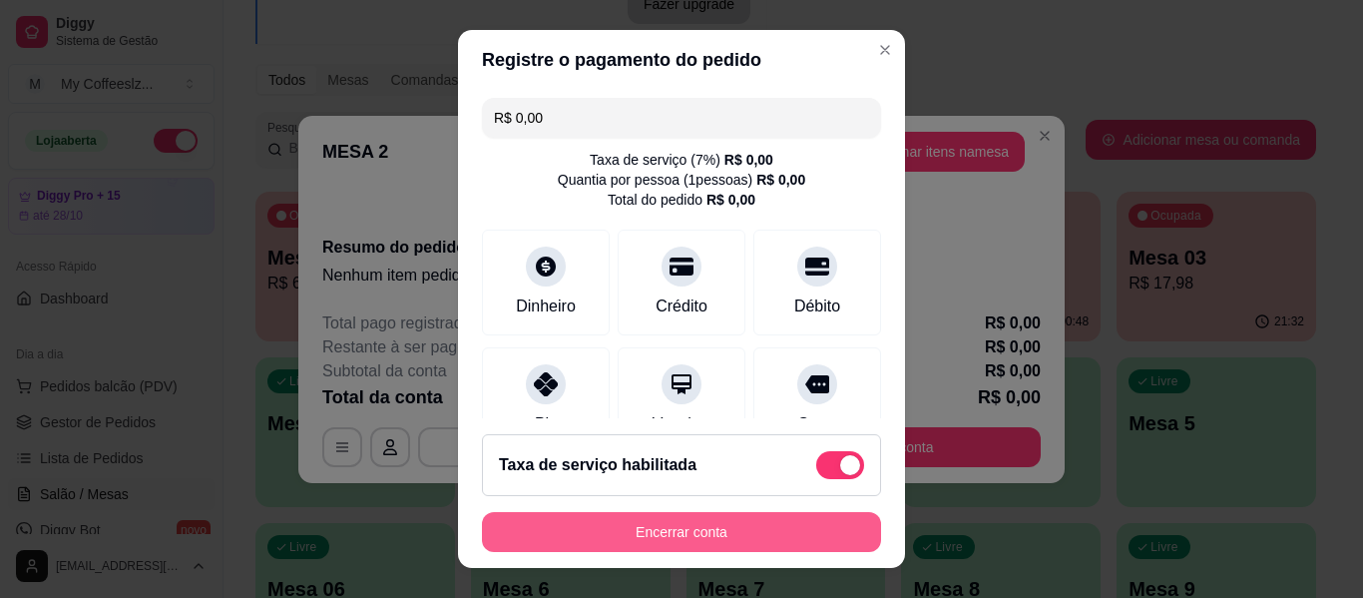
click at [691, 538] on button "Encerrar conta" at bounding box center [681, 532] width 399 height 40
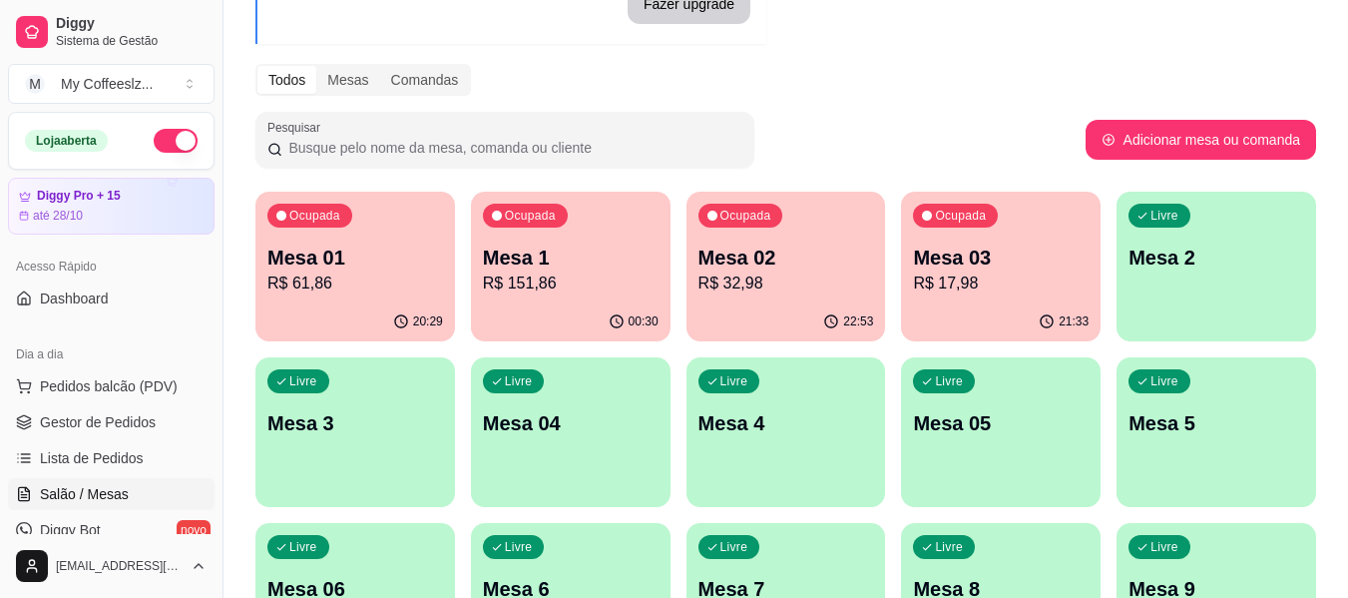
click at [979, 271] on p "R$ 17,98" at bounding box center [1001, 283] width 176 height 24
click at [732, 271] on p "R$ 32,98" at bounding box center [786, 283] width 176 height 24
click at [584, 238] on div "Ocupada Mesa 1 R$ 151,86" at bounding box center [571, 247] width 200 height 111
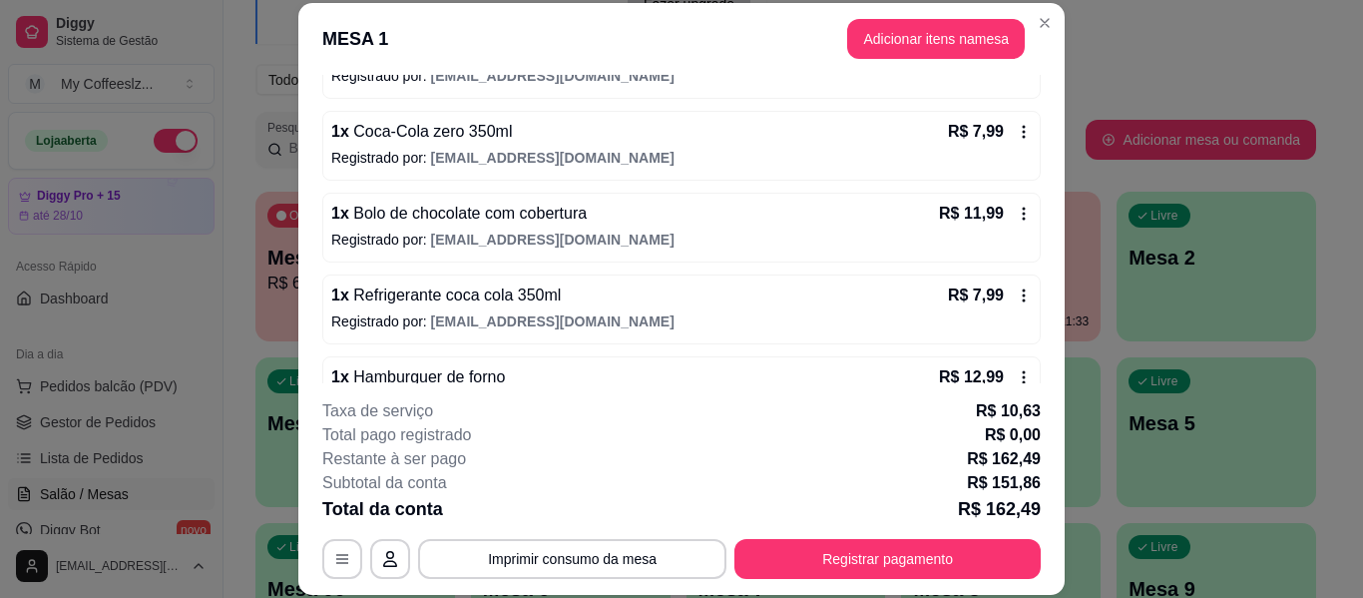
scroll to position [399, 0]
click at [894, 35] on button "Adicionar itens na mesa" at bounding box center [936, 39] width 178 height 40
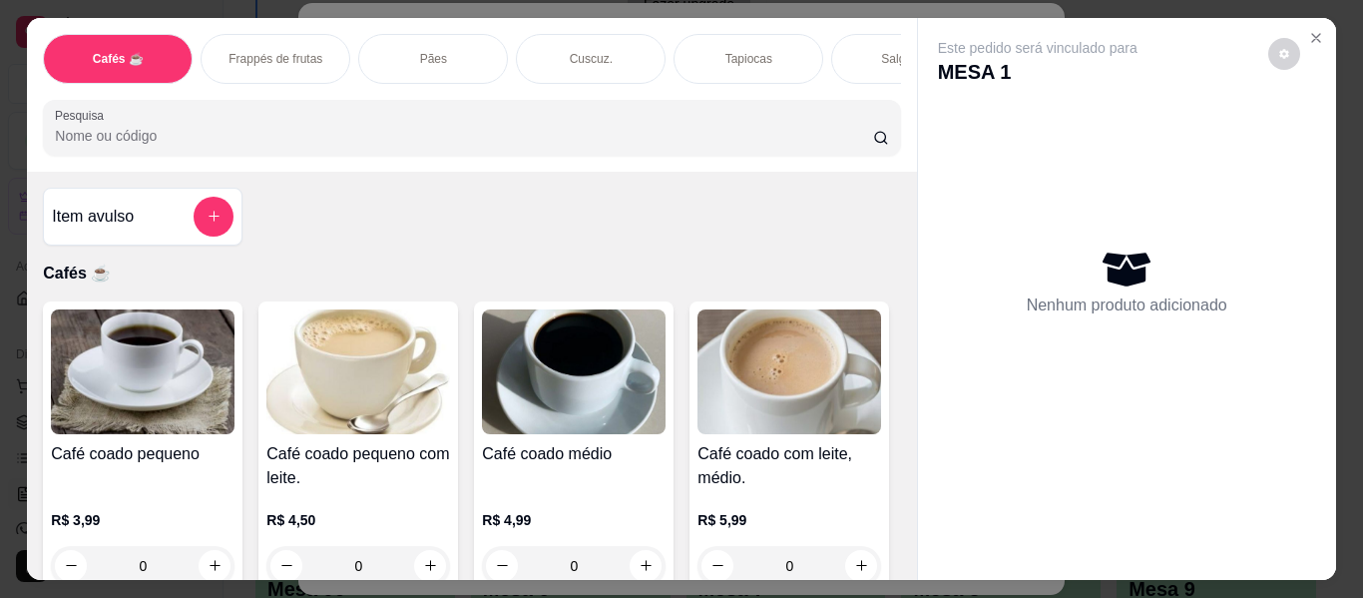
click at [851, 41] on div "Salgados" at bounding box center [906, 59] width 150 height 50
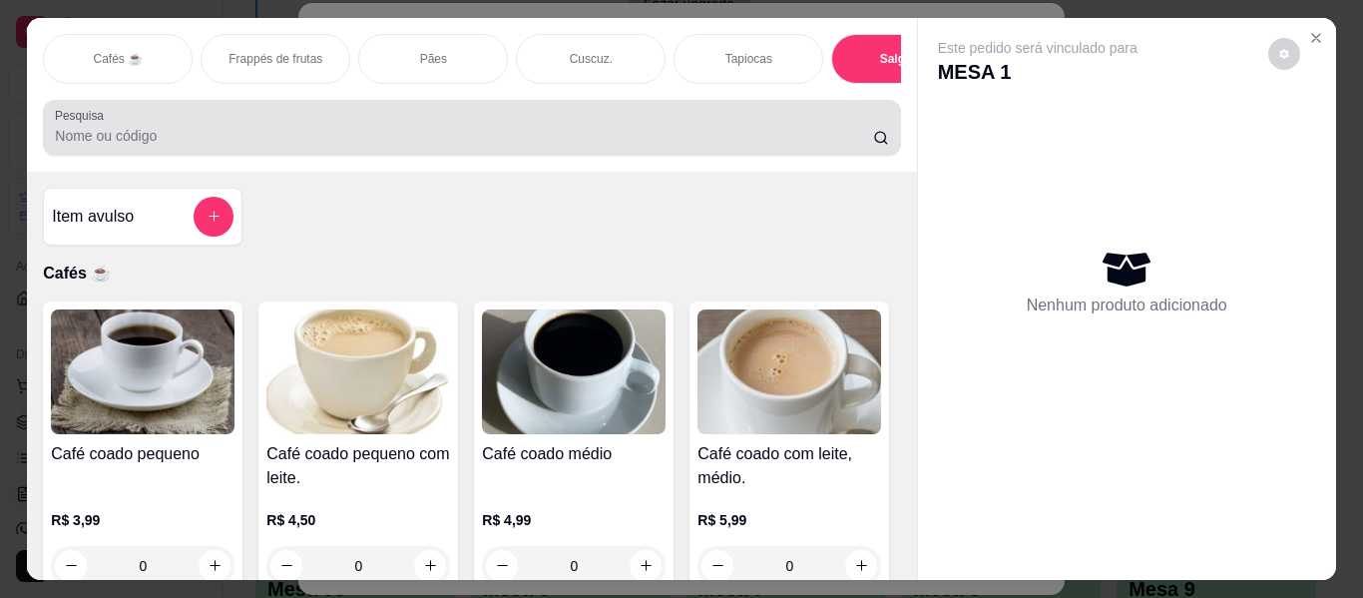
scroll to position [54, 0]
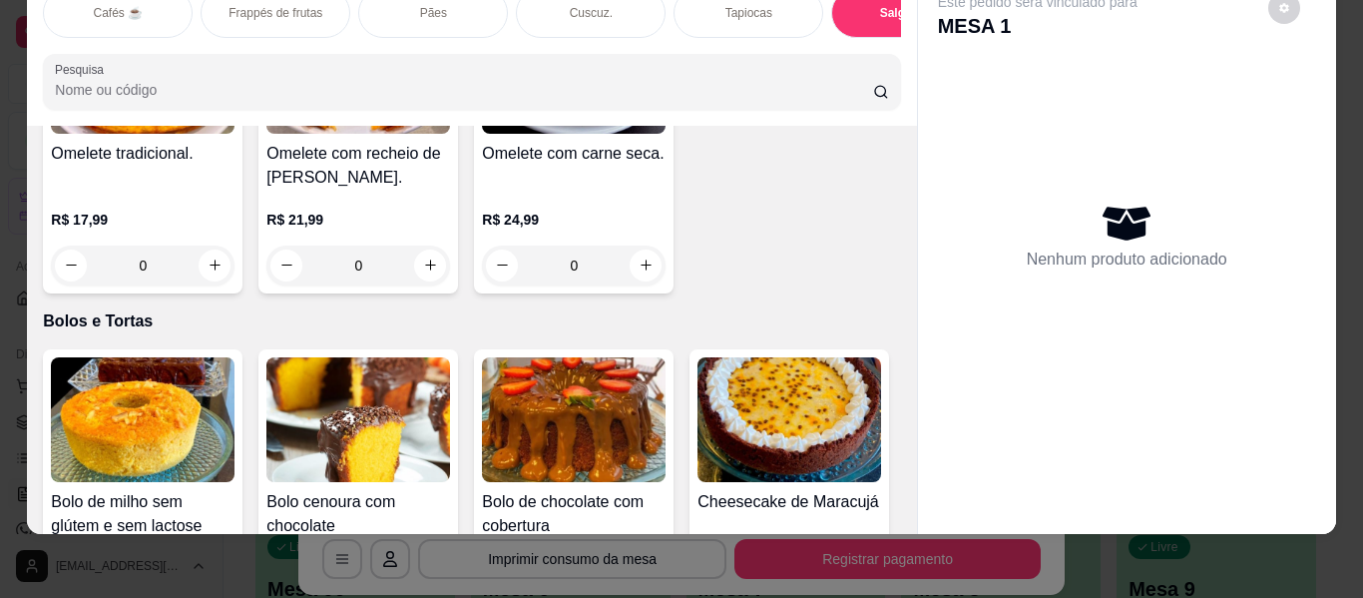
type input "1"
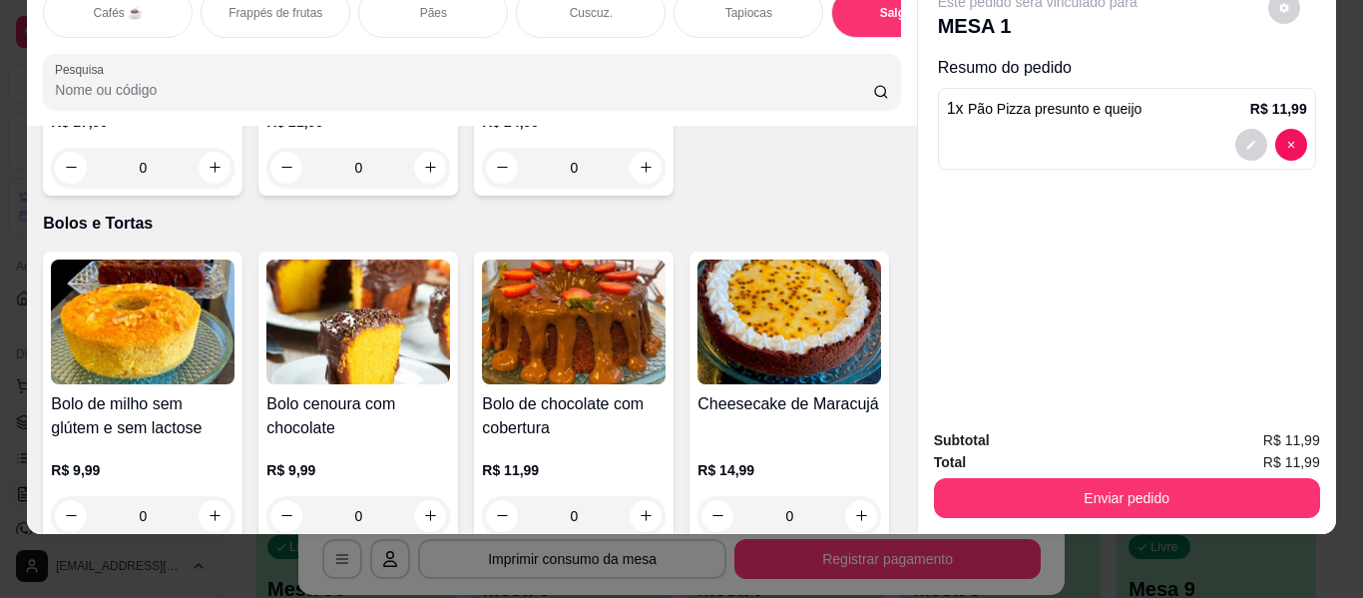
scroll to position [8679, 0]
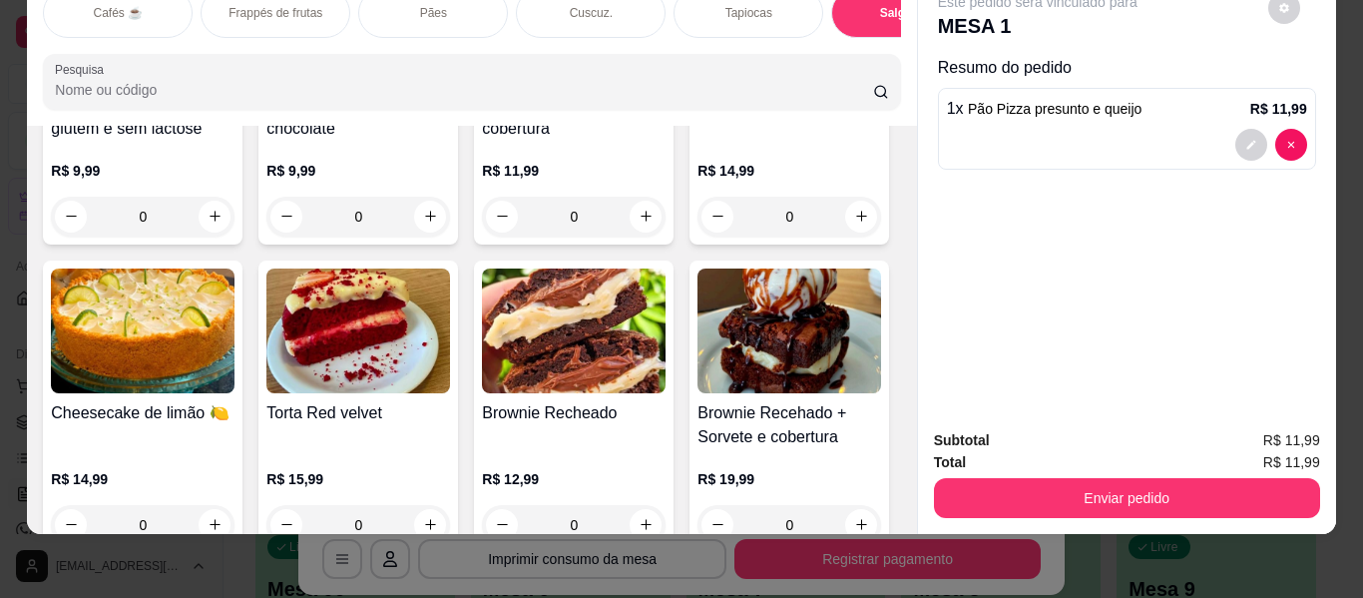
type input "1"
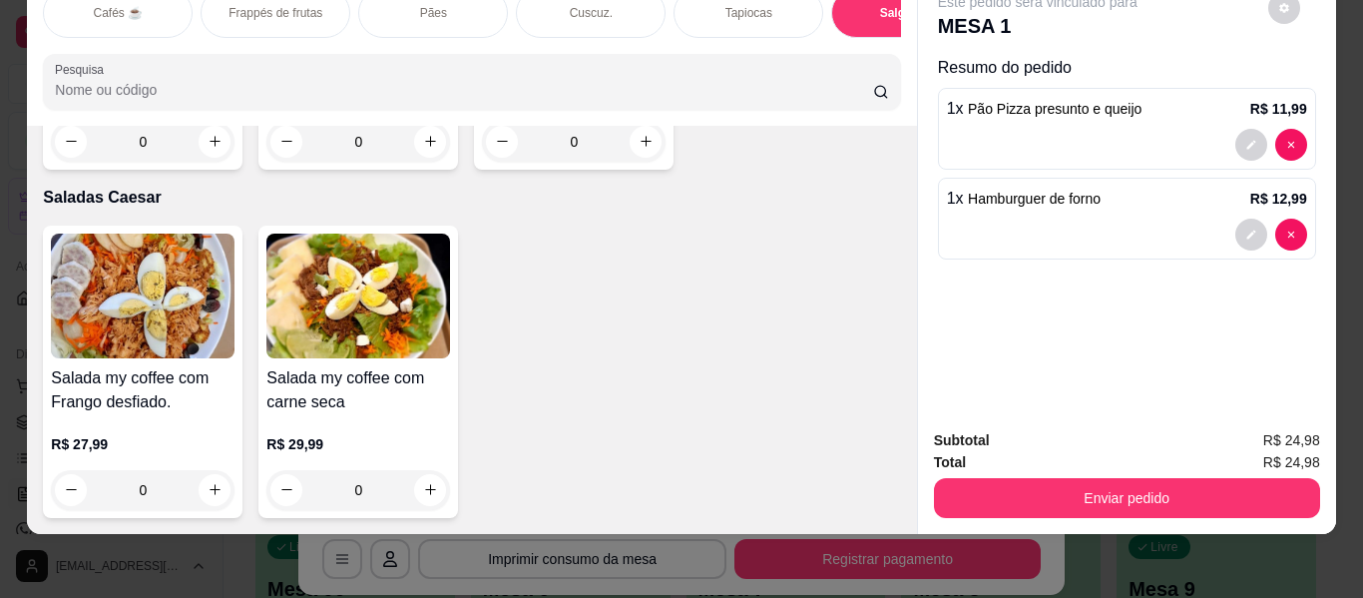
scroll to position [11871, 0]
type input "1"
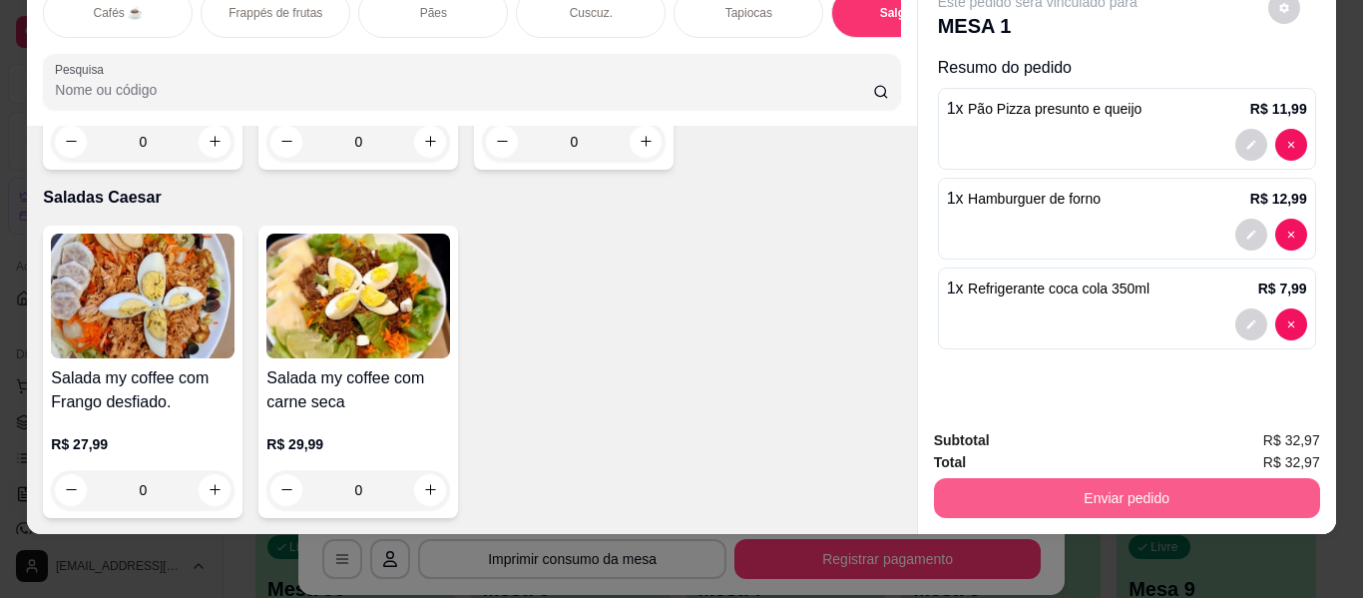
click at [1004, 478] on button "Enviar pedido" at bounding box center [1127, 498] width 386 height 40
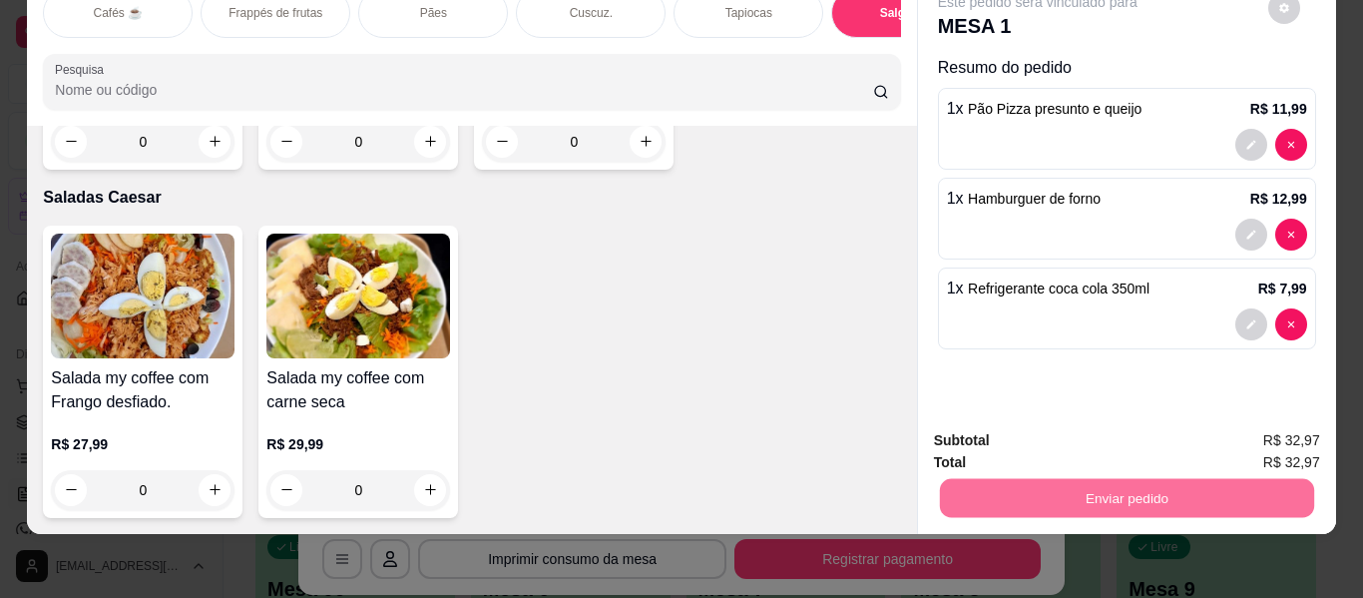
click at [1244, 429] on button "Enviar pedido" at bounding box center [1268, 433] width 110 height 37
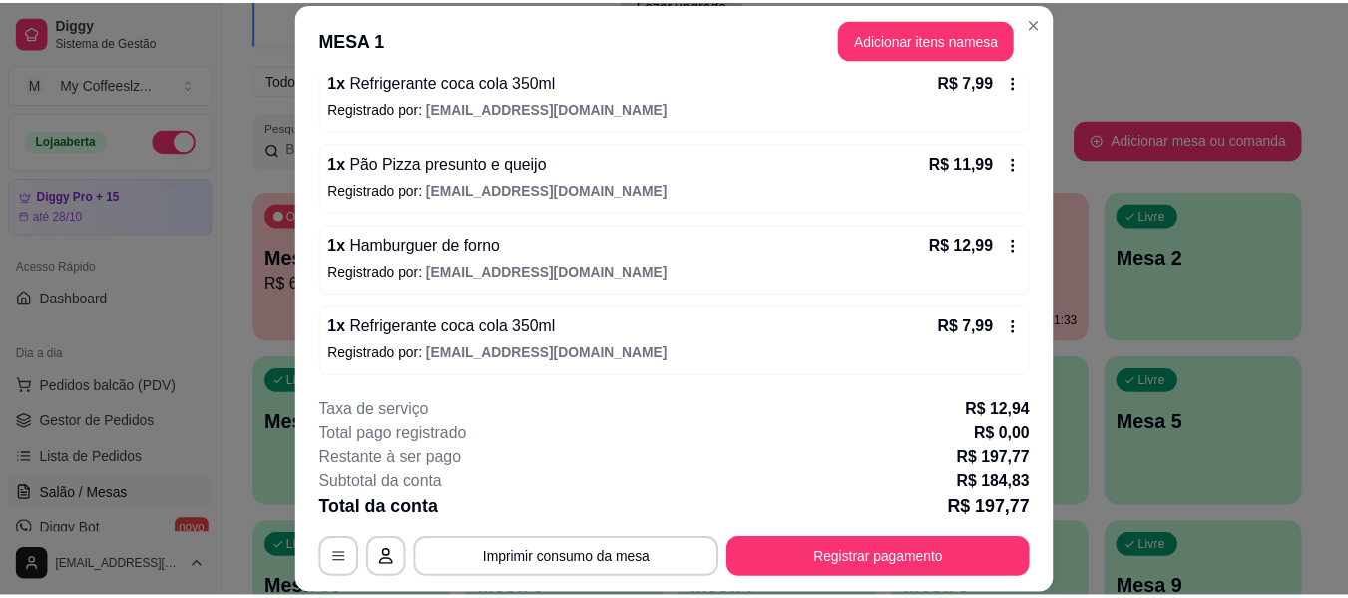
scroll to position [1349, 0]
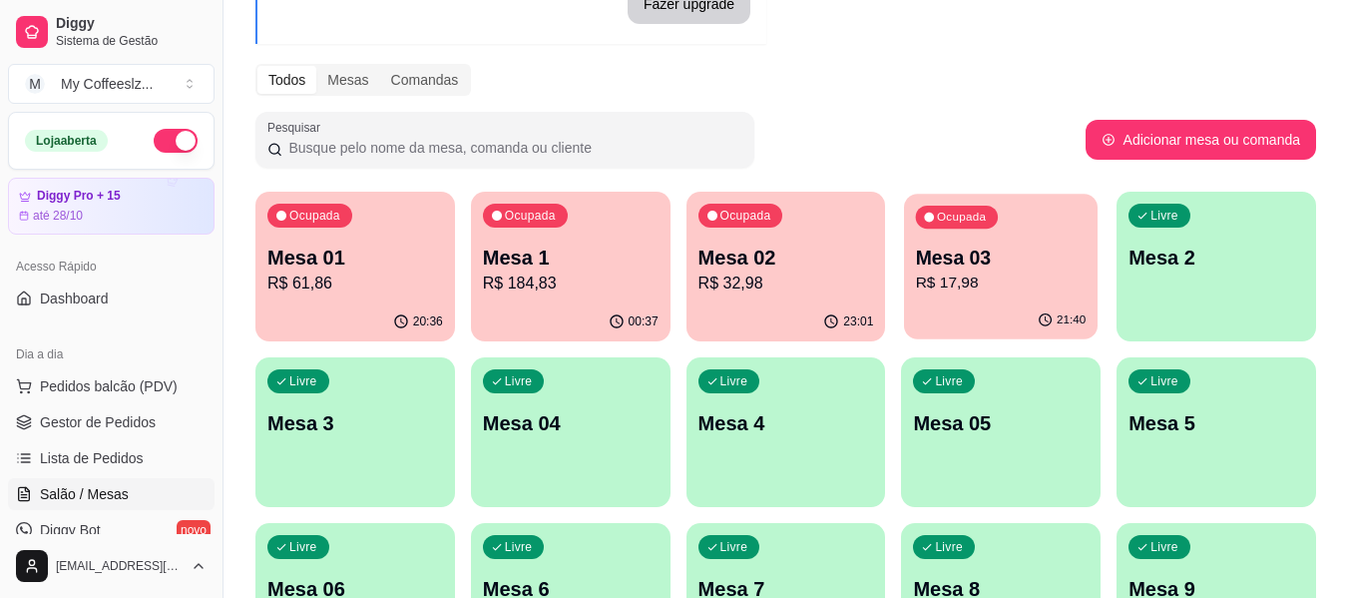
click at [1050, 244] on p "Mesa 03" at bounding box center [1001, 257] width 171 height 27
